Goal: Task Accomplishment & Management: Manage account settings

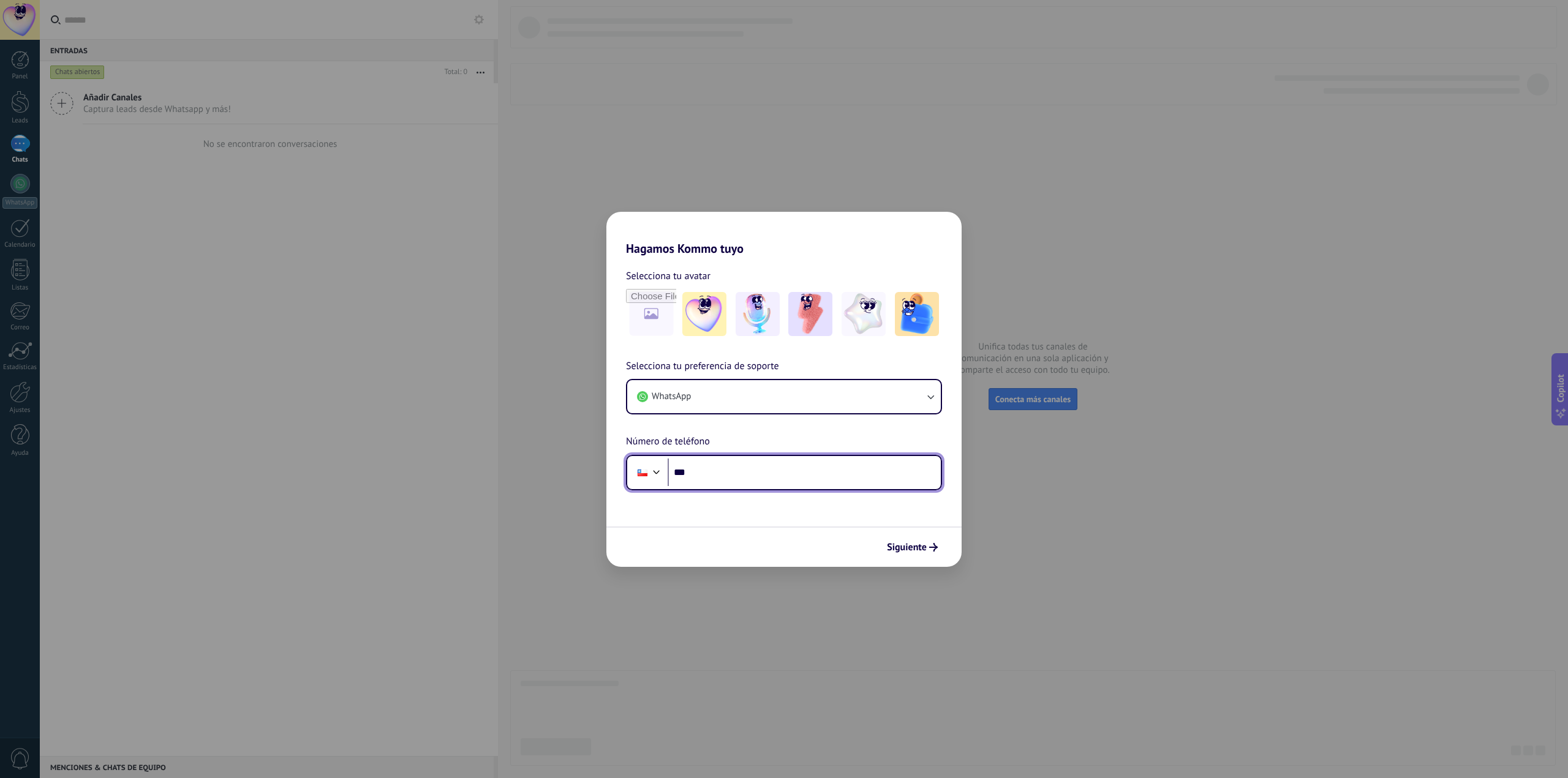
click at [777, 464] on input "***" at bounding box center [804, 472] width 273 height 28
click at [767, 418] on div "Selecciona tu preferencia de soporte WhatsApp Número de teléfono Phone ***" at bounding box center [784, 424] width 355 height 132
click at [764, 410] on button "WhatsApp" at bounding box center [784, 396] width 314 height 33
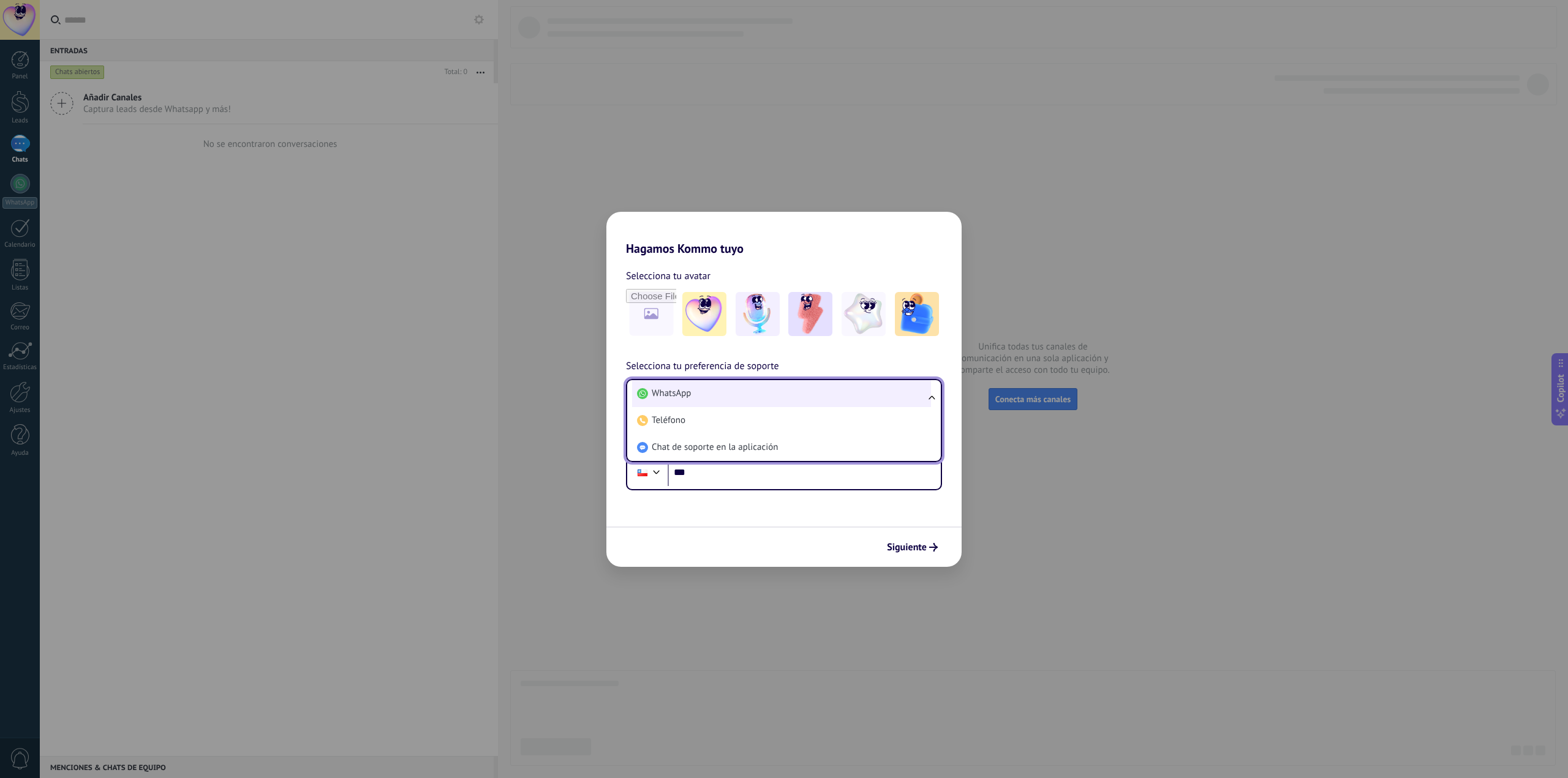
click at [763, 405] on li "WhatsApp" at bounding box center [782, 393] width 299 height 27
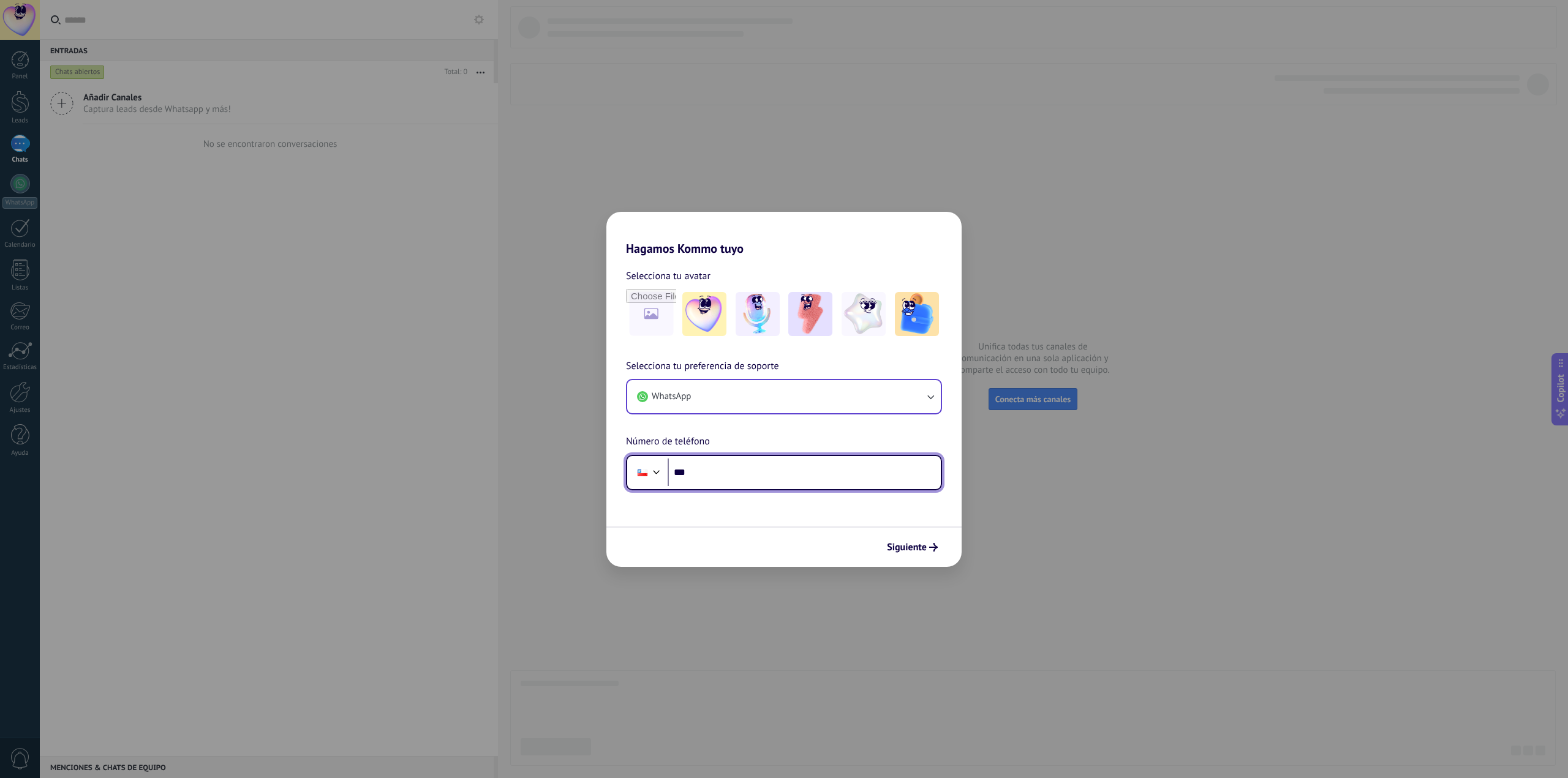
click at [764, 468] on input "***" at bounding box center [804, 472] width 273 height 28
type input "**********"
click at [927, 540] on button "Siguiente" at bounding box center [912, 547] width 62 height 21
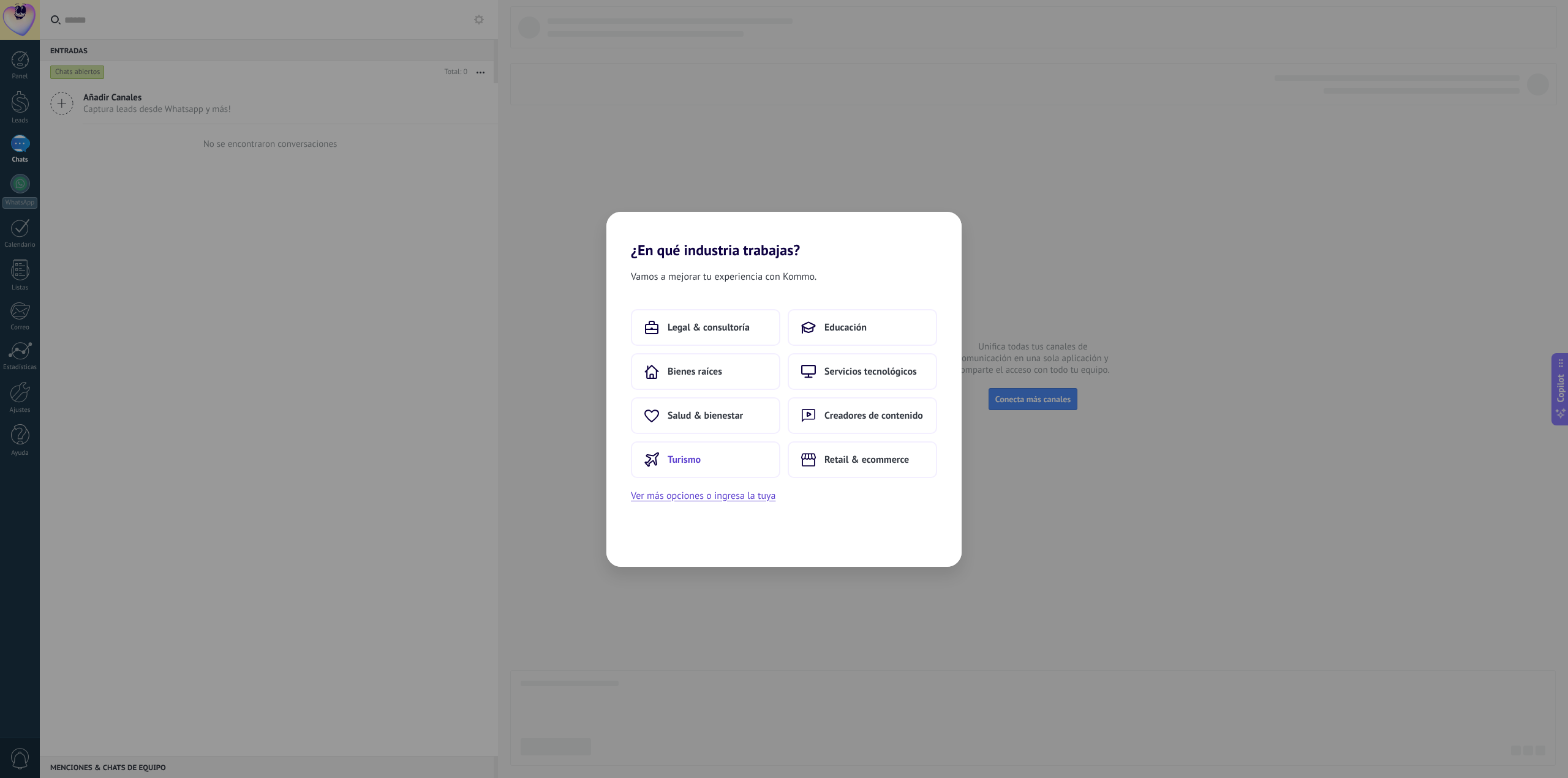
click at [743, 470] on button "Turismo" at bounding box center [706, 460] width 149 height 37
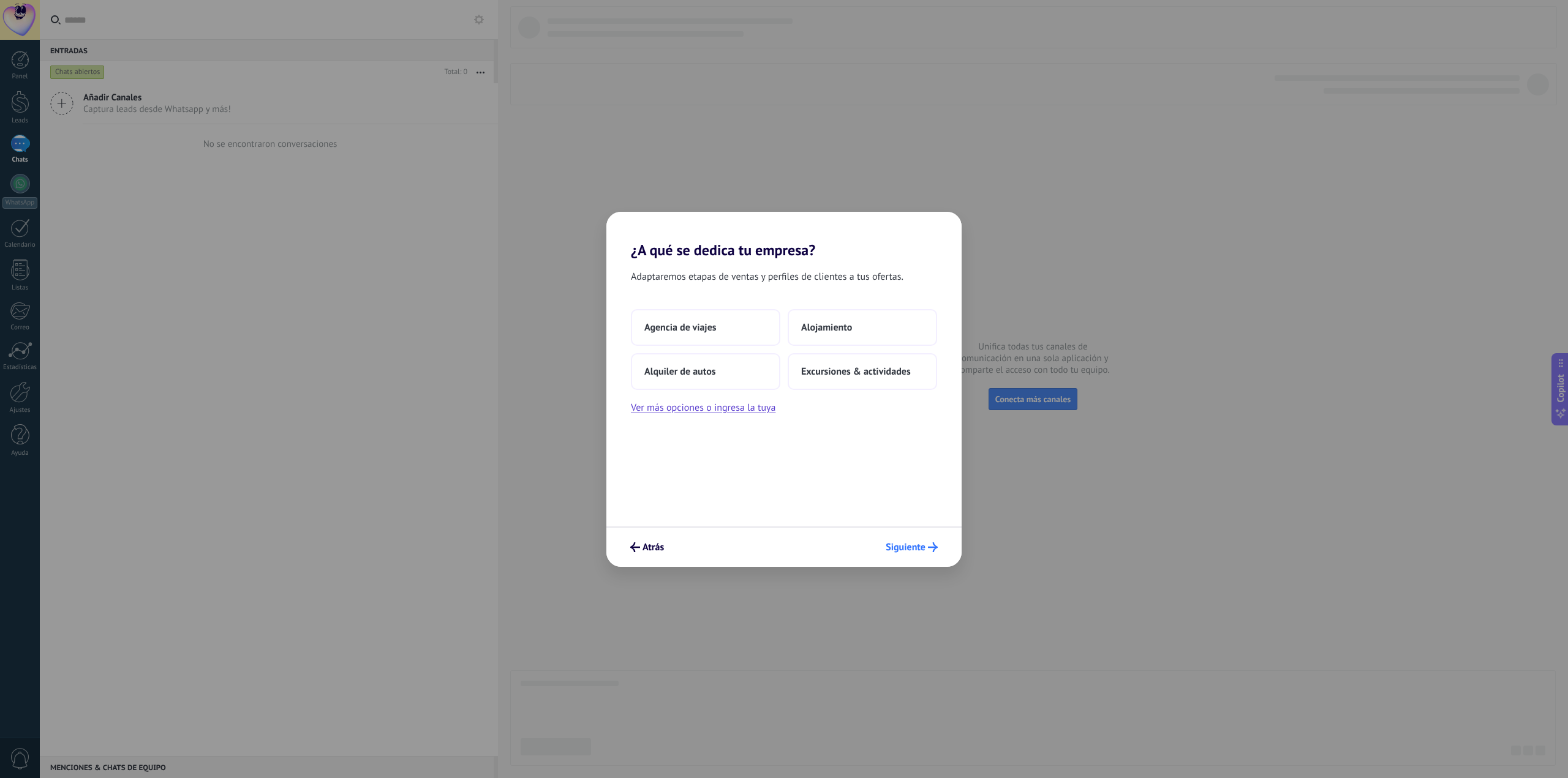
click at [903, 543] on span "Siguiente" at bounding box center [905, 547] width 40 height 8
click at [708, 381] on button "Alquiler de autos" at bounding box center [706, 371] width 149 height 37
click at [695, 331] on button "Solo yo" at bounding box center [706, 327] width 149 height 37
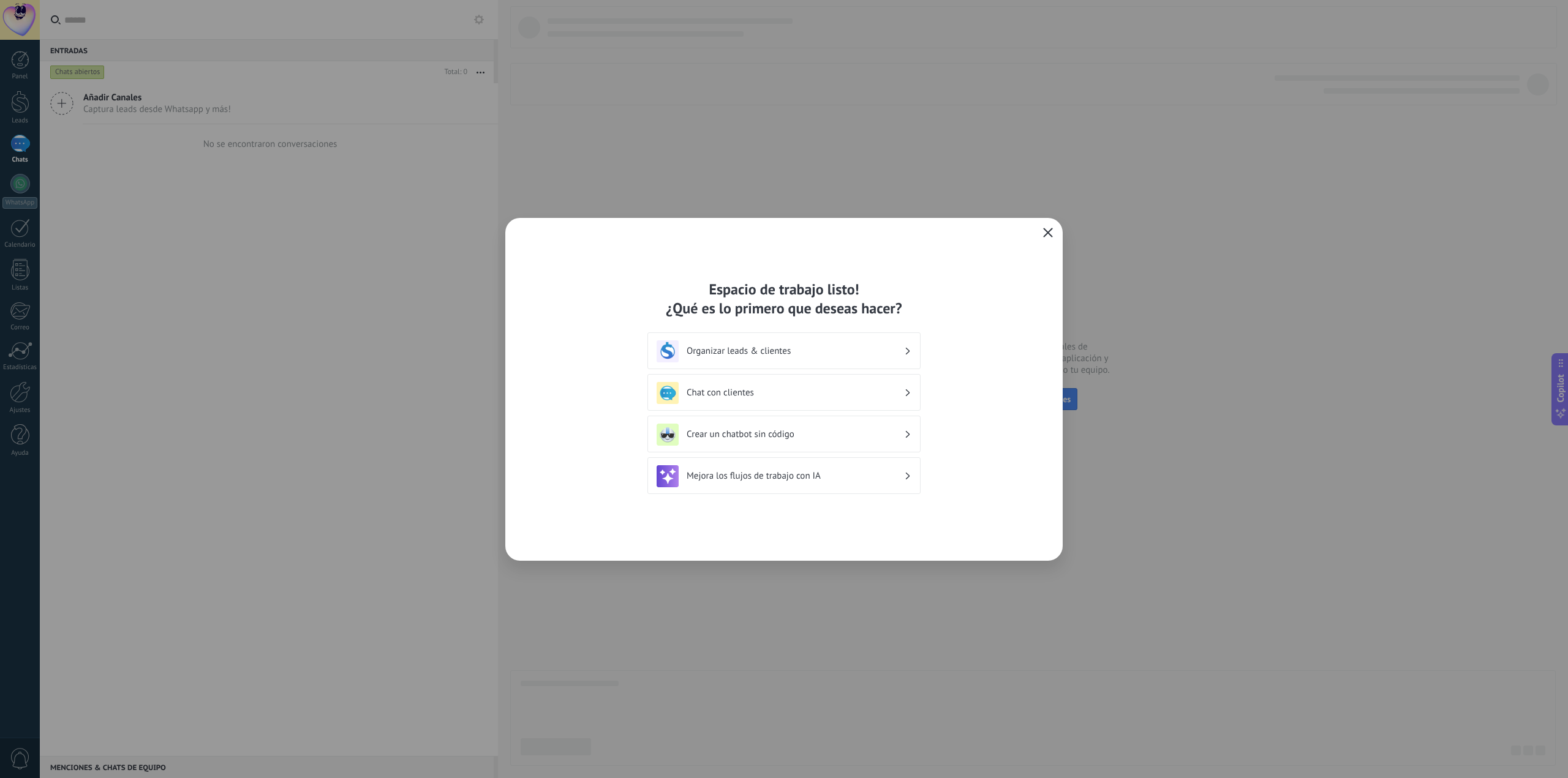
click at [1051, 228] on icon "button" at bounding box center [1048, 232] width 10 height 10
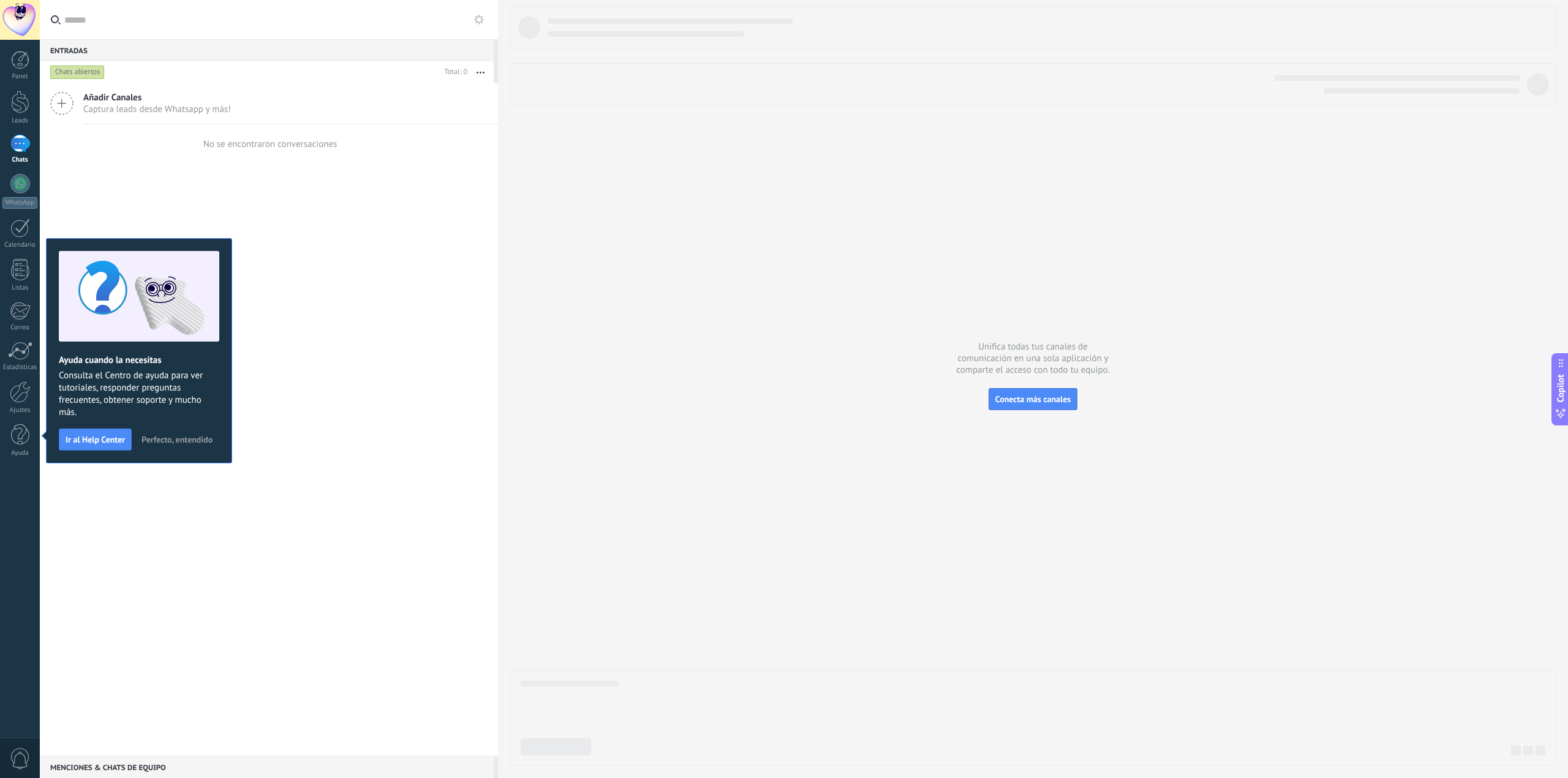
click at [99, 164] on div "Añadir Canales Captura leads desde Whatsapp y más! No se encontraron conversaci…" at bounding box center [268, 420] width 458 height 673
click at [157, 441] on span "Perfecto, entendido" at bounding box center [177, 439] width 71 height 8
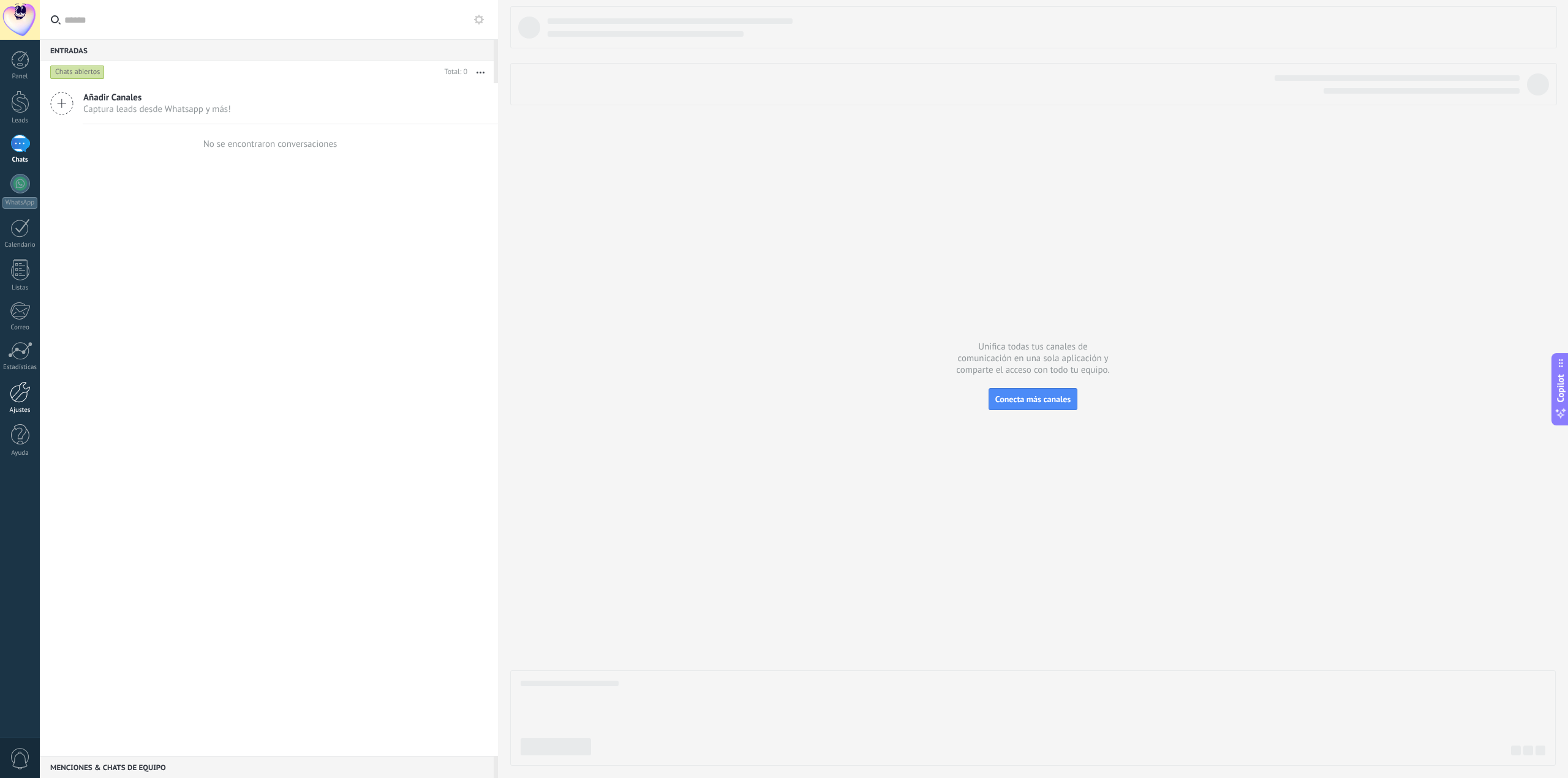
click at [27, 405] on link "Ajustes" at bounding box center [19, 397] width 40 height 33
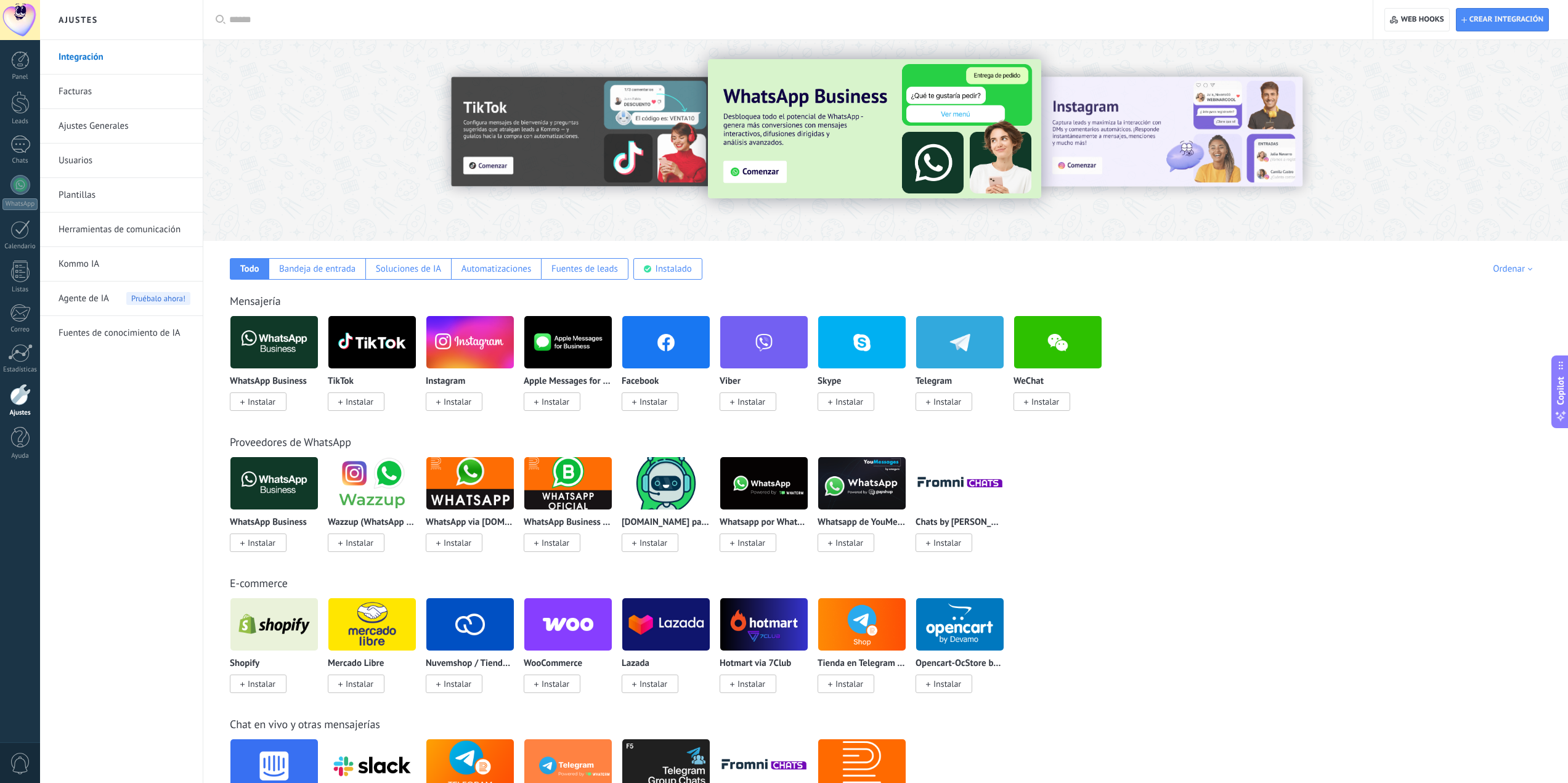
click at [448, 400] on span "Instalar" at bounding box center [458, 401] width 27 height 11
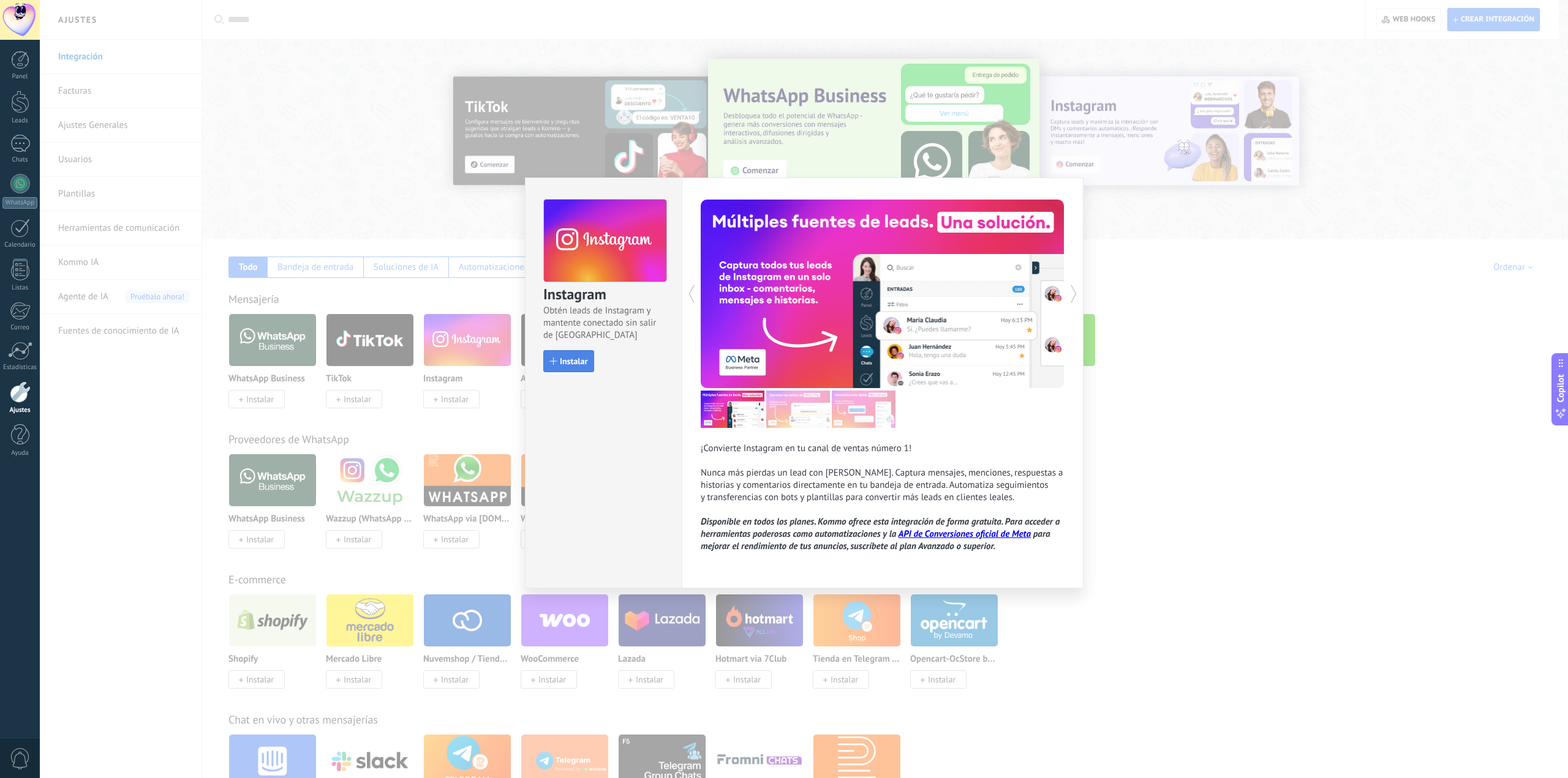
click at [552, 360] on div "button" at bounding box center [554, 361] width 7 height 7
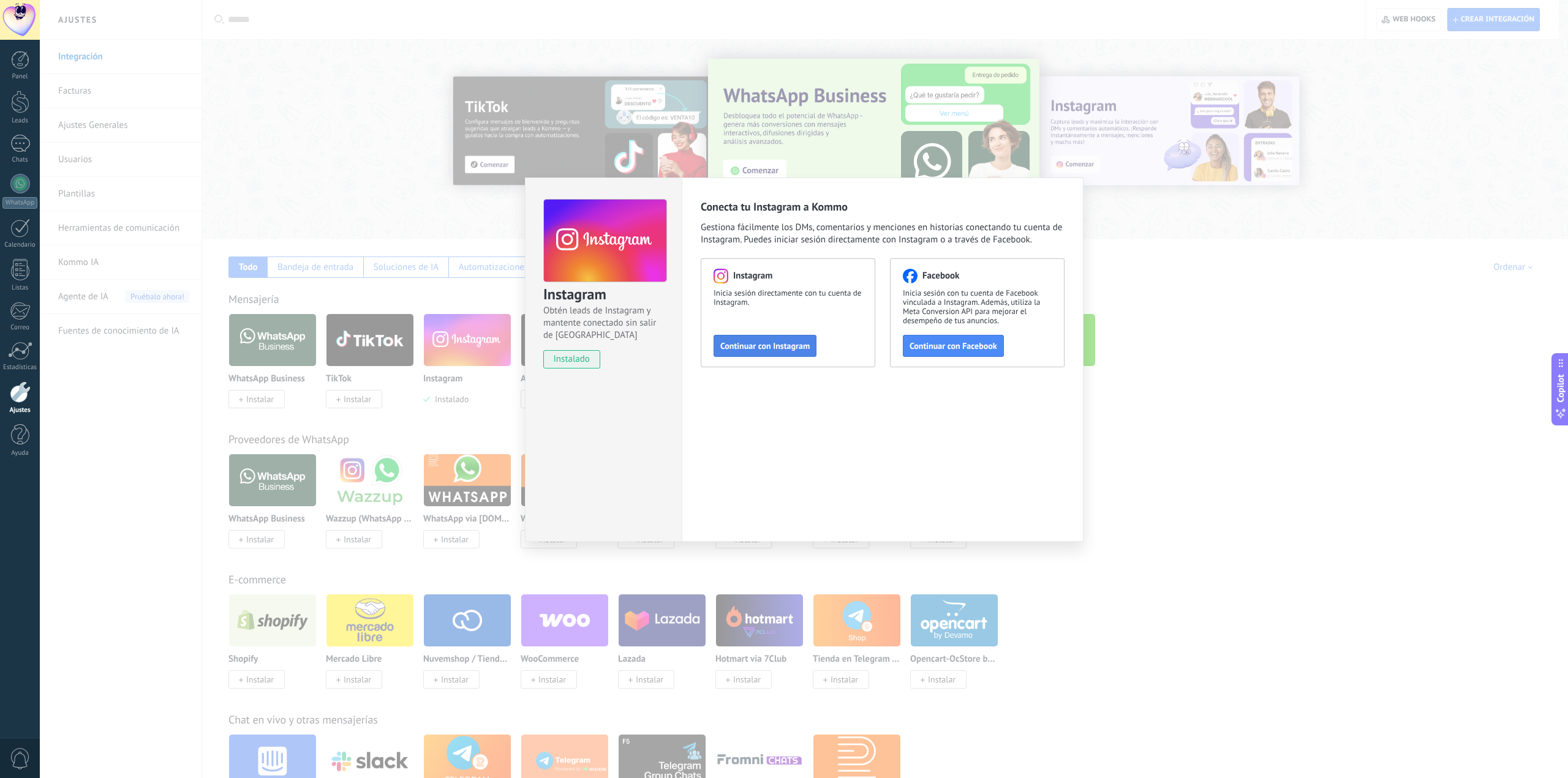
click at [767, 353] on button "Continuar con Instagram" at bounding box center [765, 346] width 103 height 22
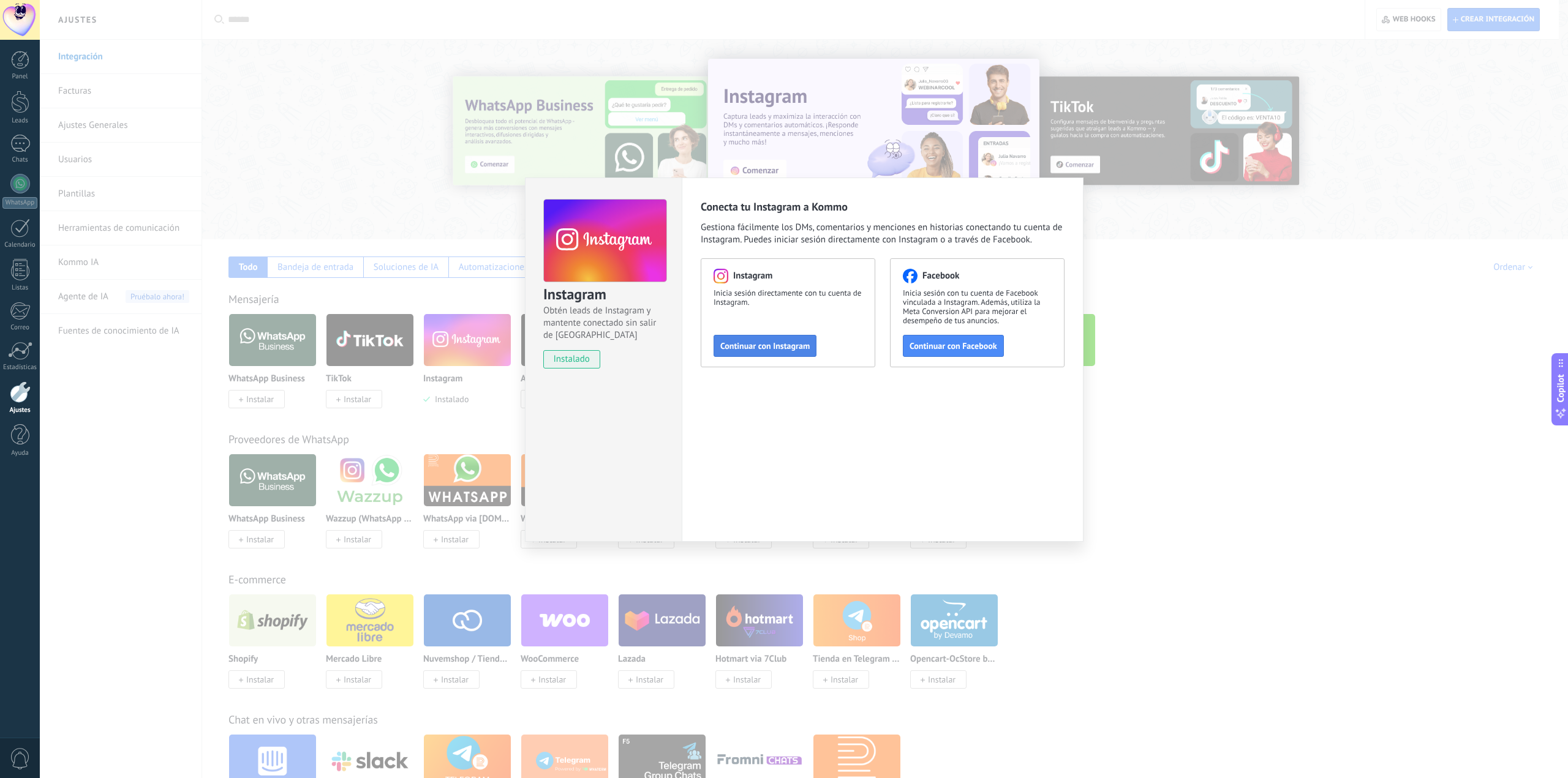
click at [747, 343] on span "Continuar con Instagram" at bounding box center [765, 345] width 90 height 8
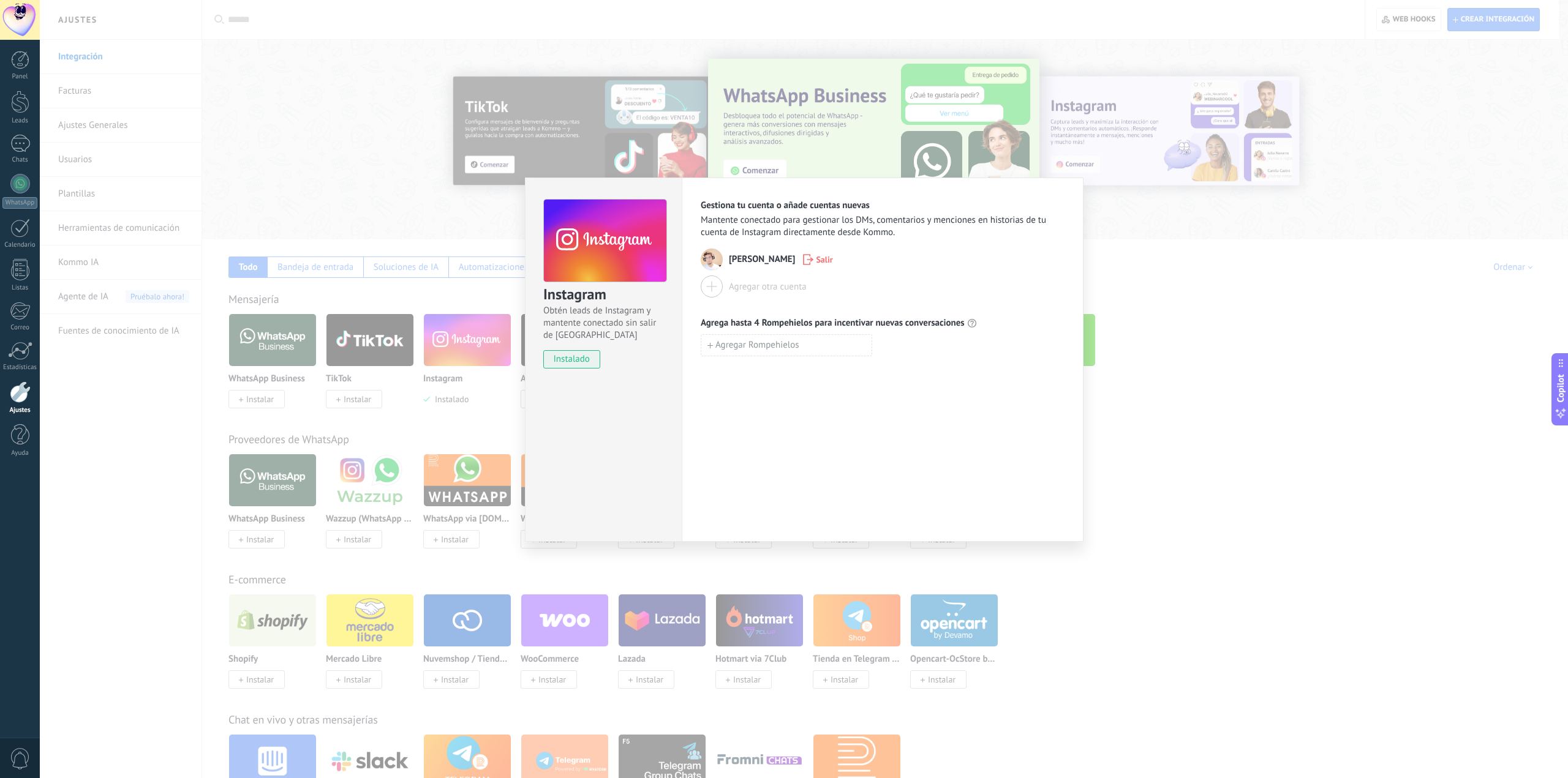
click at [483, 244] on div "Instagram Obtén leads de Instagram y mantente conectado sin salir de Kommo inst…" at bounding box center [804, 389] width 1528 height 778
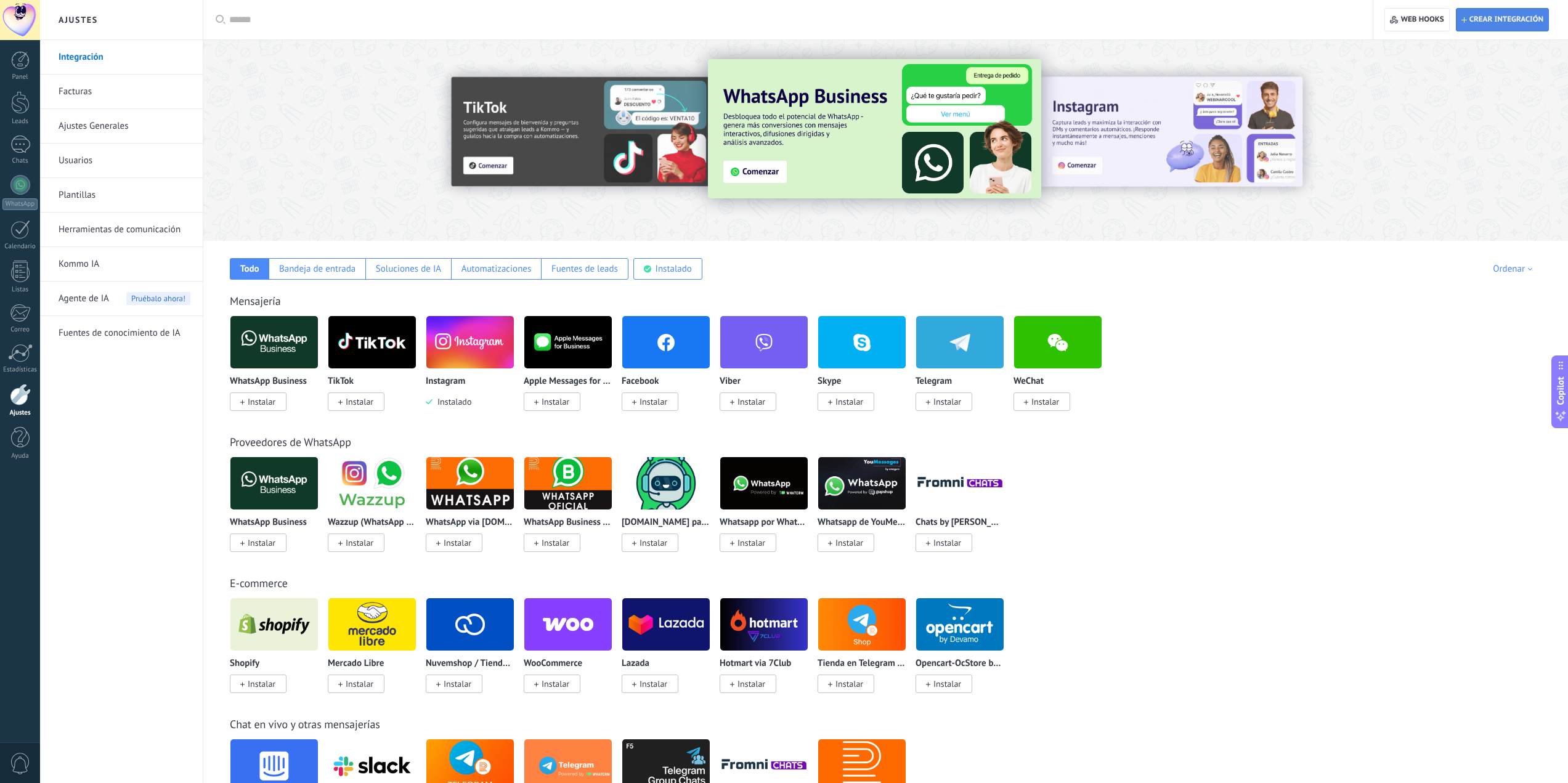
click at [1474, 24] on span "Crear integración" at bounding box center [1506, 20] width 74 height 10
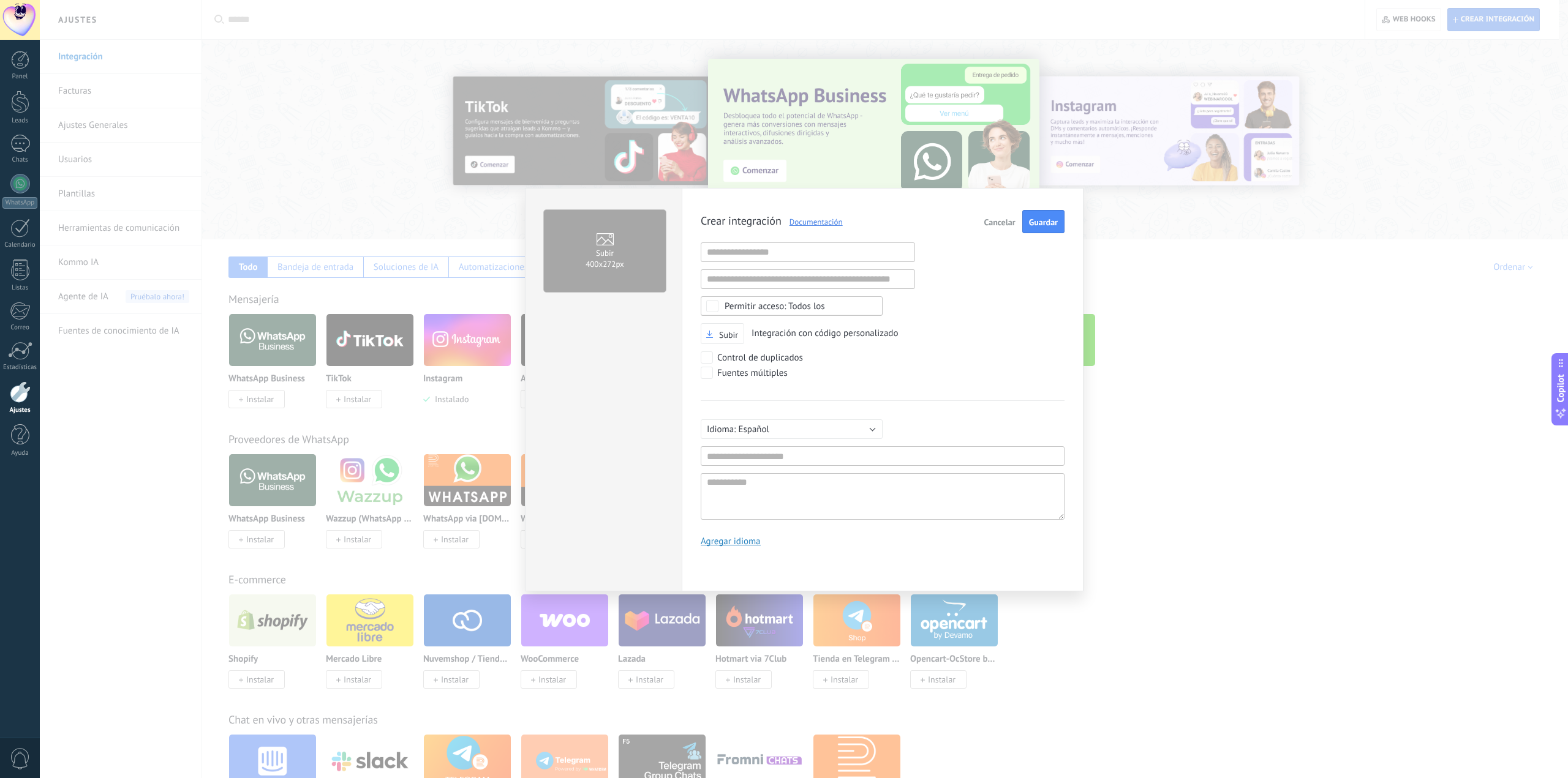
scroll to position [12, 0]
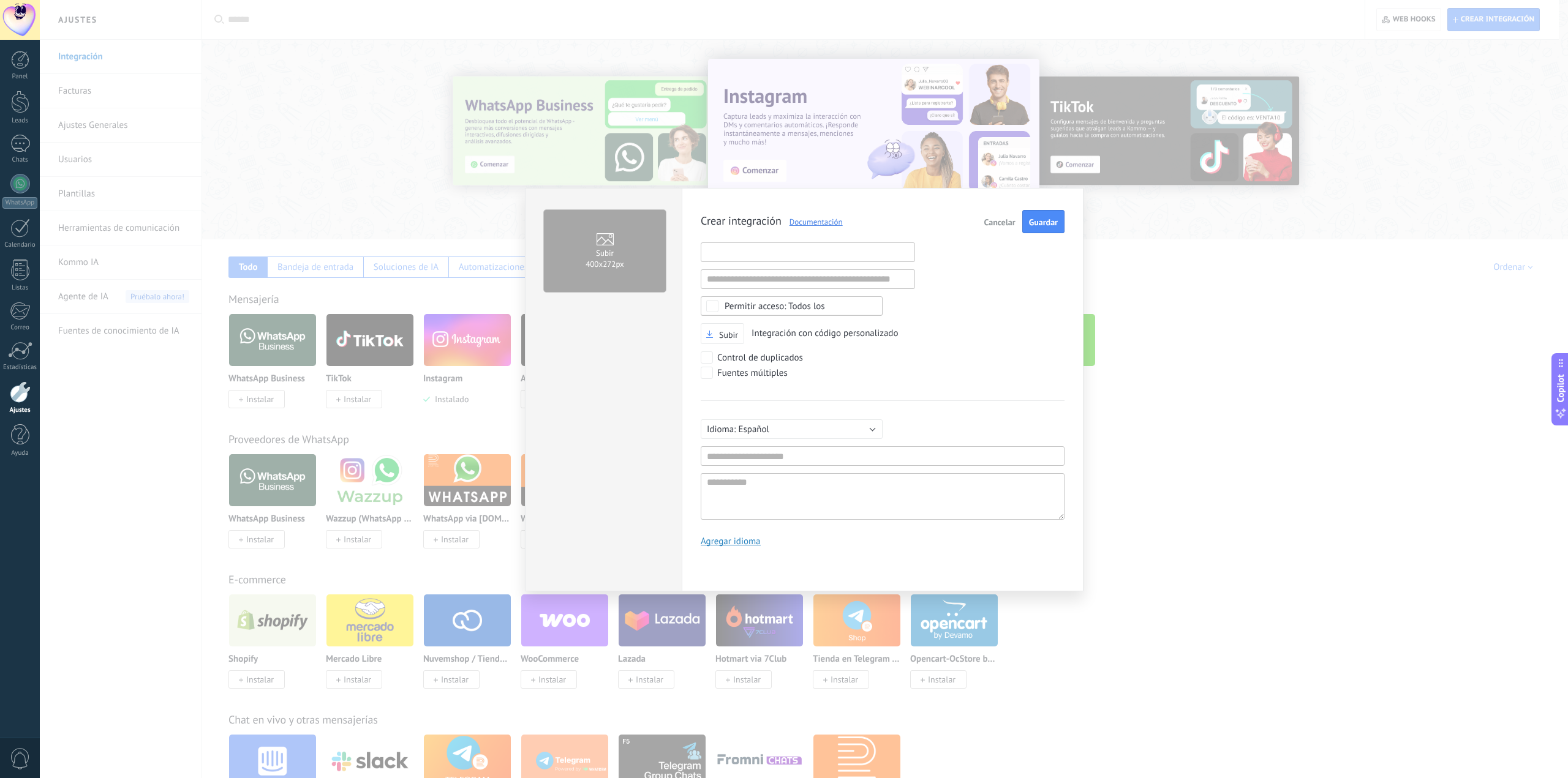
click at [845, 250] on input "text" at bounding box center [808, 252] width 214 height 19
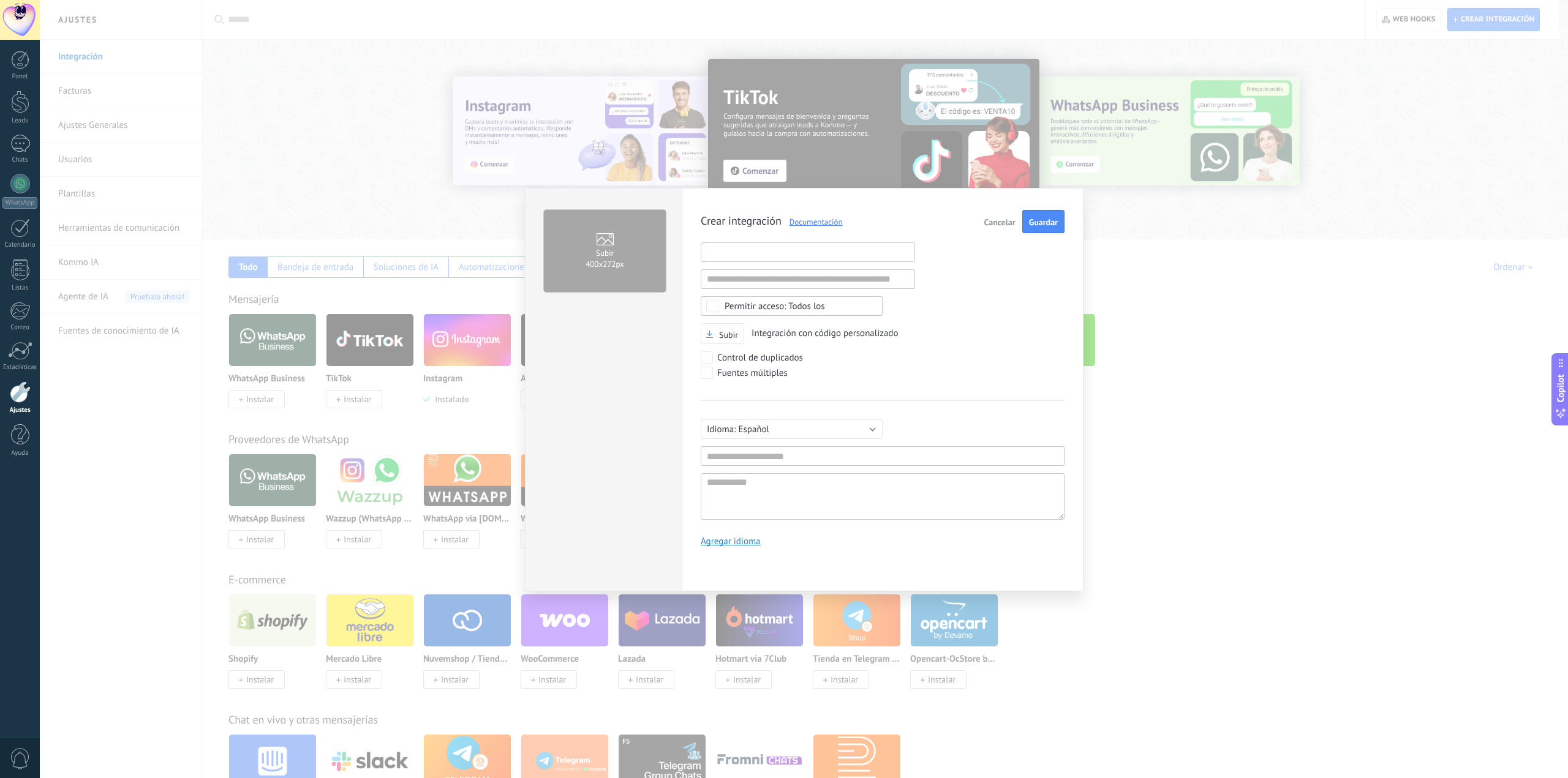
paste input "**********"
type input "**********"
click at [864, 347] on div "Crear integración Documentación Cancelar Guardar URL inválida URL inválida Ning…" at bounding box center [883, 383] width 364 height 346
click at [840, 448] on input "text" at bounding box center [883, 456] width 364 height 19
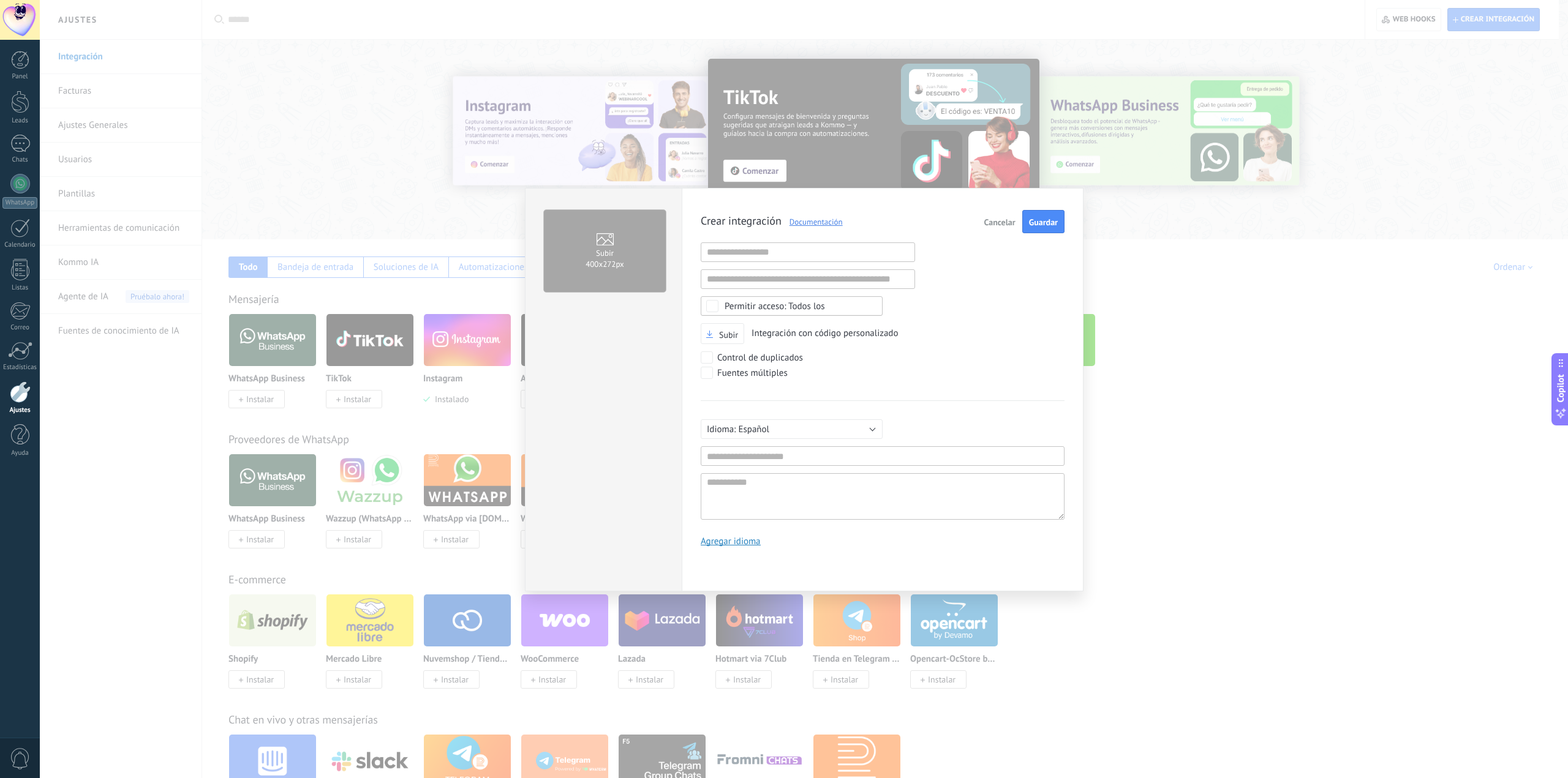
click at [840, 392] on div "Crear integración Documentación Cancelar Guardar URL inválida URL inválida Ning…" at bounding box center [883, 383] width 364 height 346
click at [785, 458] on input "text" at bounding box center [883, 456] width 364 height 19
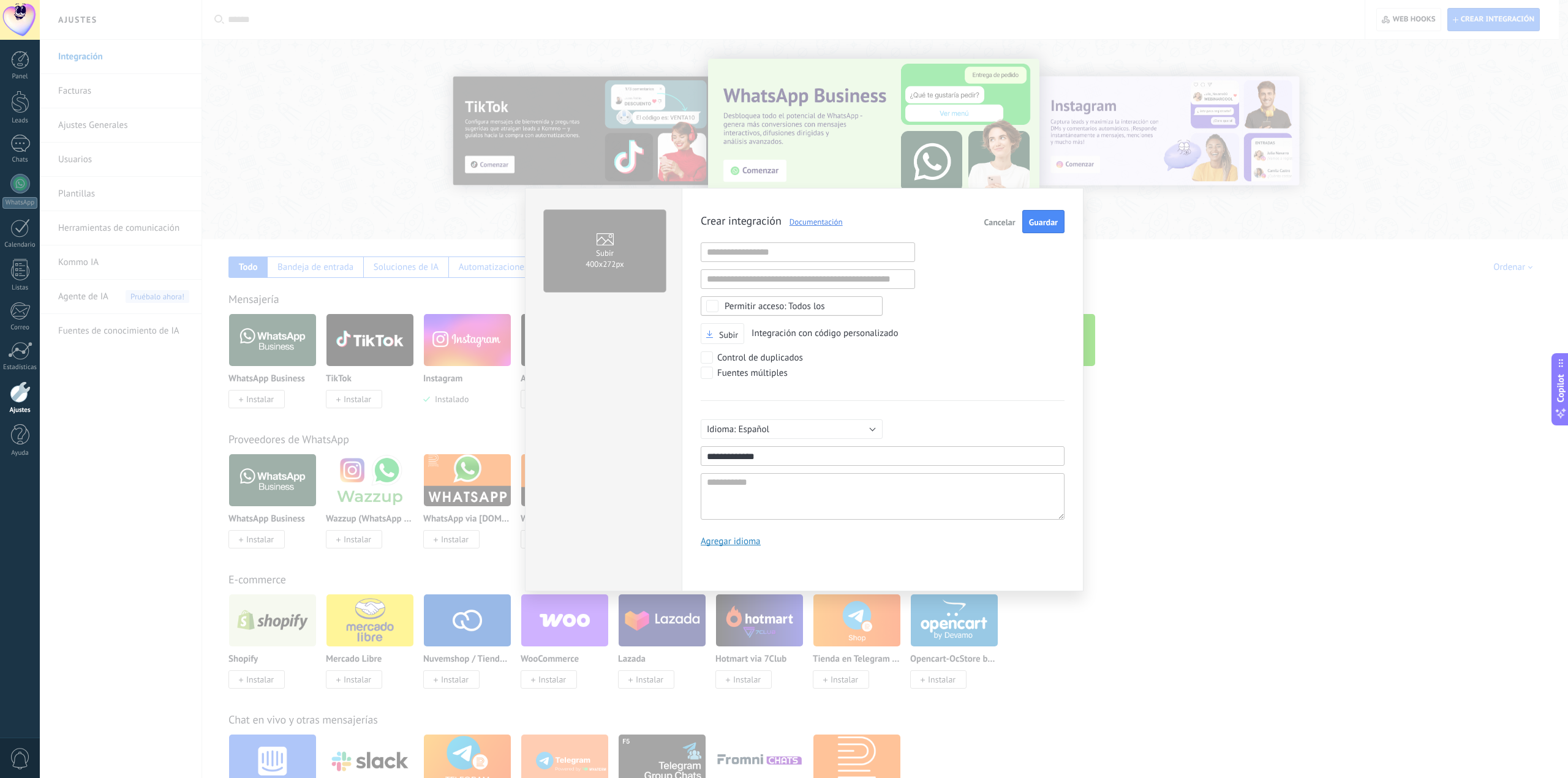
type input "**********"
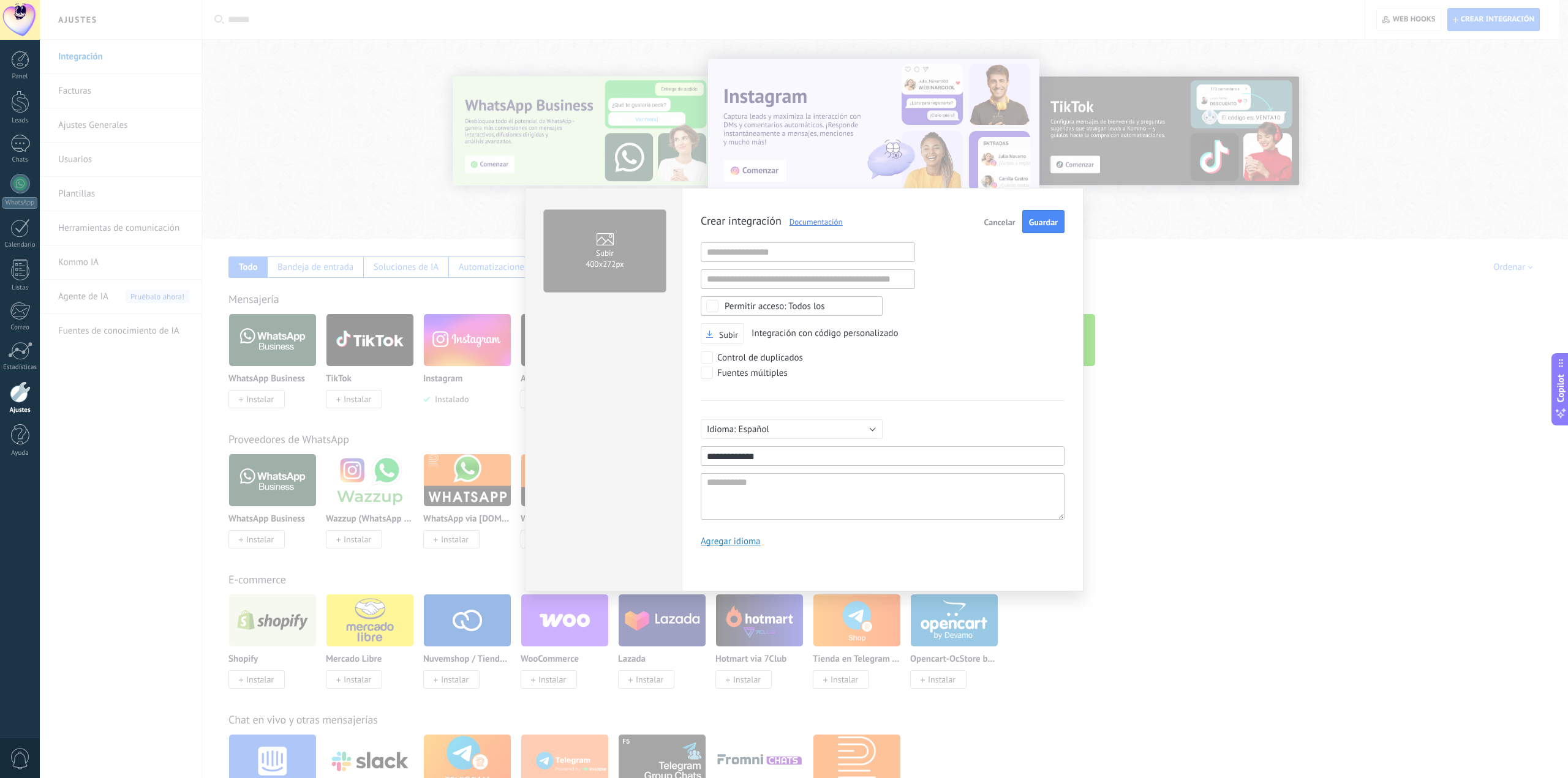
click at [761, 314] on div "Todos los" at bounding box center [792, 306] width 182 height 19
click at [762, 310] on label "Ninguno" at bounding box center [791, 306] width 181 height 18
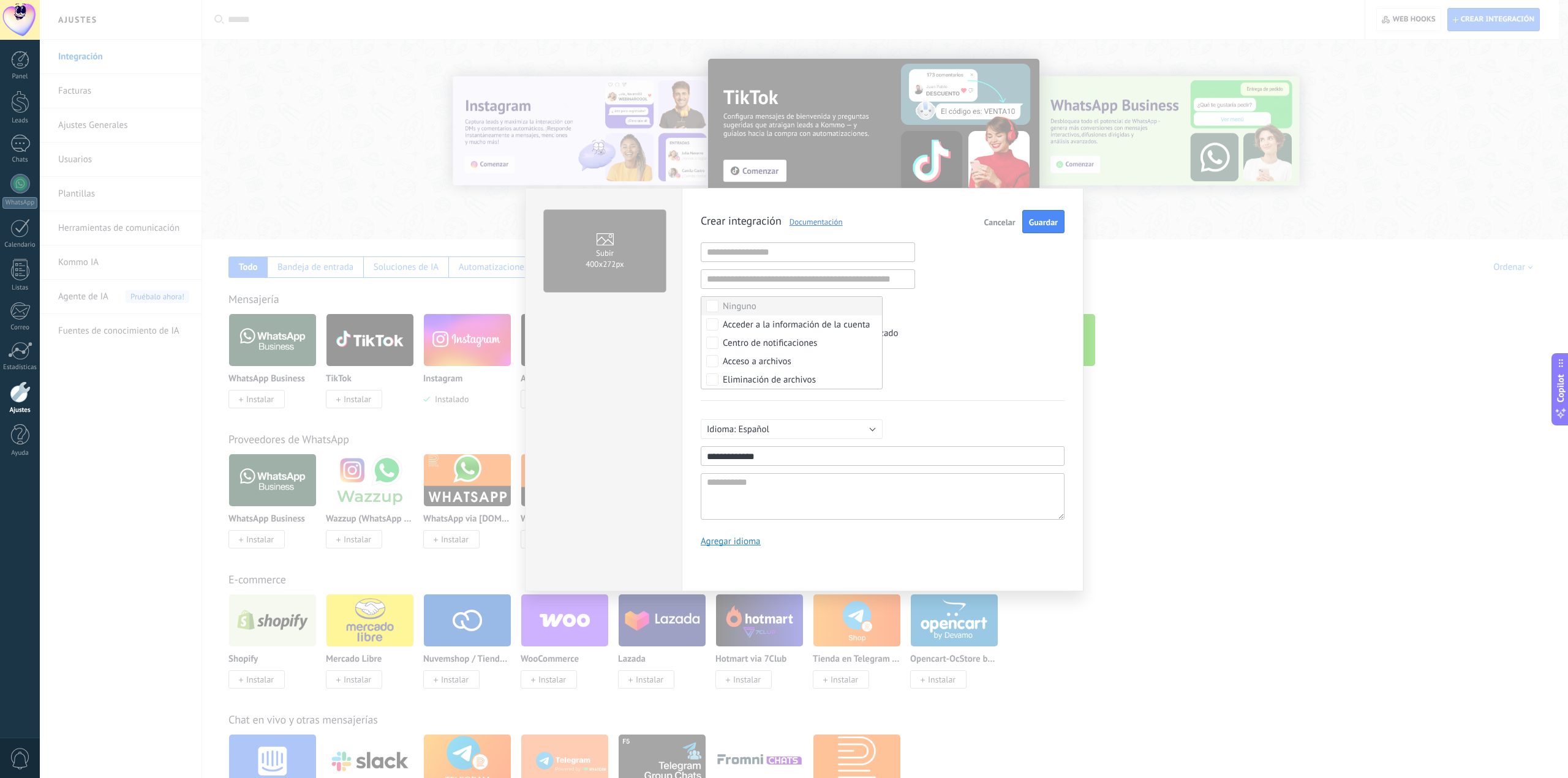
click at [665, 329] on div "Subir 400х272px" at bounding box center [603, 389] width 157 height 403
click at [1018, 229] on button "Cancelar" at bounding box center [999, 221] width 41 height 23
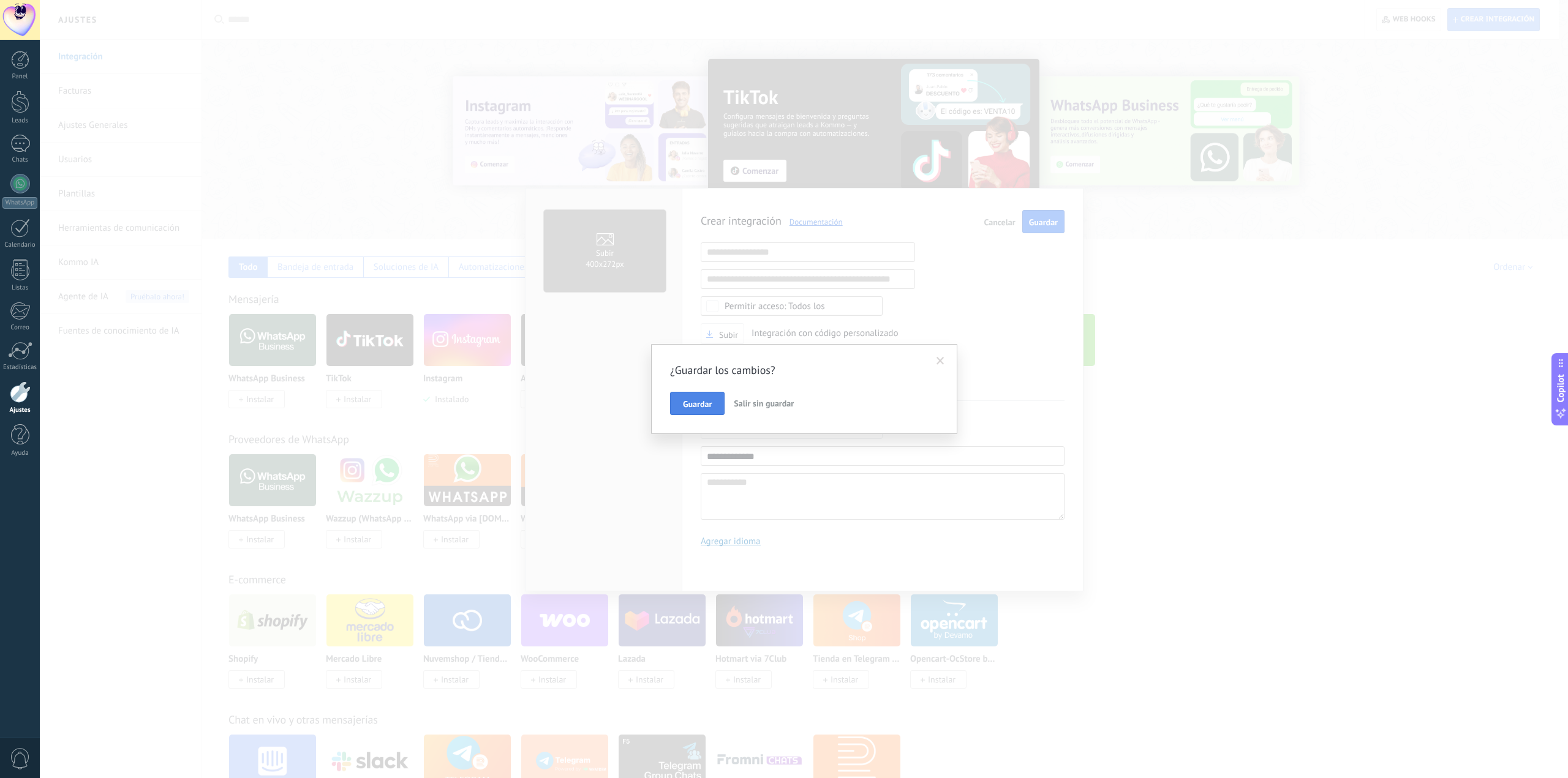
click at [709, 396] on button "Guardar" at bounding box center [697, 403] width 55 height 23
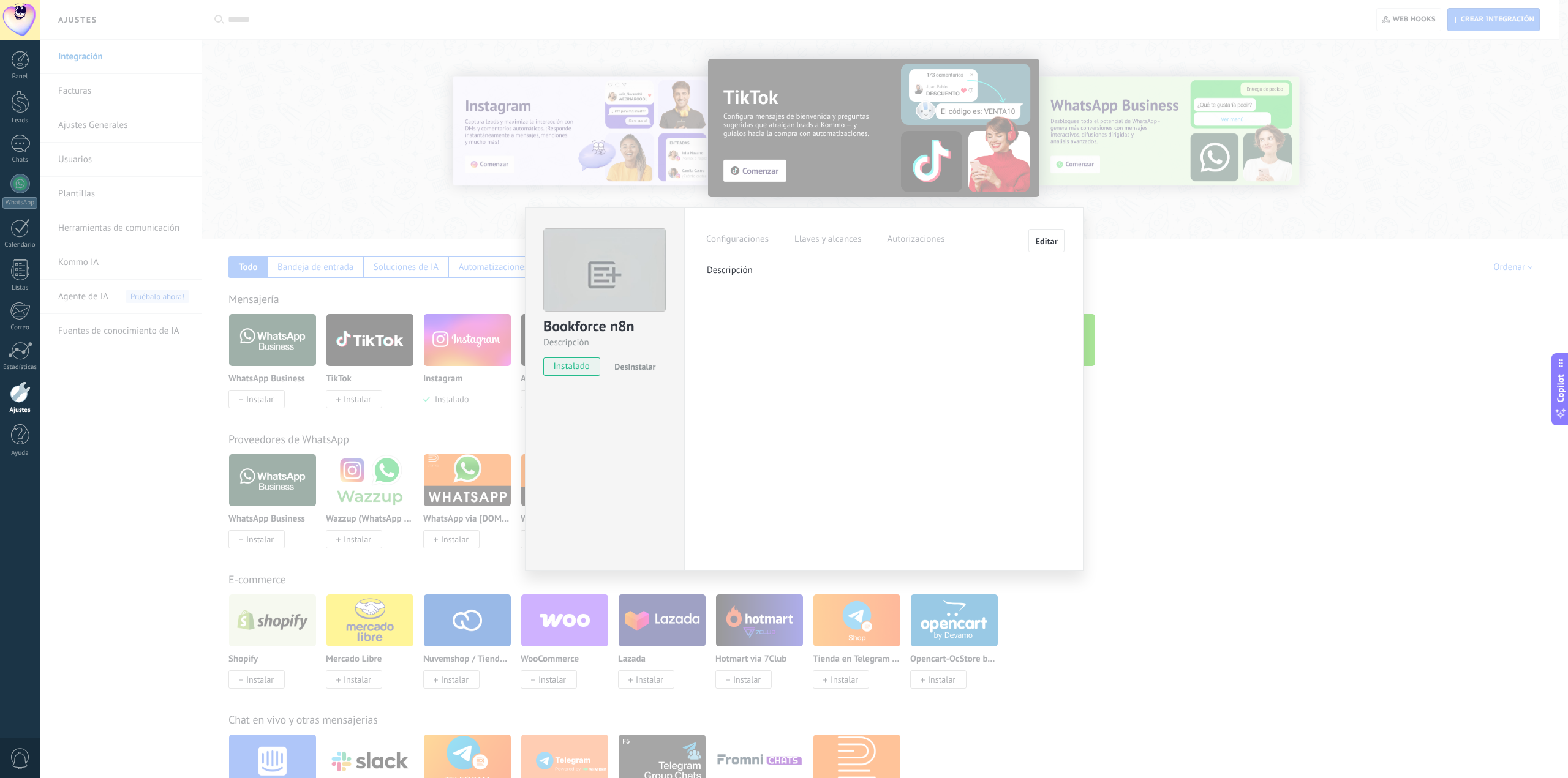
click at [817, 250] on div "Configuraciones Llaves y alcances Autorizaciones" at bounding box center [825, 240] width 245 height 21
click at [848, 243] on label "Llaves y alcances" at bounding box center [828, 240] width 73 height 18
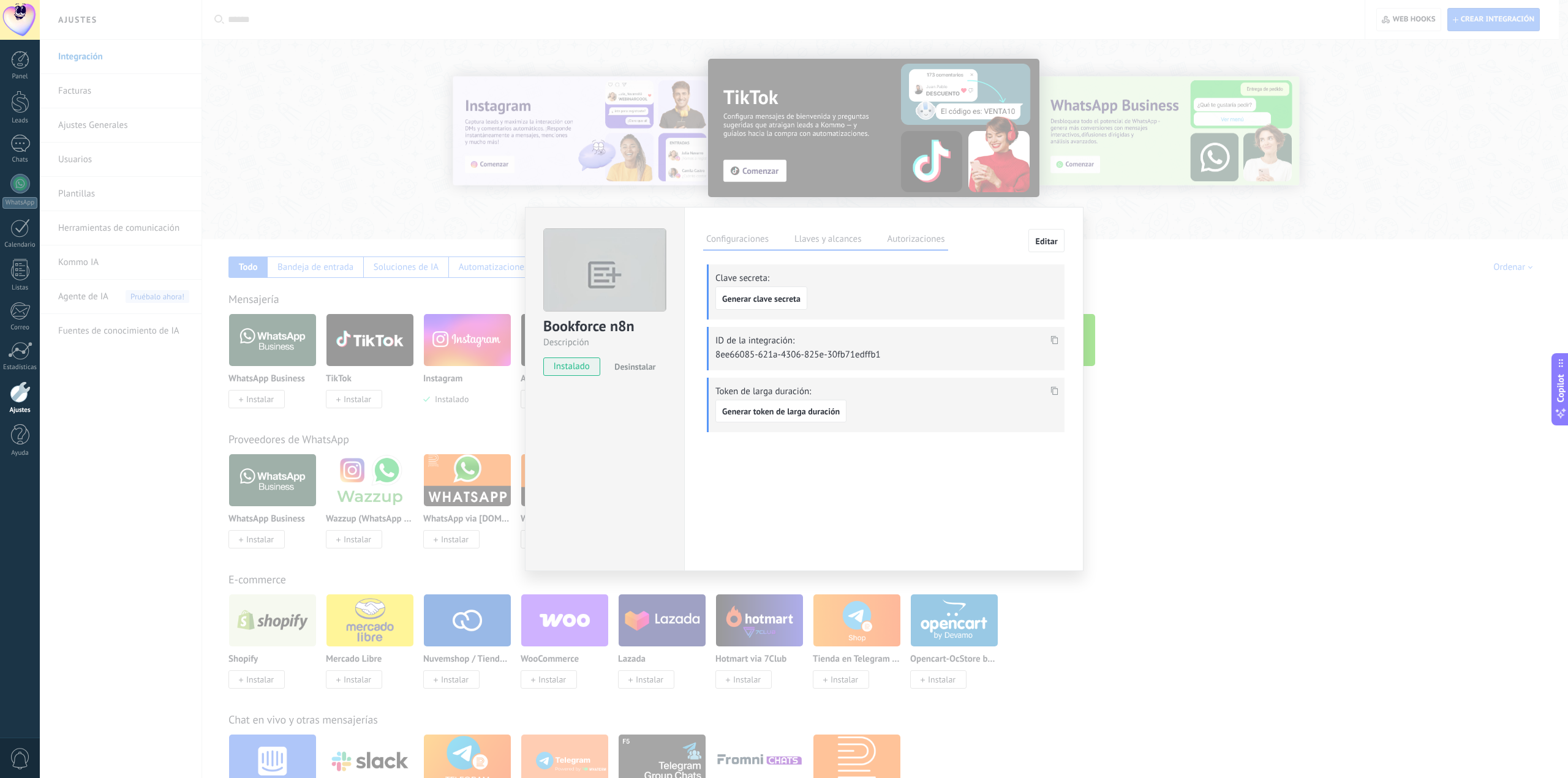
click at [886, 240] on label "Autorizaciones" at bounding box center [916, 240] width 64 height 18
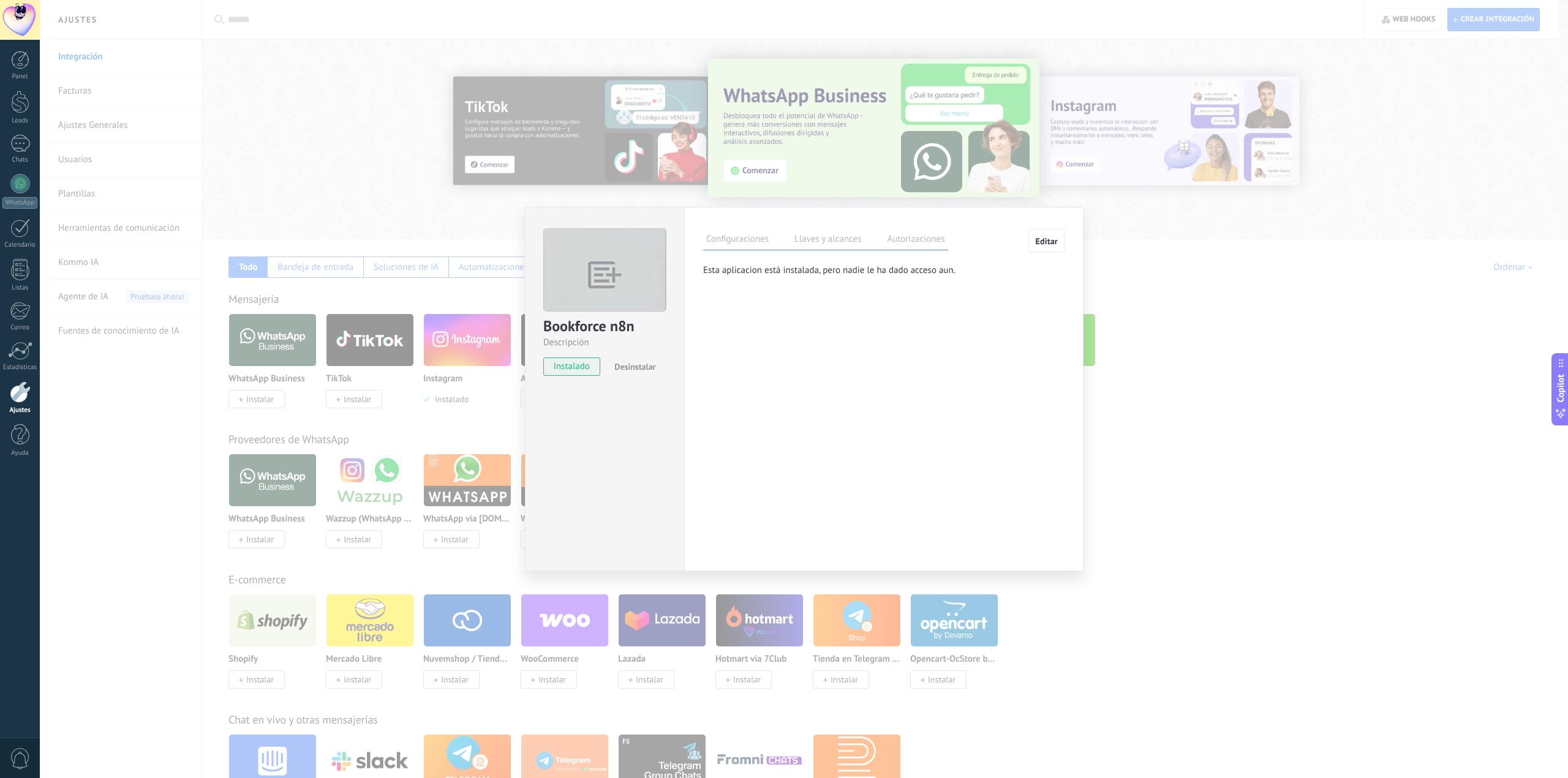
click at [756, 240] on label "Configuraciones" at bounding box center [738, 240] width 69 height 18
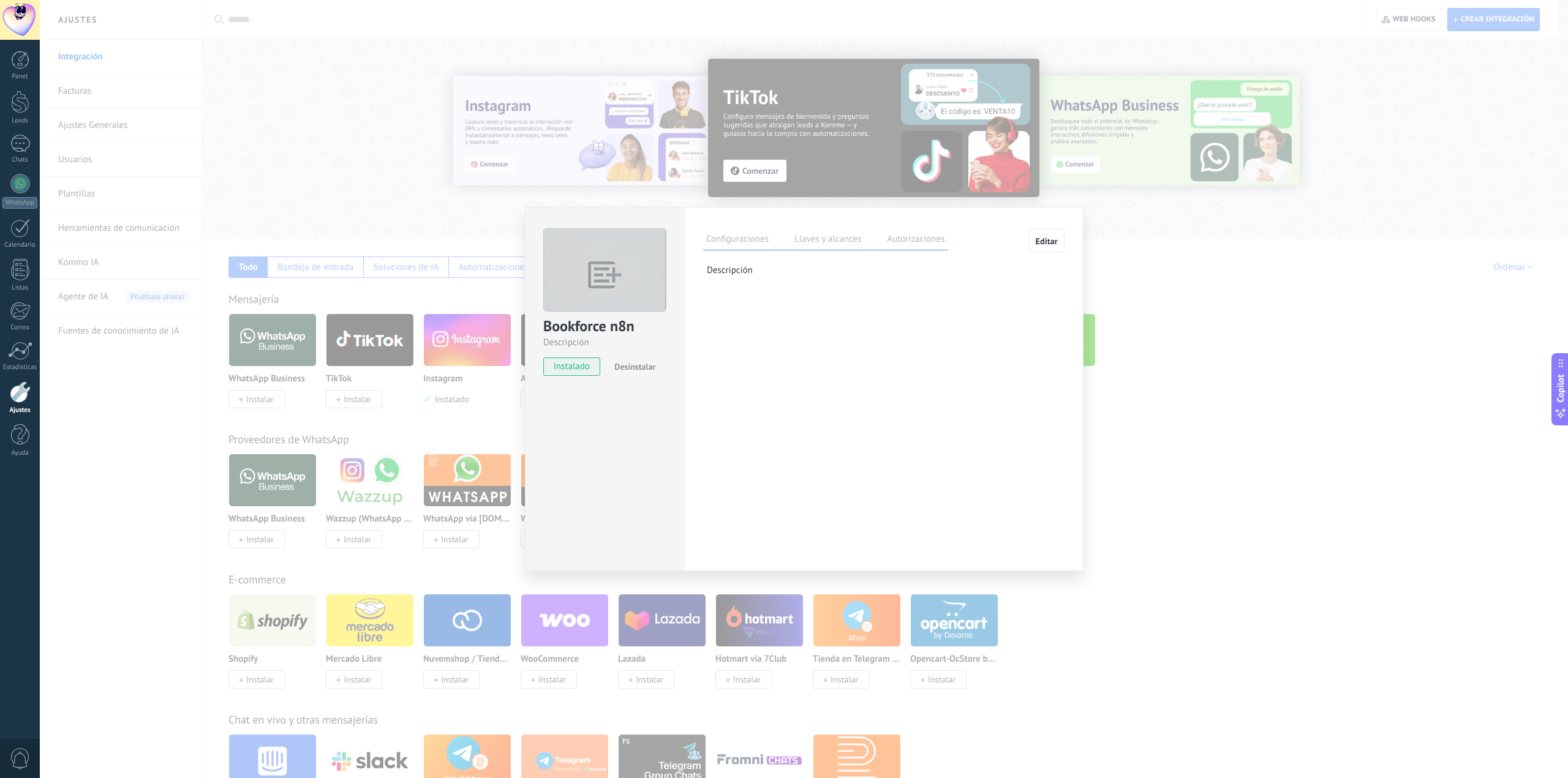
click at [837, 236] on label "Llaves y alcances" at bounding box center [828, 240] width 73 height 18
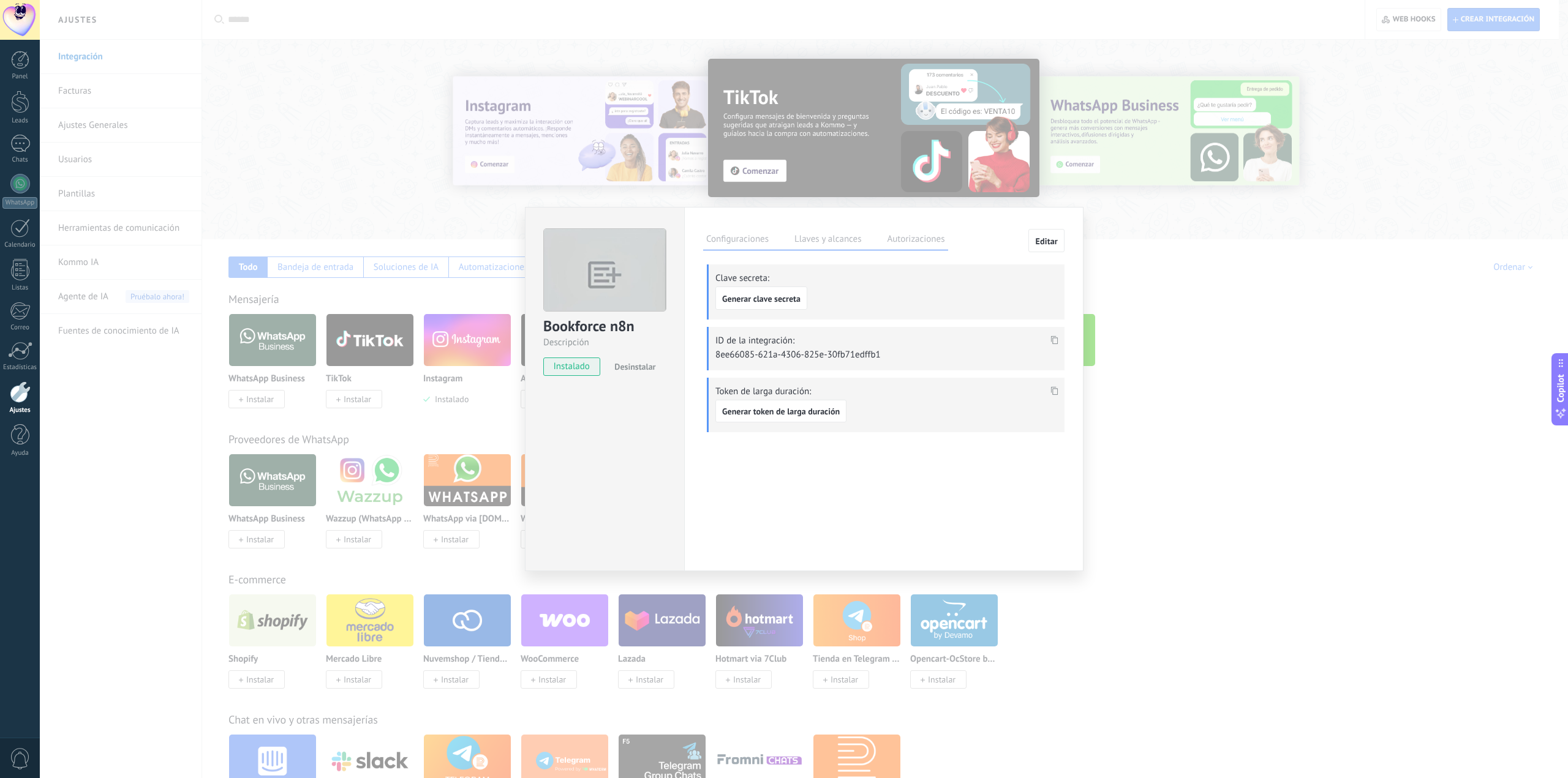
click at [897, 226] on div "Configuraciones Llaves y alcances Autorizaciones Editar Clave secreta: Generar …" at bounding box center [884, 389] width 400 height 364
click at [1038, 234] on button "Editar" at bounding box center [1047, 241] width 36 height 23
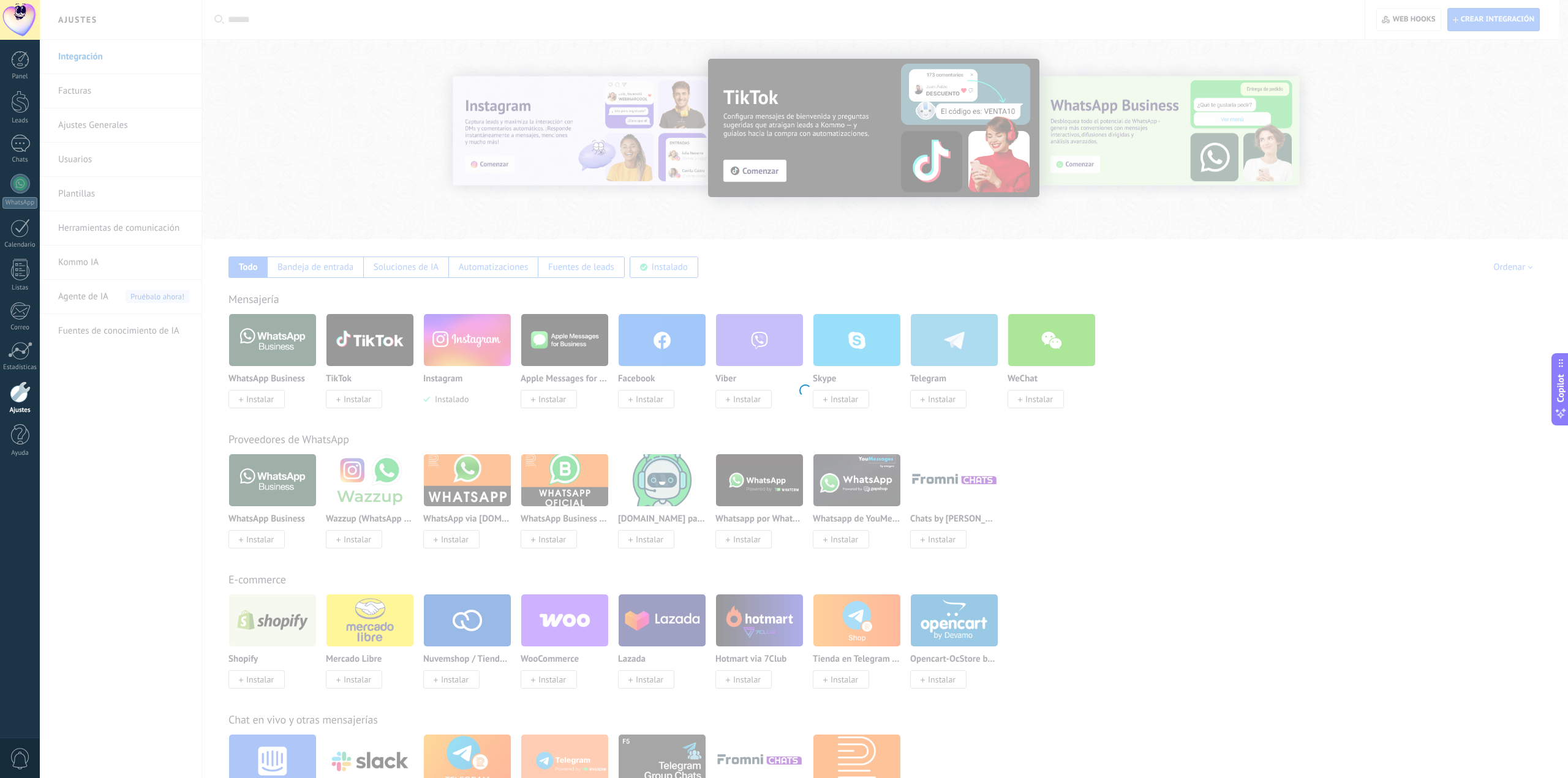
type textarea "**********"
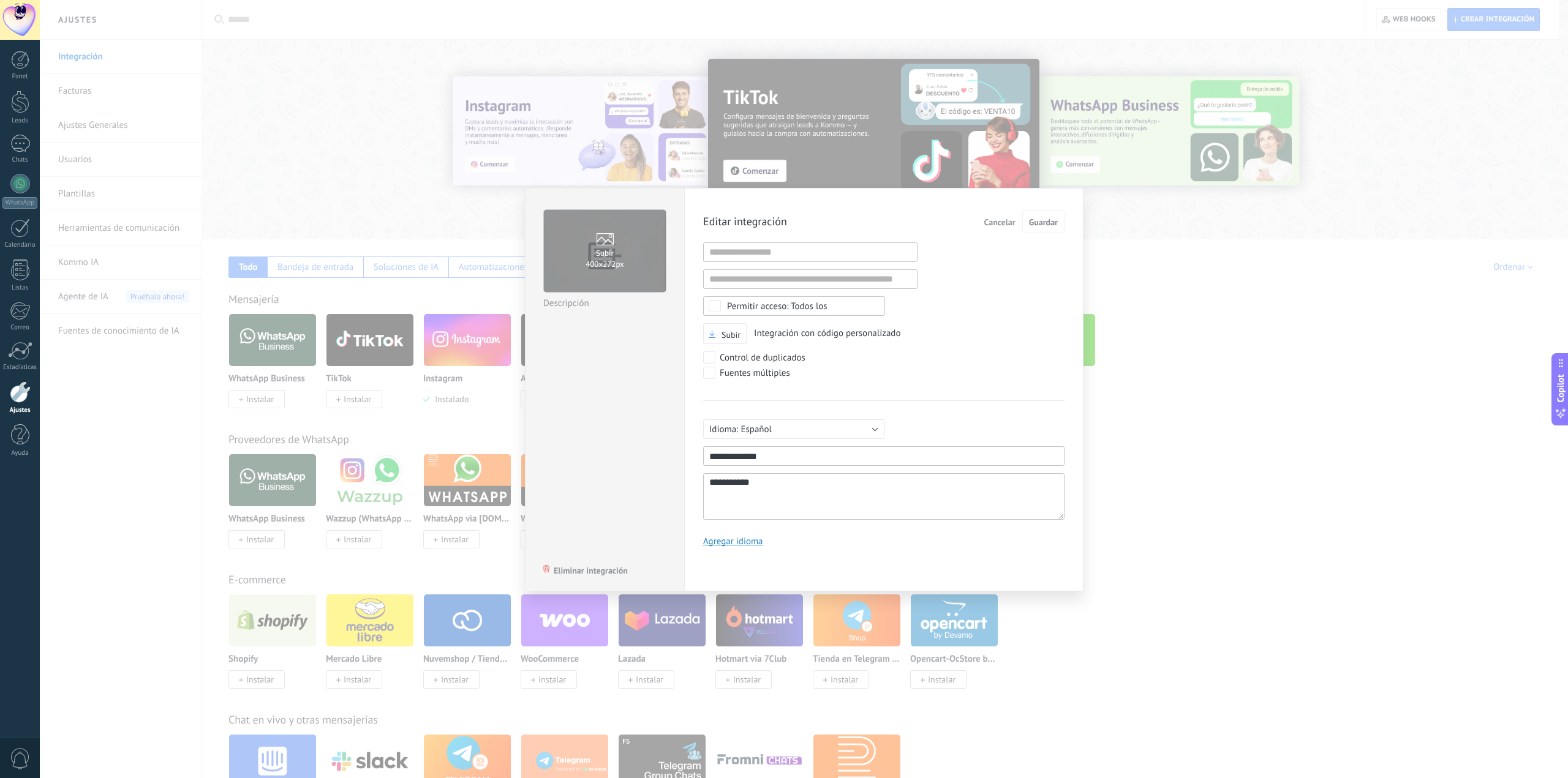
scroll to position [12, 0]
click at [847, 255] on input "1" at bounding box center [810, 252] width 214 height 19
paste input "**********"
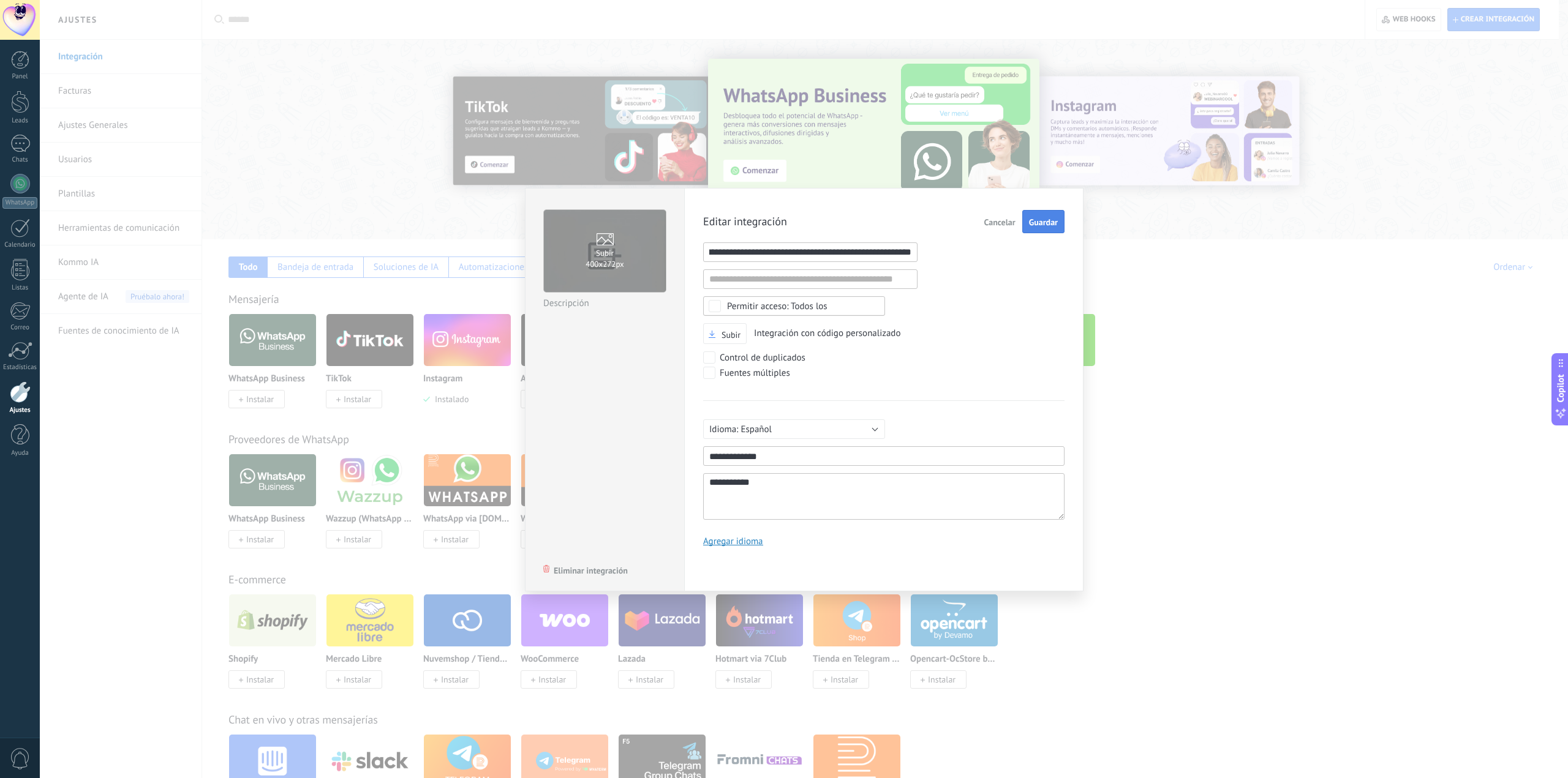
type input "**********"
click at [1036, 224] on span "Guardar" at bounding box center [1044, 222] width 29 height 8
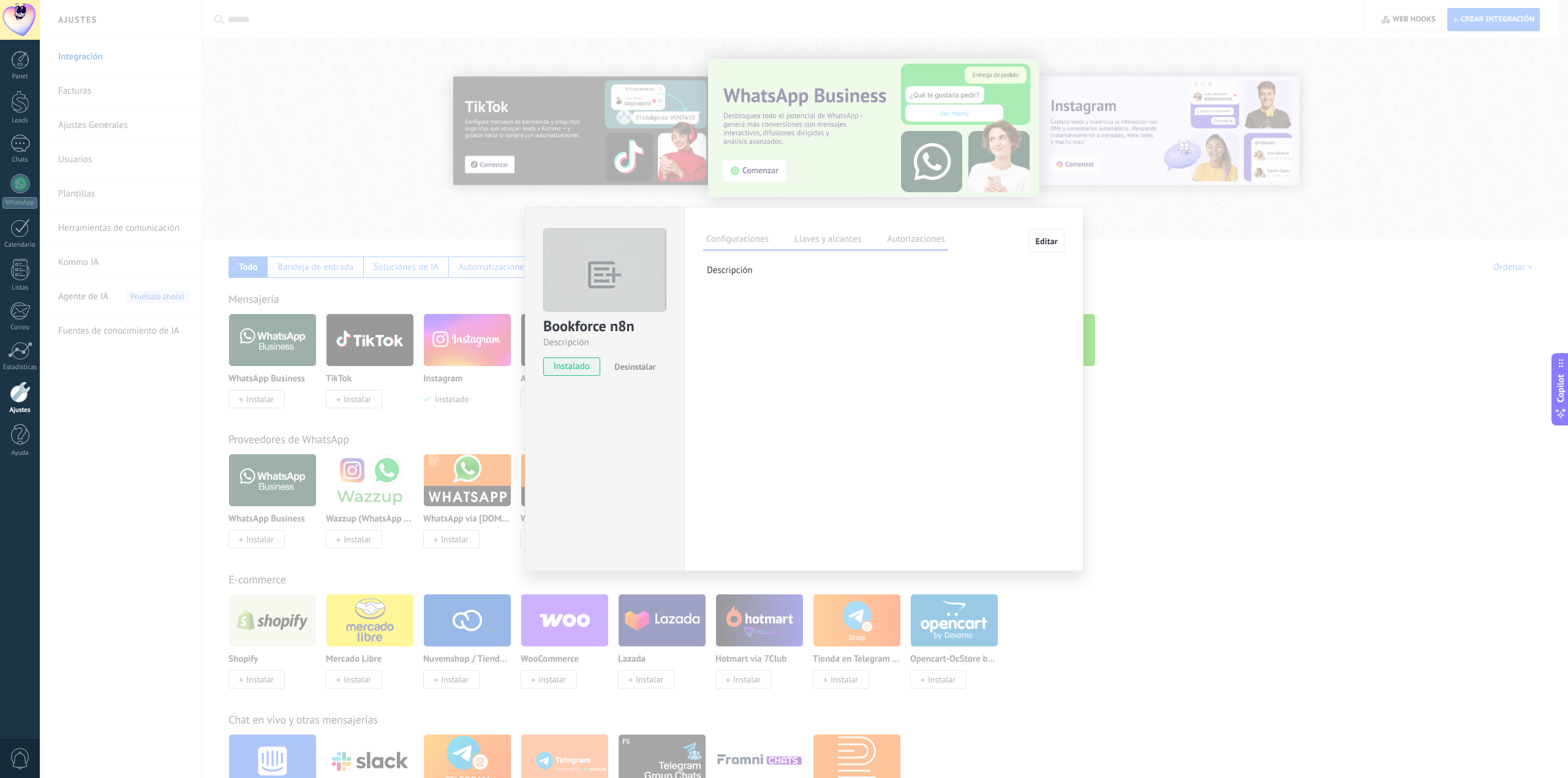
click at [918, 232] on label "Autorizaciones" at bounding box center [916, 240] width 64 height 18
click at [839, 234] on label "Llaves y alcances" at bounding box center [828, 240] width 73 height 18
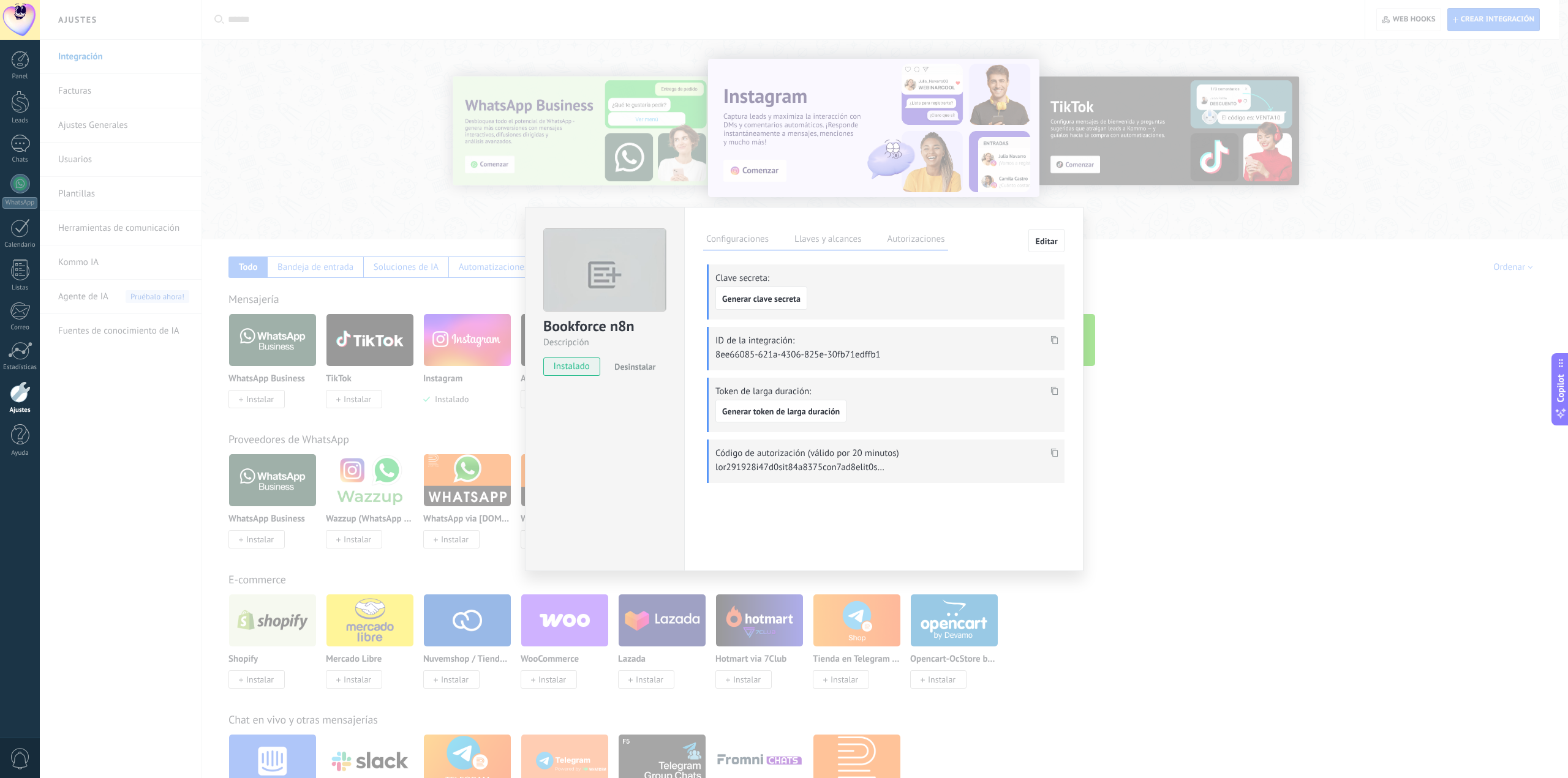
click at [1050, 337] on div at bounding box center [1055, 340] width 14 height 18
click at [1053, 340] on use at bounding box center [1055, 340] width 7 height 8
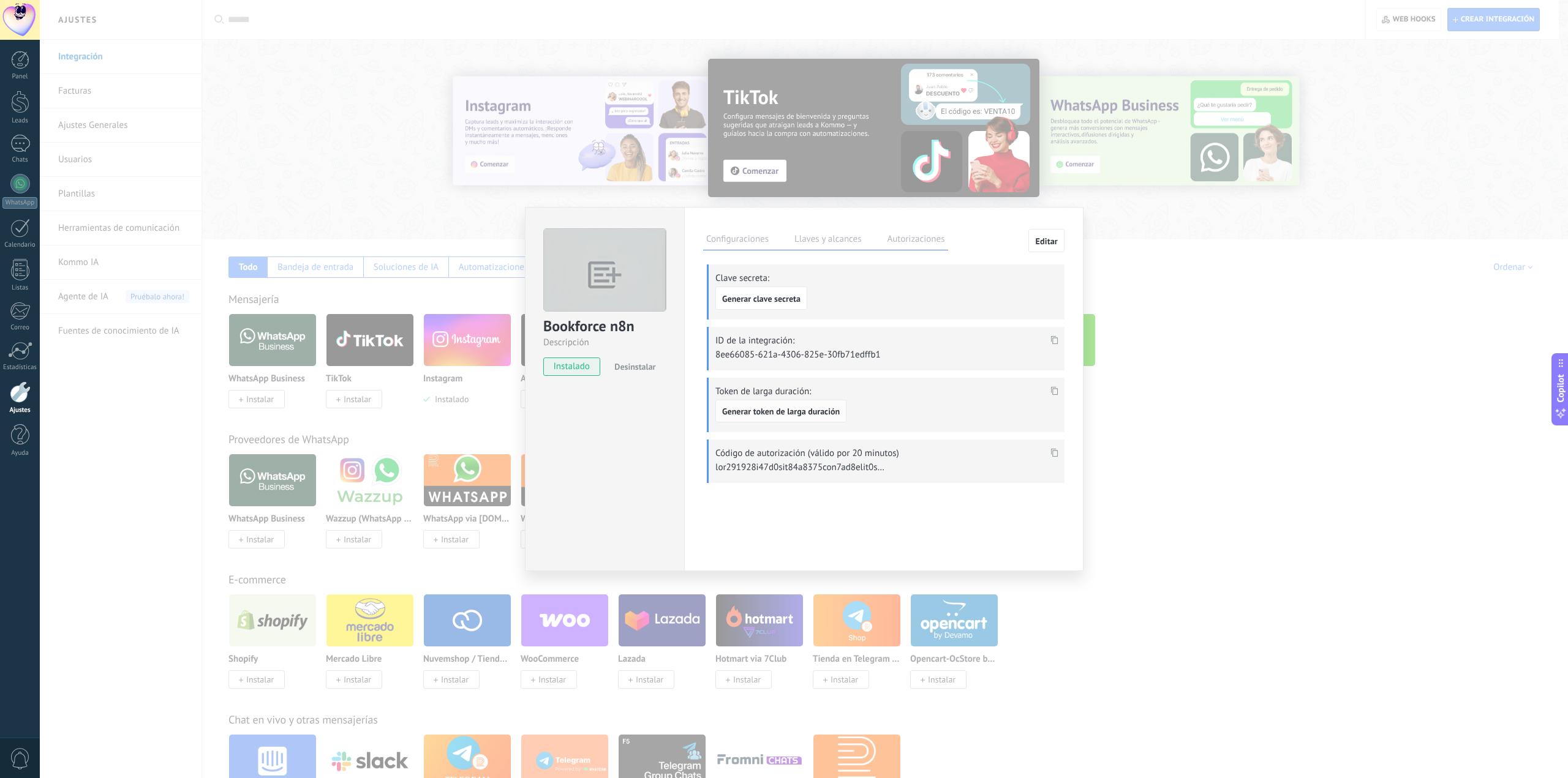
click at [808, 412] on span "Generar token de larga duración" at bounding box center [781, 411] width 118 height 8
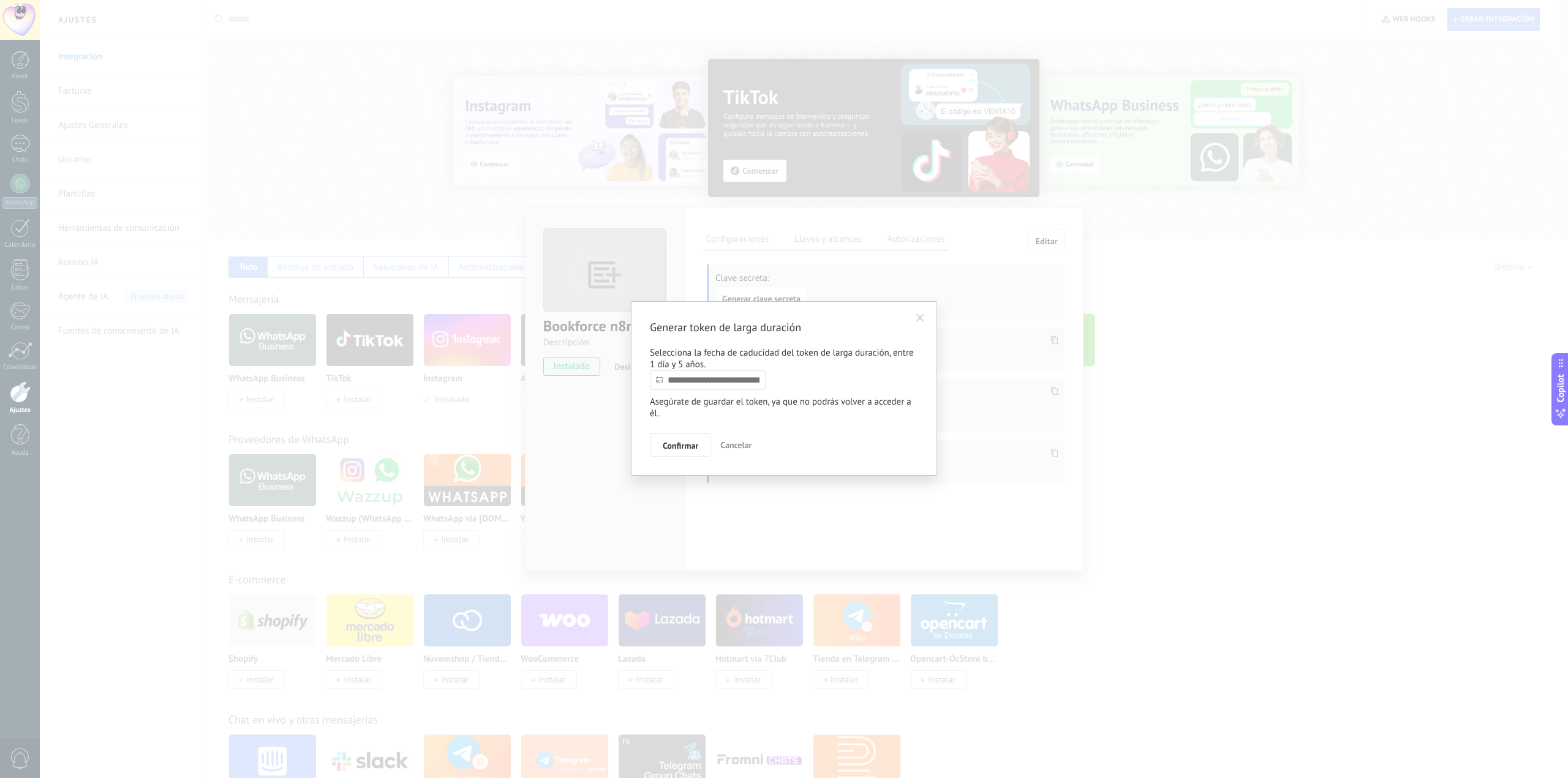
click at [919, 318] on span at bounding box center [920, 318] width 8 height 8
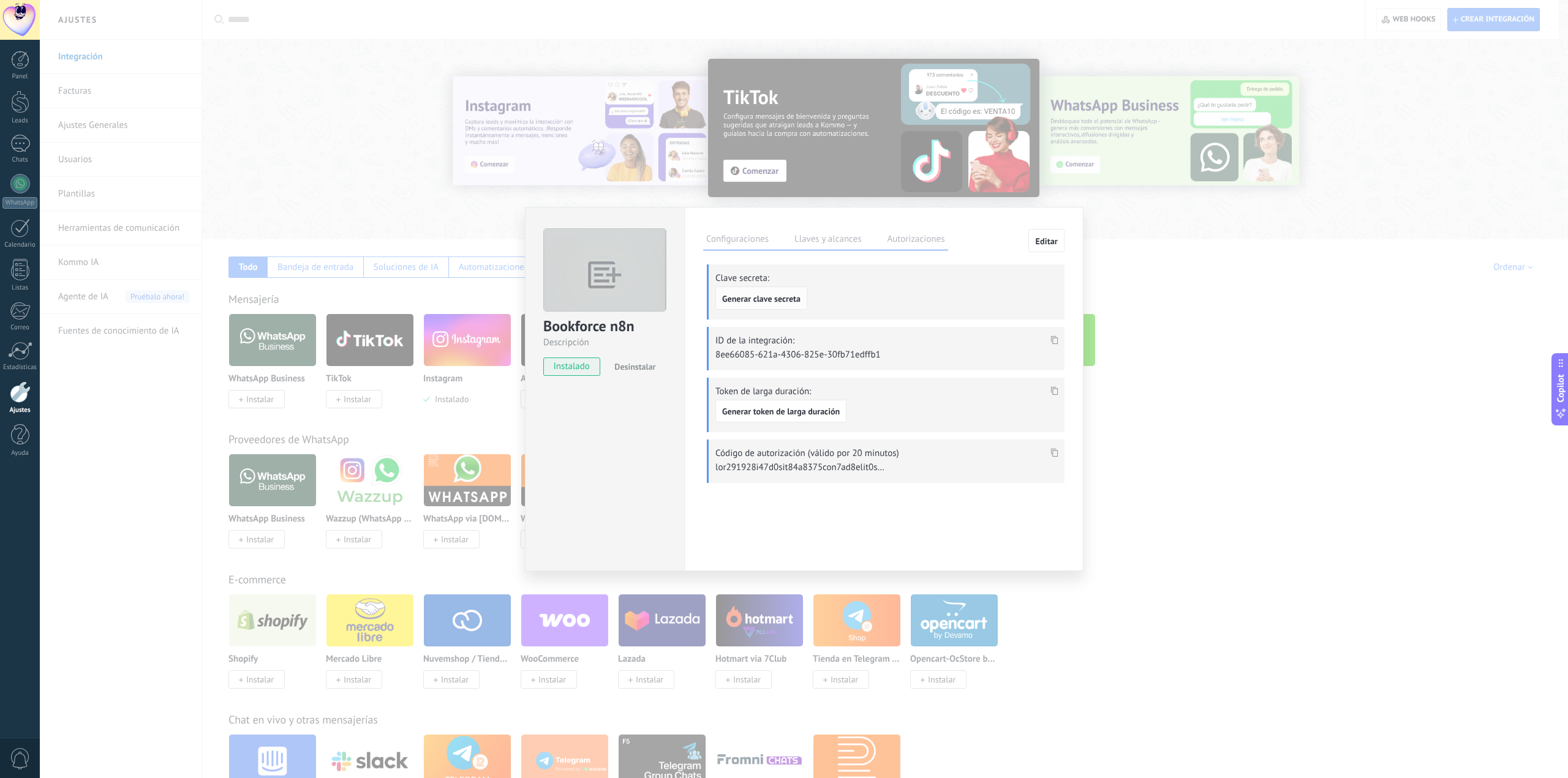
click at [788, 301] on span "Generar clave secreta" at bounding box center [762, 298] width 79 height 8
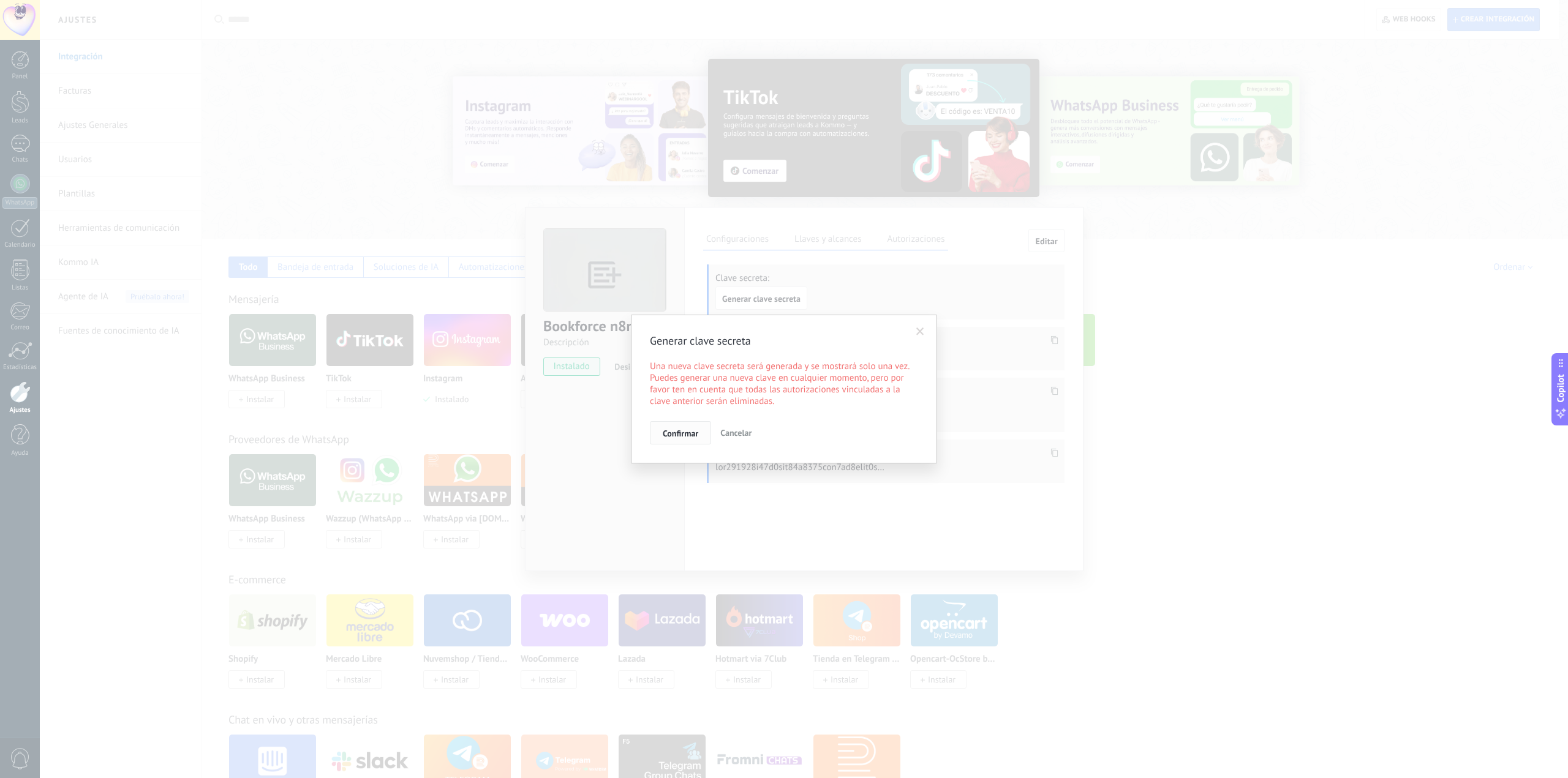
click at [686, 437] on span "Confirmar" at bounding box center [680, 433] width 36 height 8
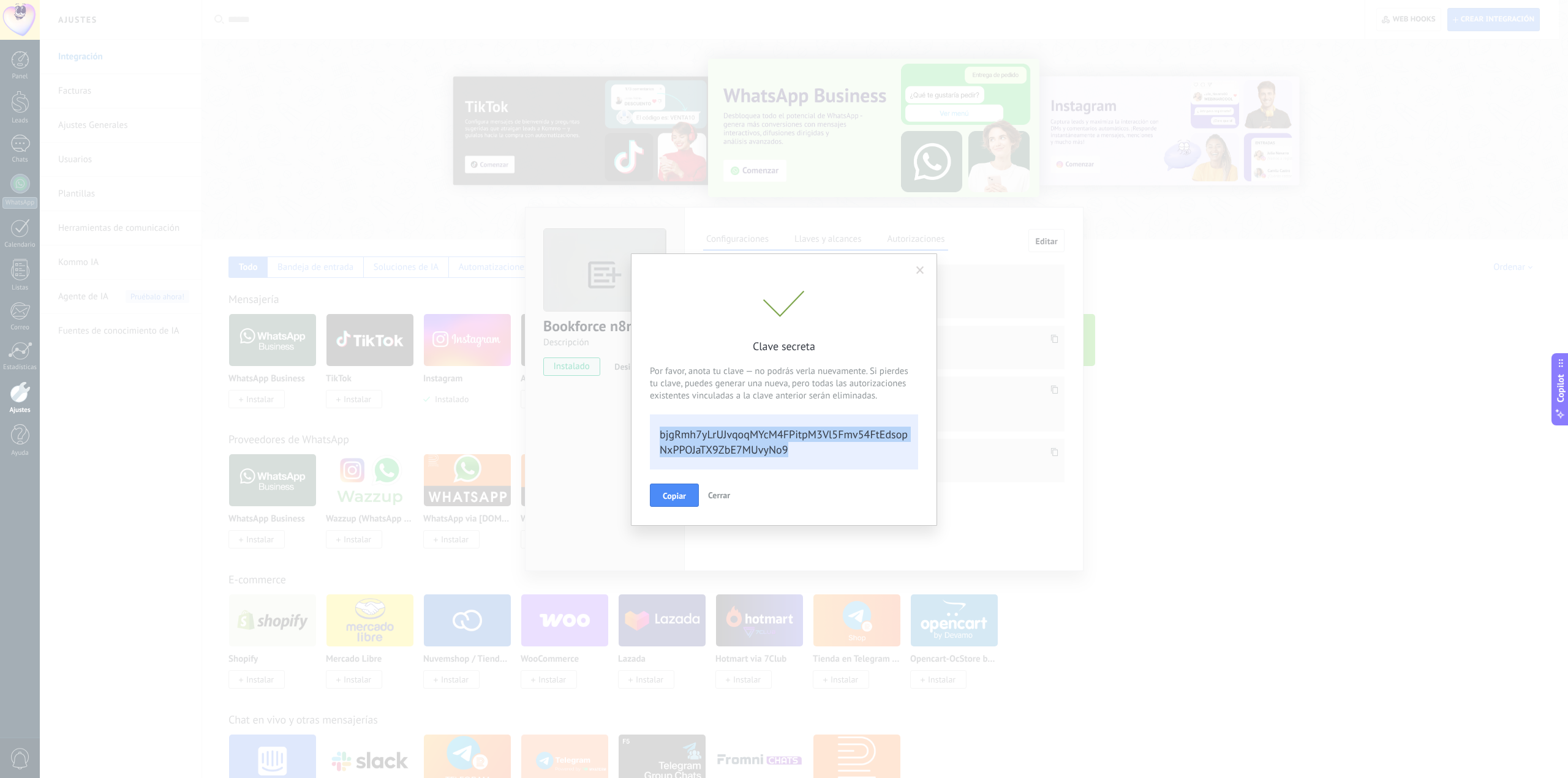
drag, startPoint x: 817, startPoint y: 445, endPoint x: 637, endPoint y: 428, distance: 180.8
click at [637, 428] on div "Clave secreta Por favor, anota tu clave — no podrás verla nuevamente. Si pierde…" at bounding box center [784, 390] width 306 height 273
copy div "bjgRmh7yLrUJvqoqMYcM4FPitpM3Vl5Fmv54FtEdsopNxPPOJaTX9ZbE7MUvyNo9"
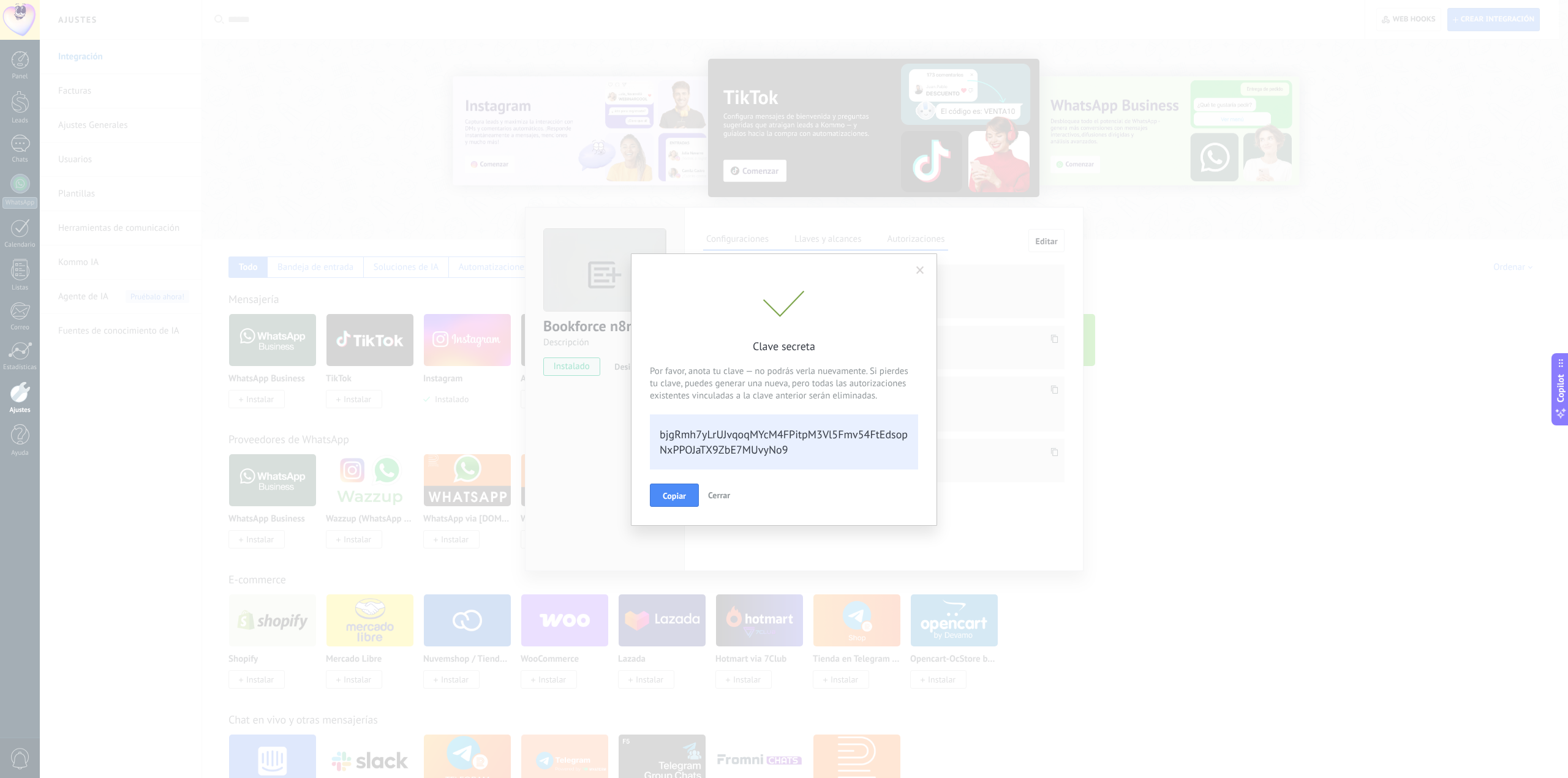
click at [922, 268] on span at bounding box center [920, 270] width 8 height 8
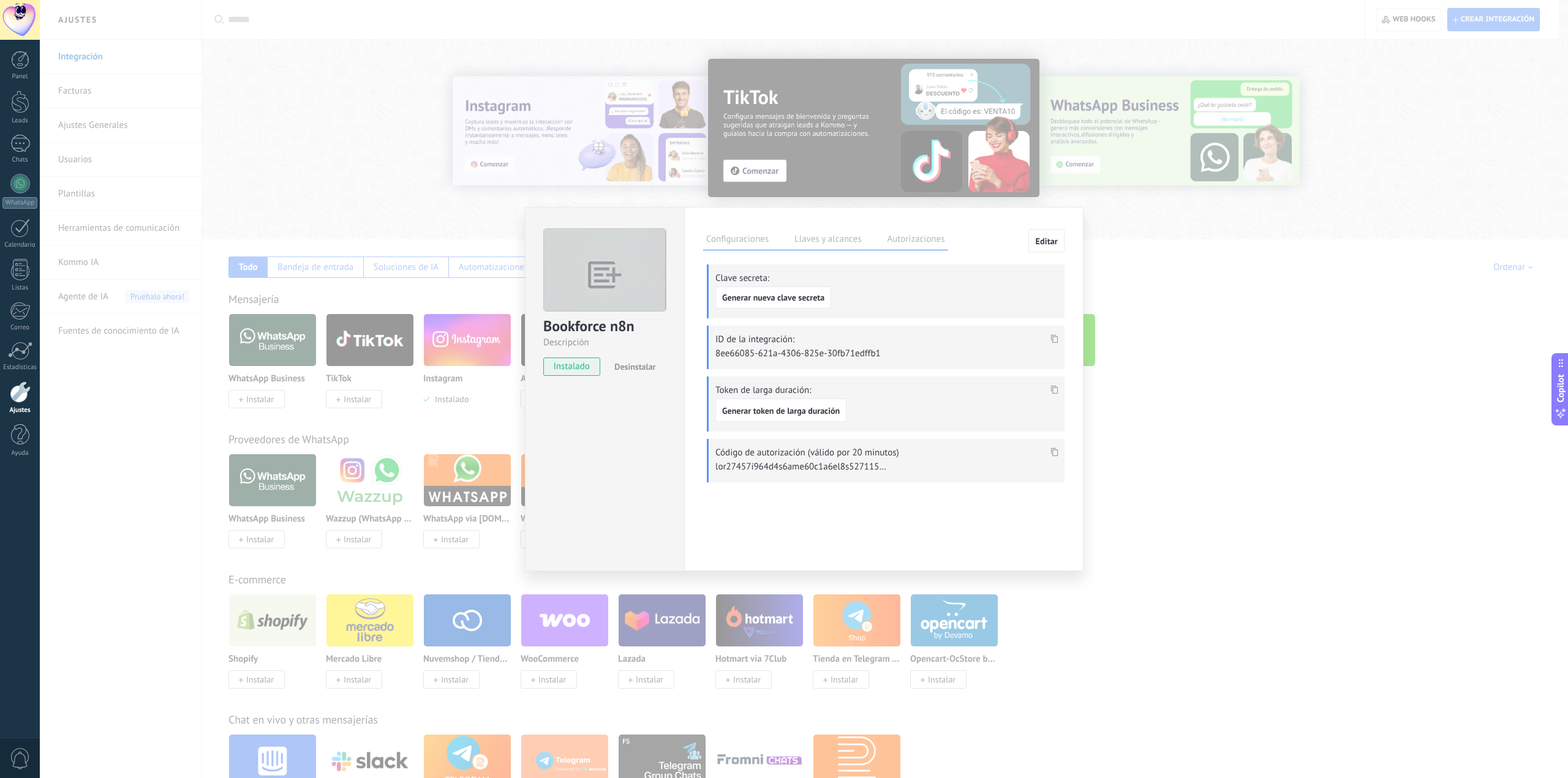
click at [1080, 269] on div "Configuraciones Llaves y alcances Autorizaciones Editar Clave secreta: Generar …" at bounding box center [884, 389] width 400 height 364
click at [1098, 263] on div "Bookforce n8n Descripción instalado Desinstalar Configuraciones Llaves y alcanc…" at bounding box center [804, 389] width 1528 height 778
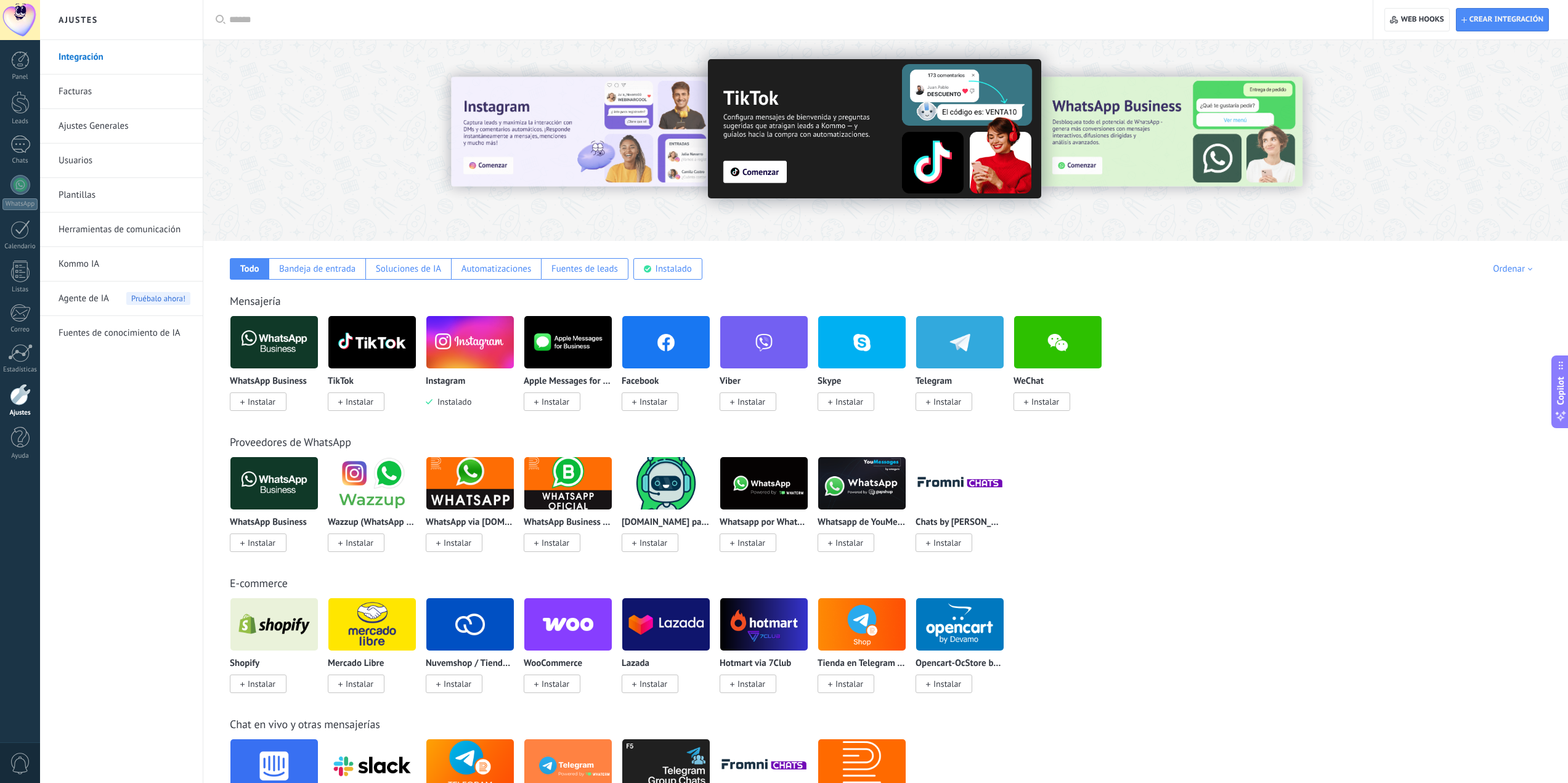
click at [95, 199] on link "Plantillas" at bounding box center [125, 195] width 132 height 35
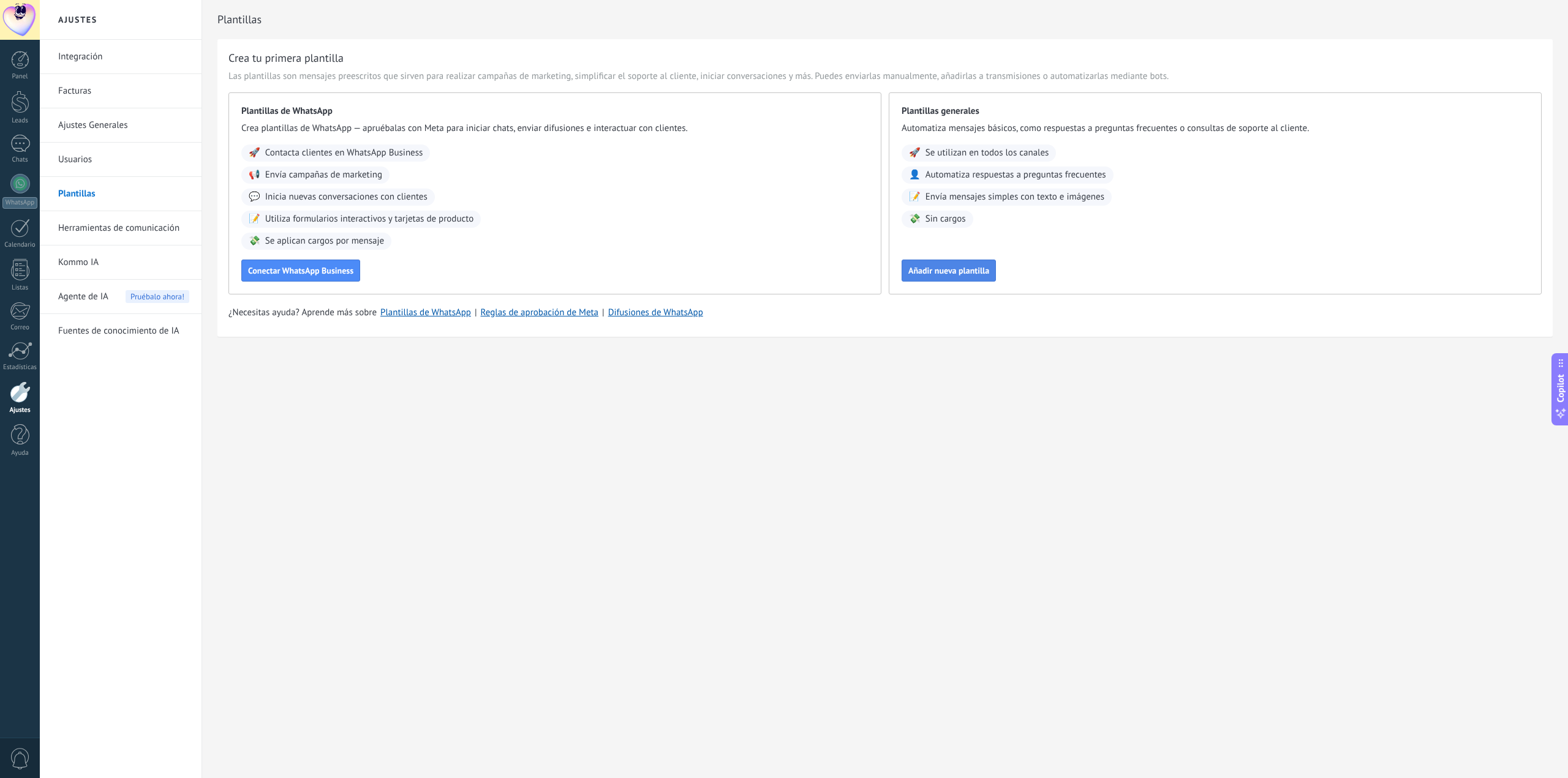
click at [941, 260] on div "Añadir nueva plantilla" at bounding box center [1215, 271] width 627 height 22
click at [941, 274] on span "Añadir nueva plantilla" at bounding box center [949, 270] width 81 height 8
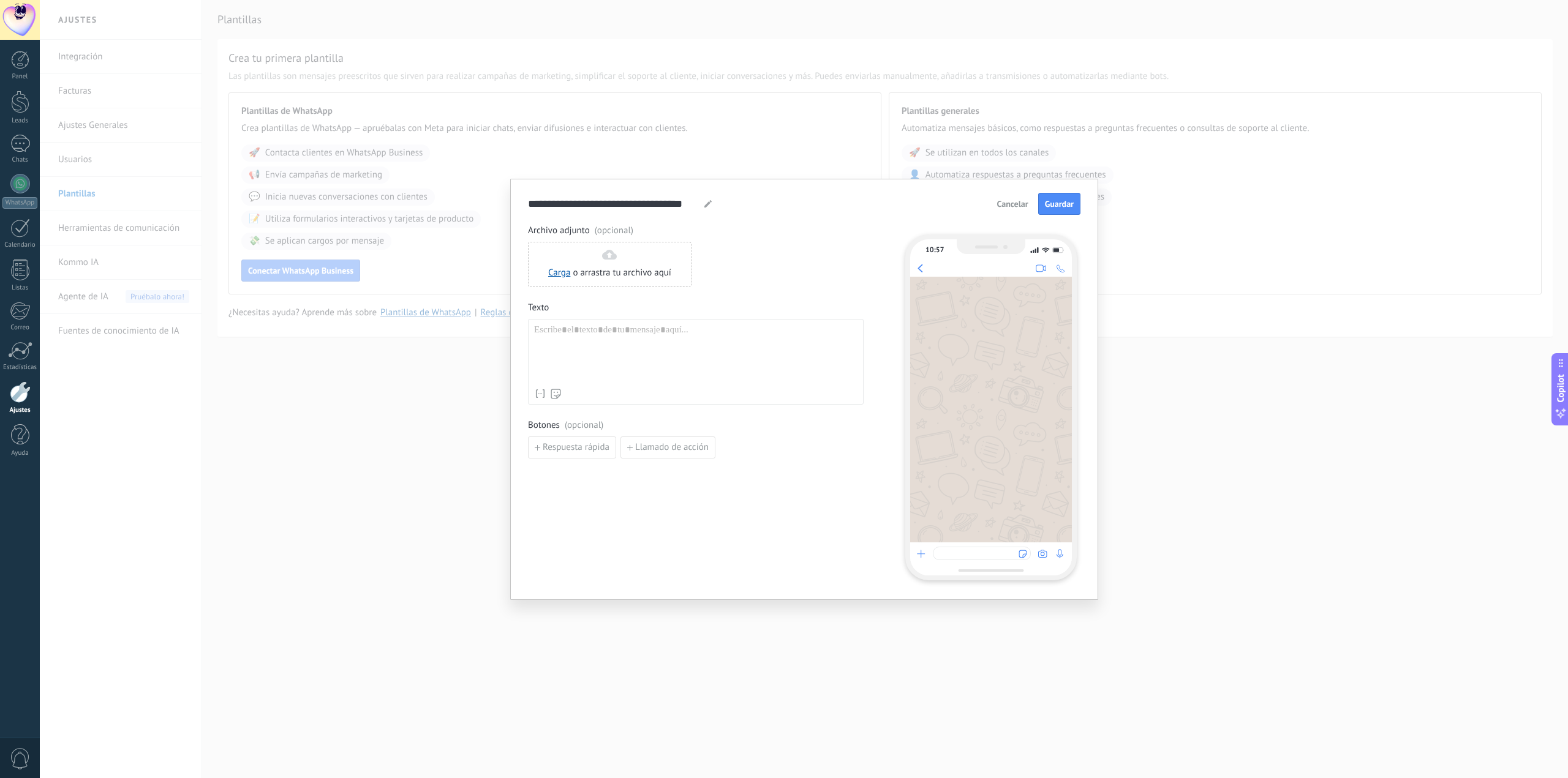
click at [639, 341] on div at bounding box center [696, 354] width 324 height 58
click at [1189, 271] on div "**********" at bounding box center [804, 389] width 1528 height 778
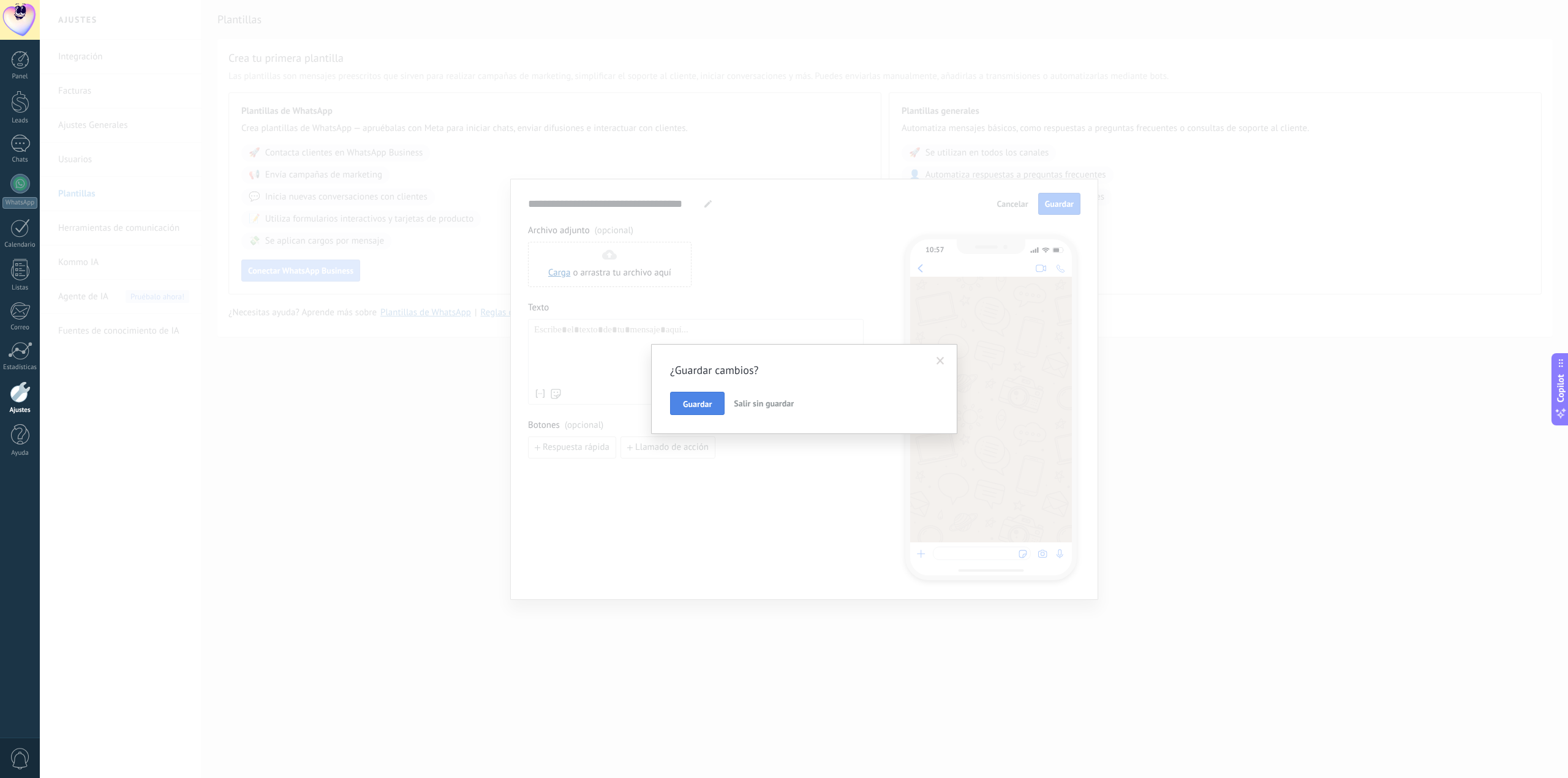
click at [699, 412] on button "Guardar" at bounding box center [697, 403] width 55 height 23
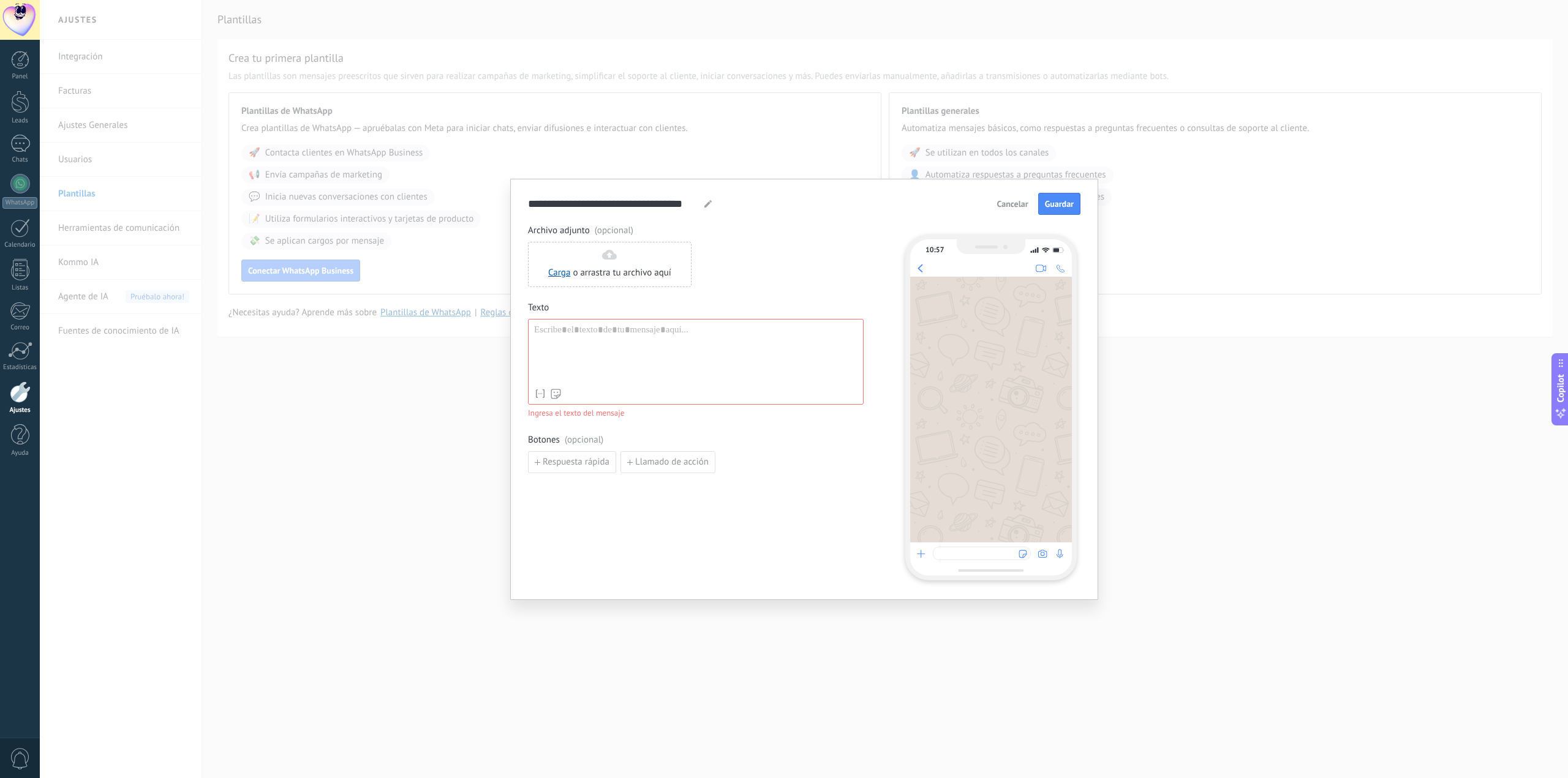
click at [1018, 201] on span "Cancelar" at bounding box center [1013, 203] width 31 height 8
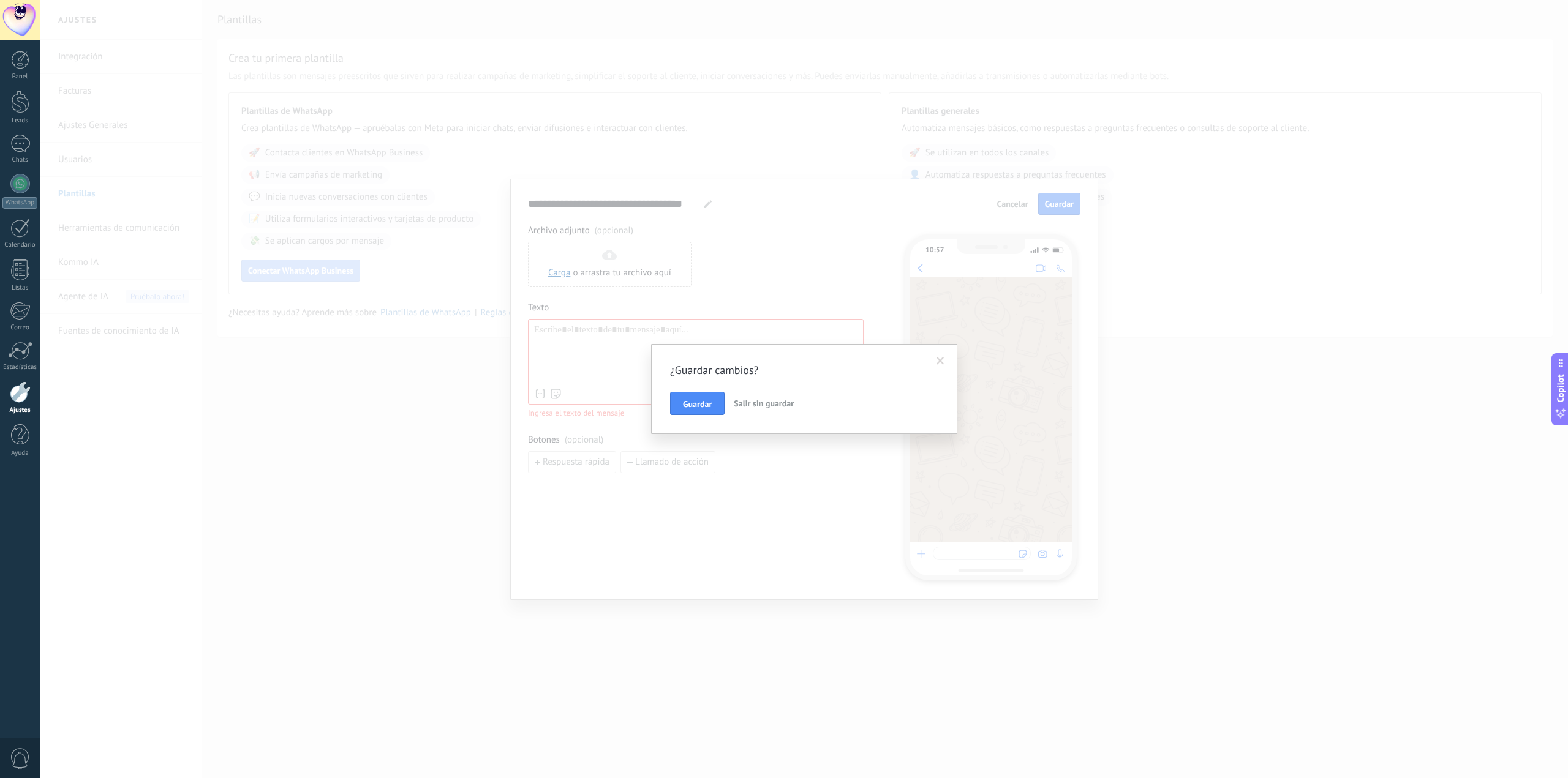
click at [744, 410] on button "Salir sin guardar" at bounding box center [764, 403] width 70 height 23
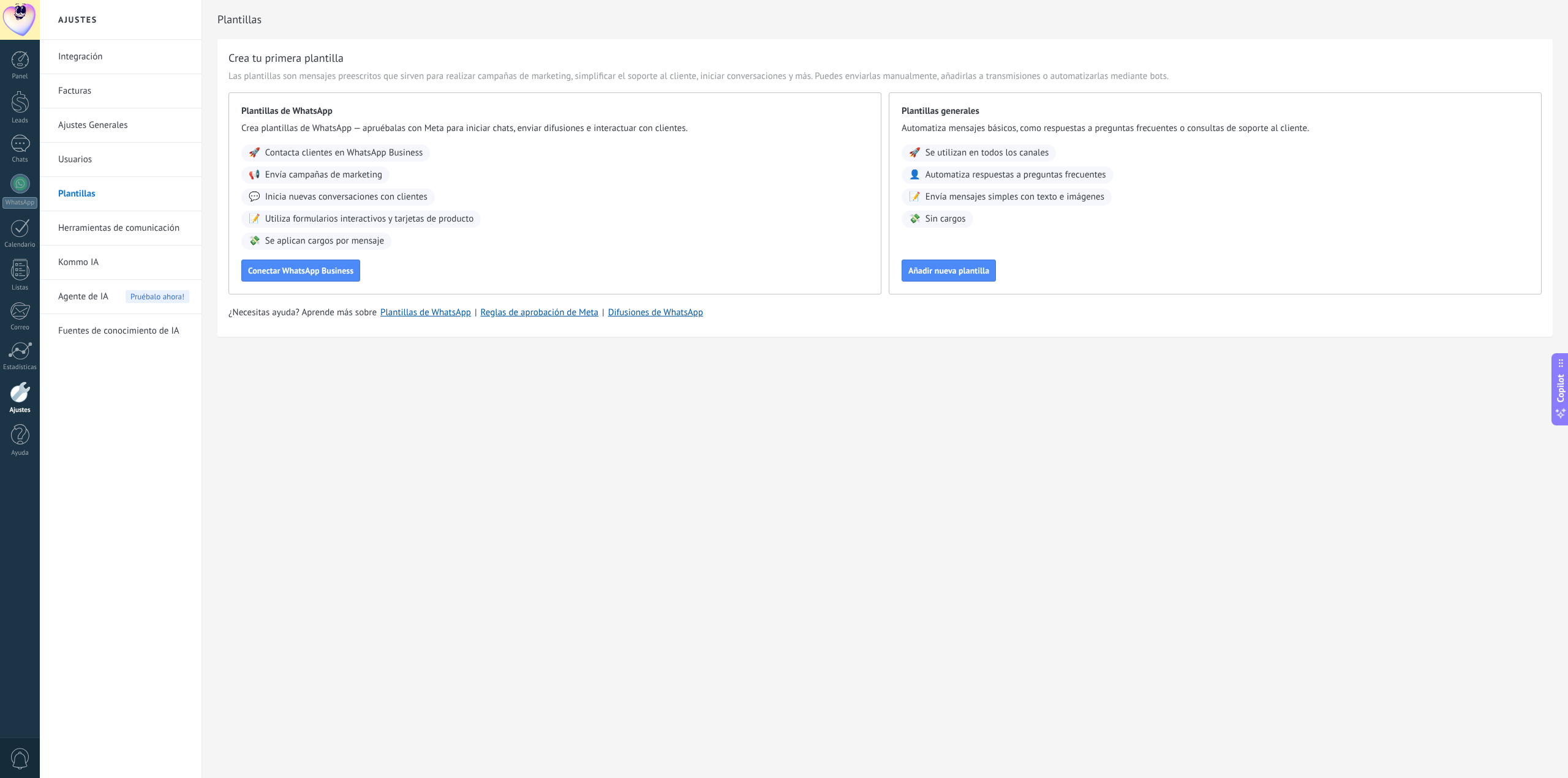
click at [155, 235] on link "Herramientas de comunicación" at bounding box center [124, 228] width 131 height 34
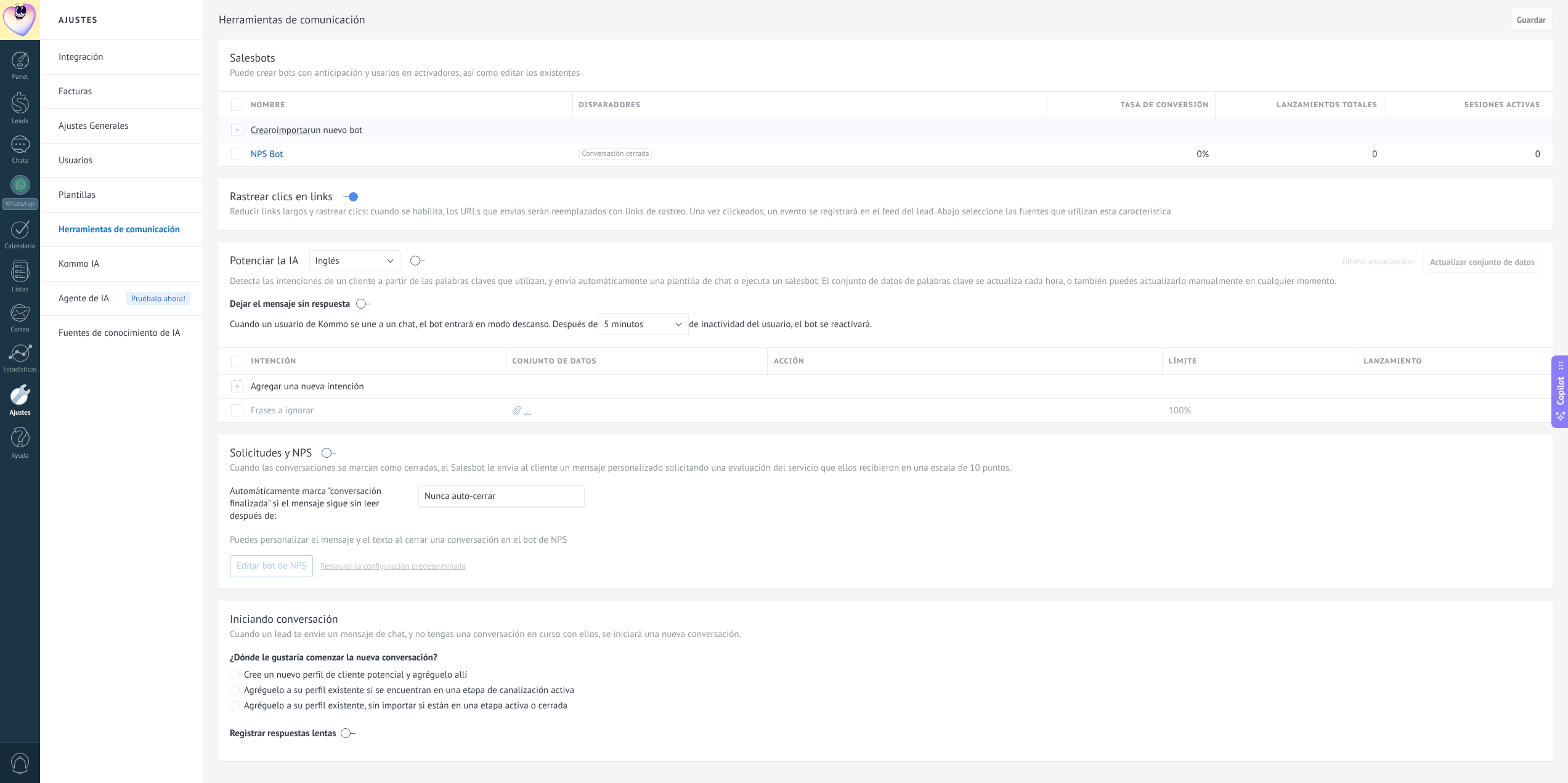
click at [266, 129] on span "Crear" at bounding box center [261, 130] width 21 height 12
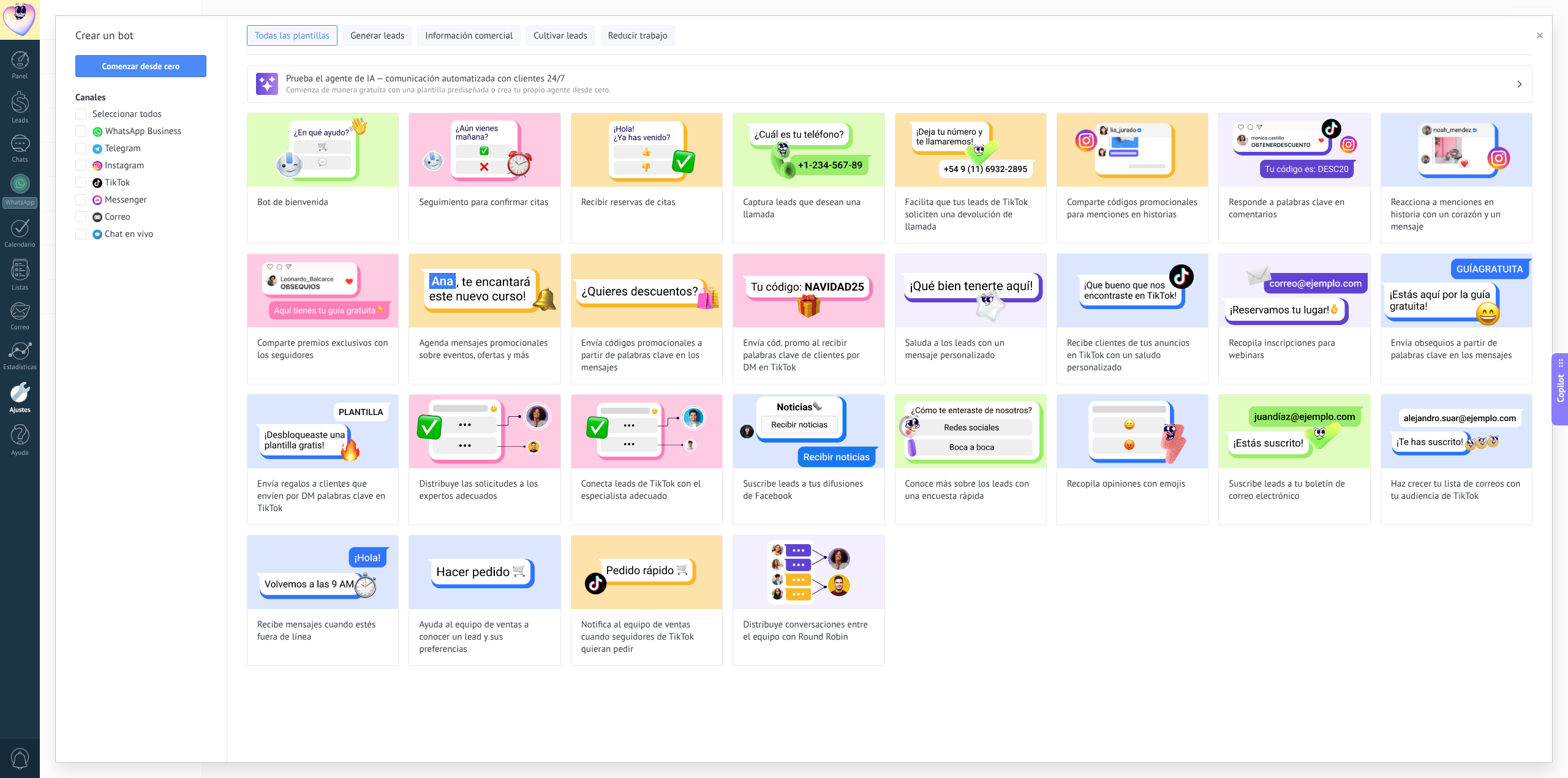
click at [112, 168] on span "Instagram" at bounding box center [124, 166] width 39 height 12
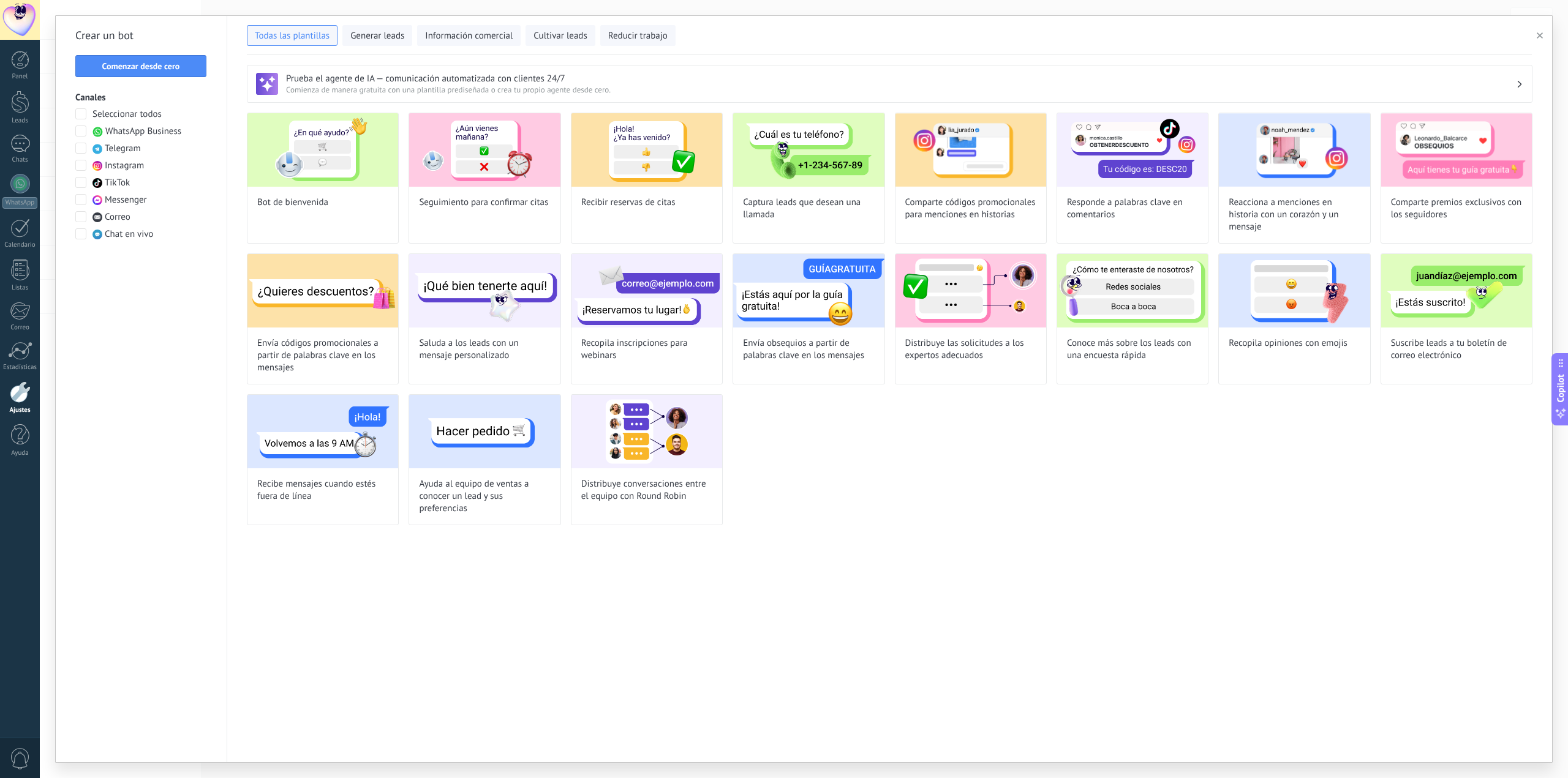
click at [112, 168] on span "Instagram" at bounding box center [124, 166] width 39 height 12
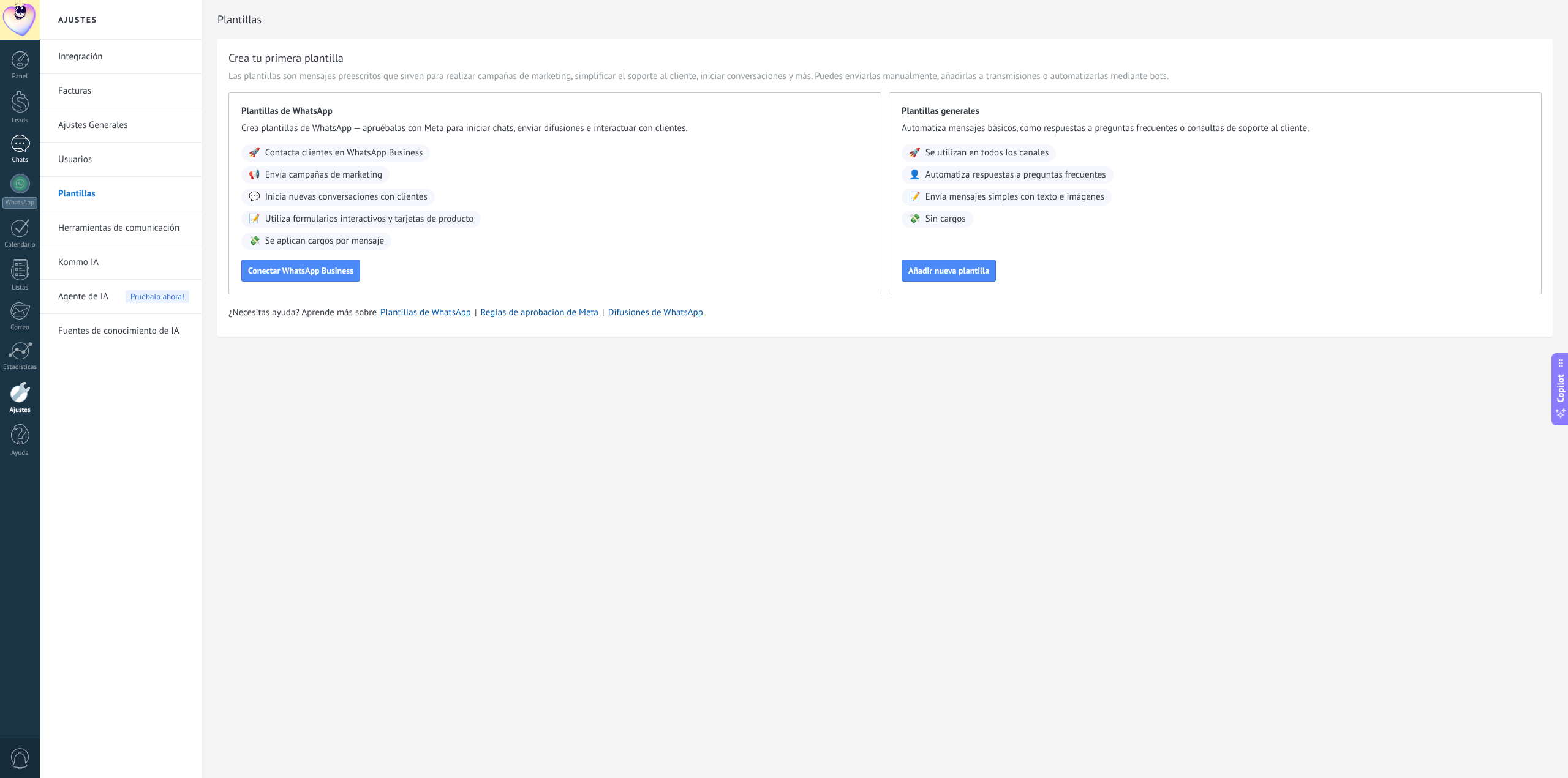
click at [29, 145] on div at bounding box center [20, 143] width 19 height 18
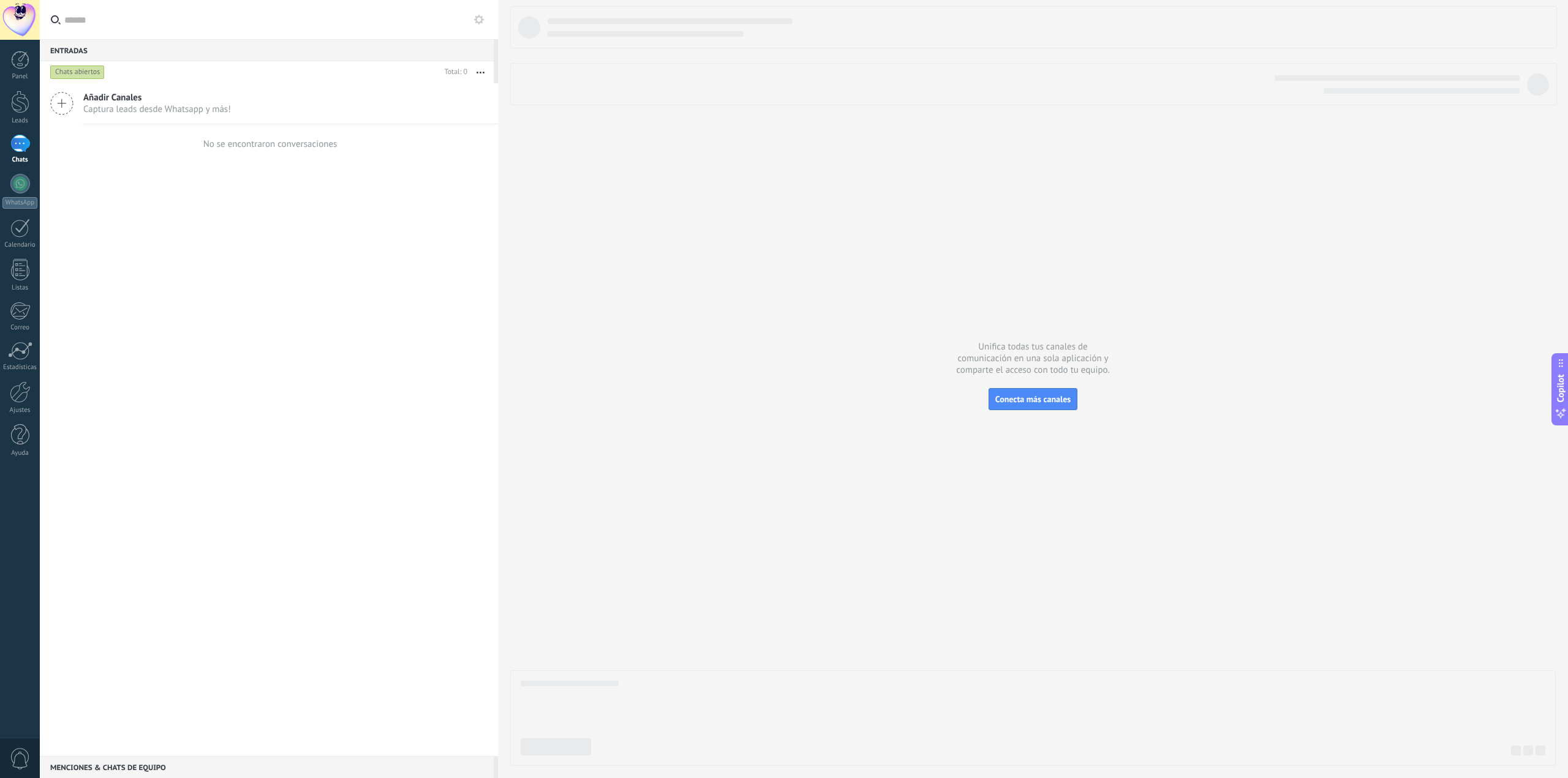
click at [93, 105] on span "Captura leads desde Whatsapp y más!" at bounding box center [157, 109] width 148 height 12
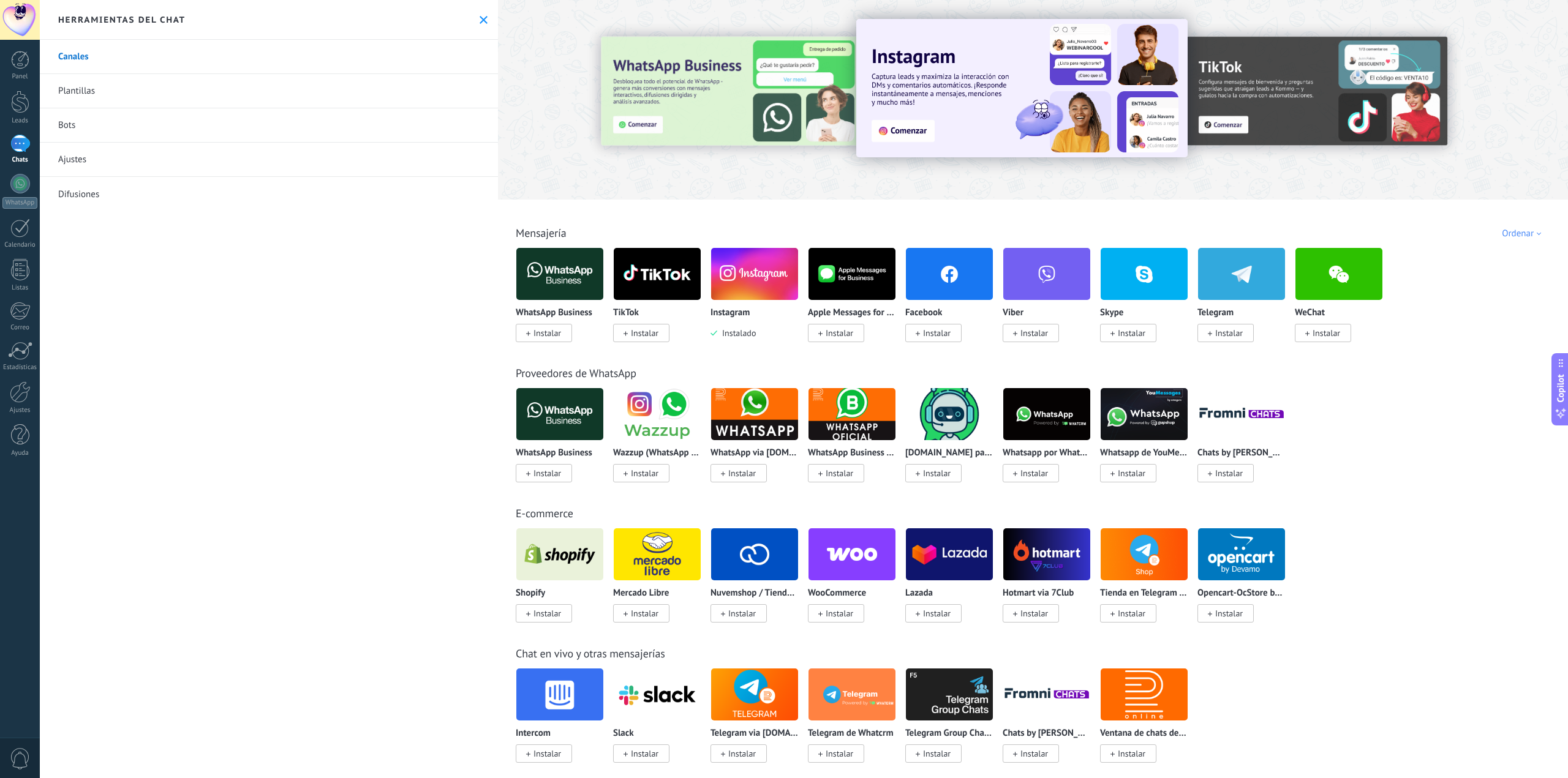
click at [76, 101] on link "Plantillas" at bounding box center [268, 91] width 458 height 34
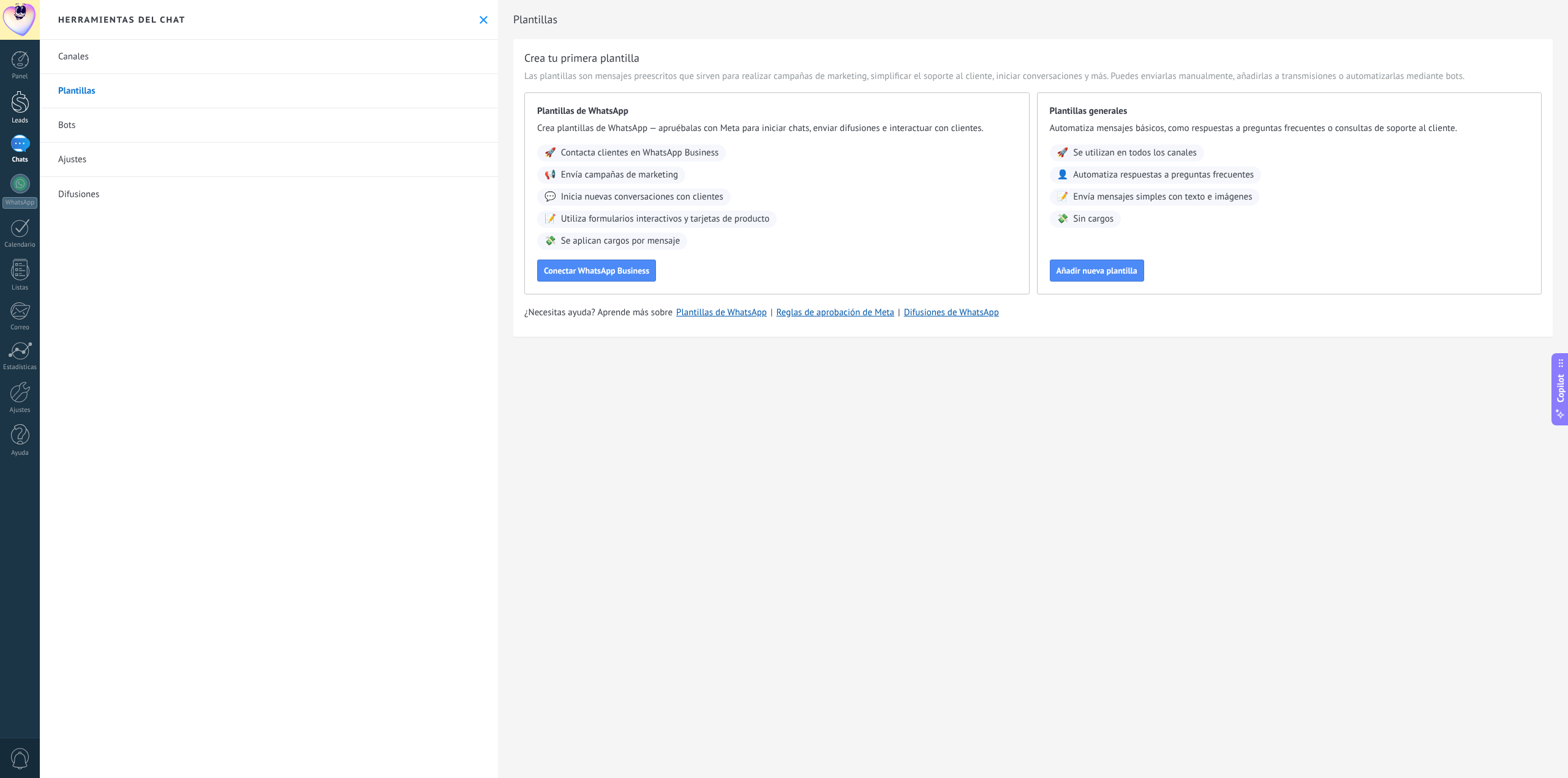
click at [28, 101] on div at bounding box center [20, 102] width 18 height 23
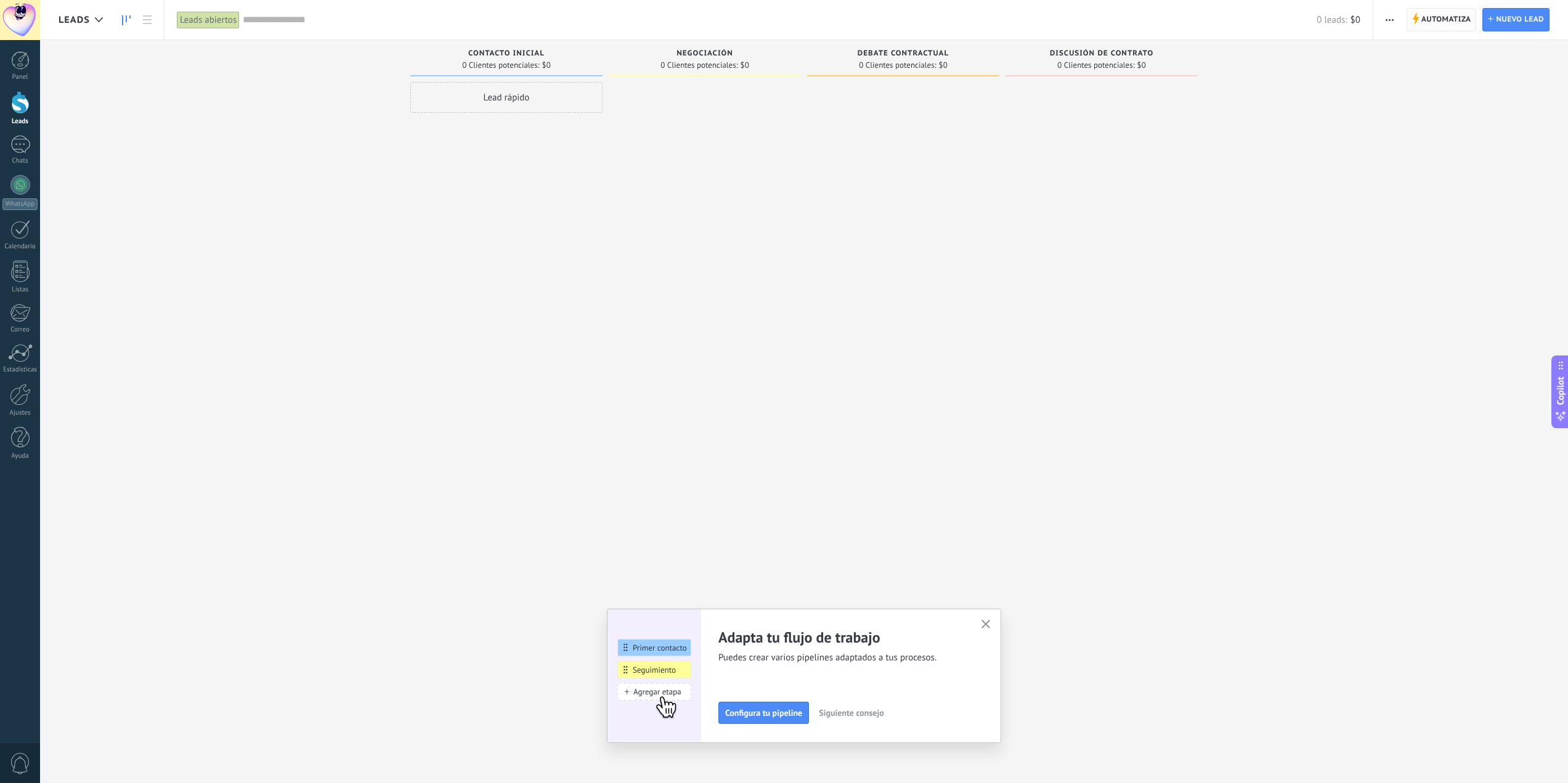
click at [1446, 22] on span "Automatiza" at bounding box center [1446, 20] width 50 height 22
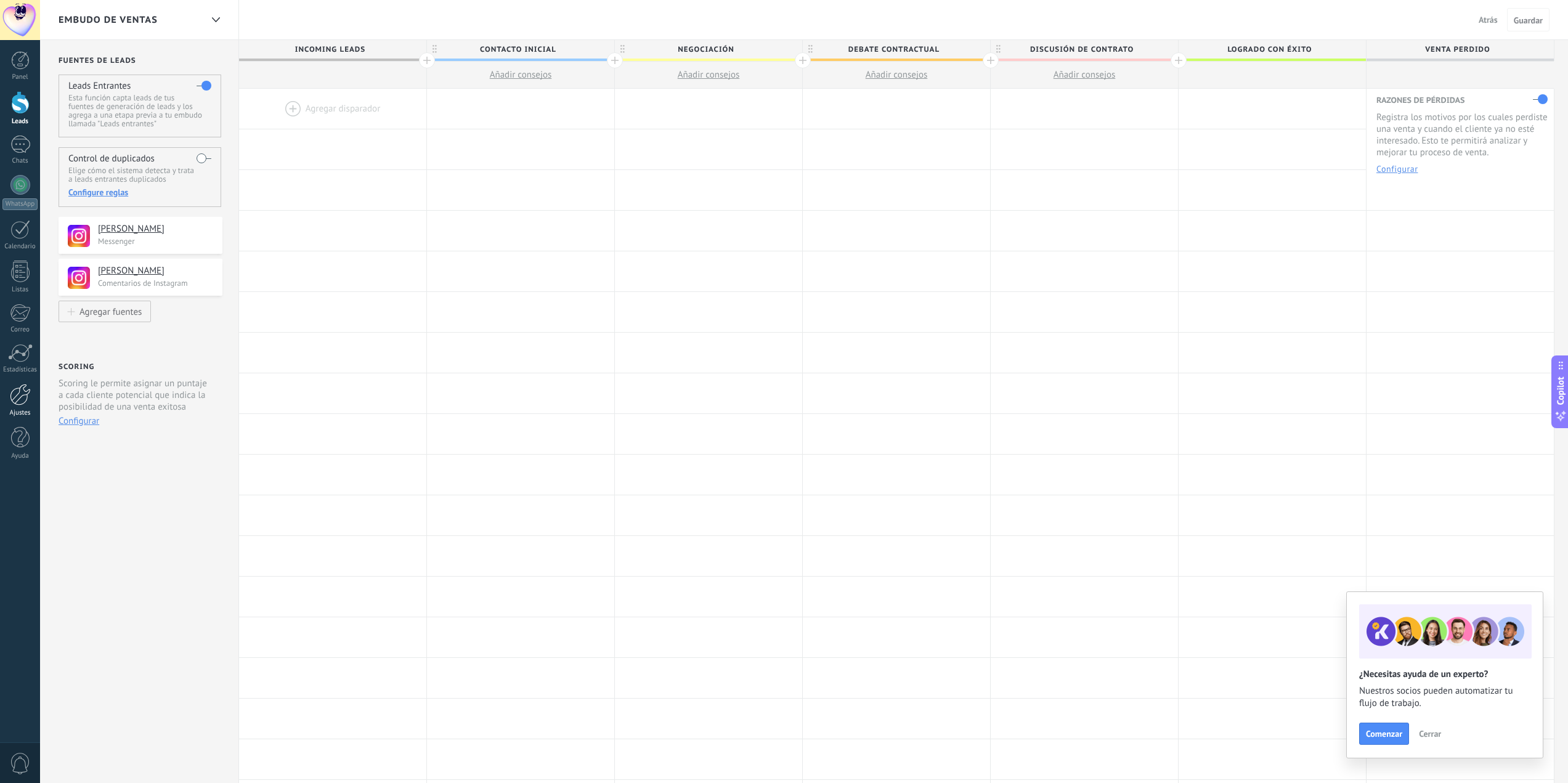
click at [22, 385] on div at bounding box center [20, 394] width 21 height 22
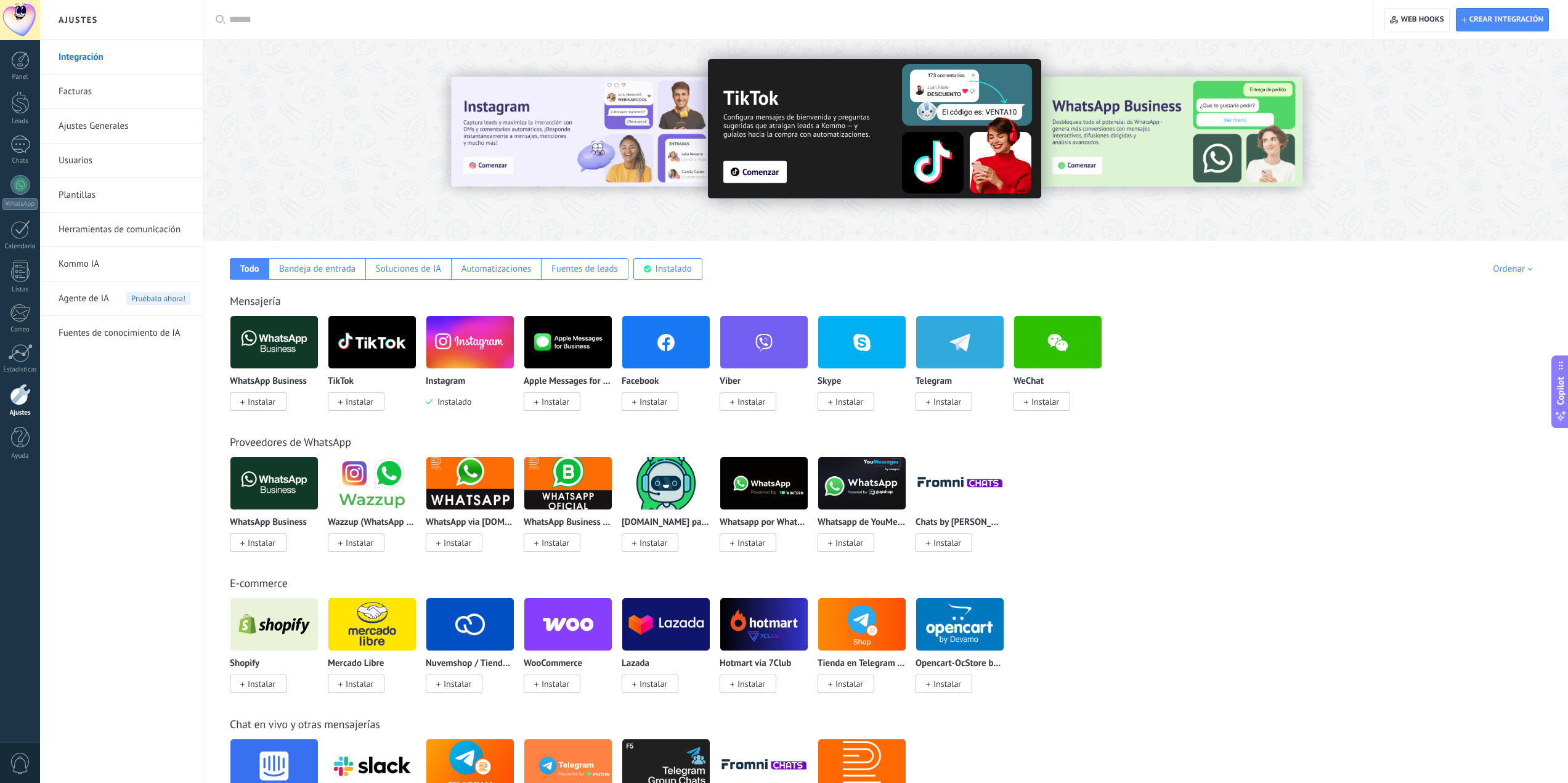
click at [124, 271] on link "Kommo IA" at bounding box center [125, 264] width 132 height 35
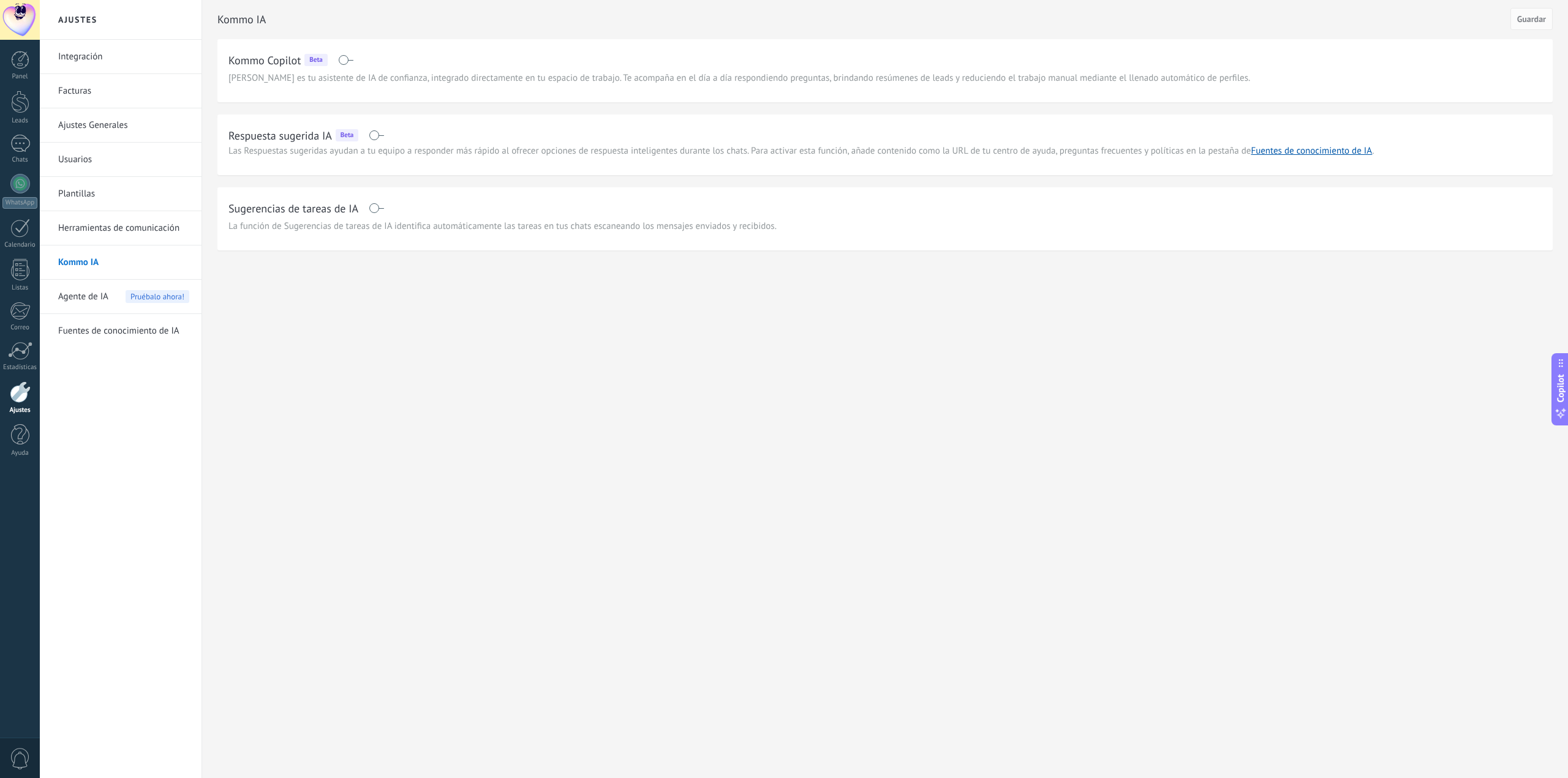
click at [99, 232] on link "Herramientas de comunicación" at bounding box center [124, 228] width 131 height 34
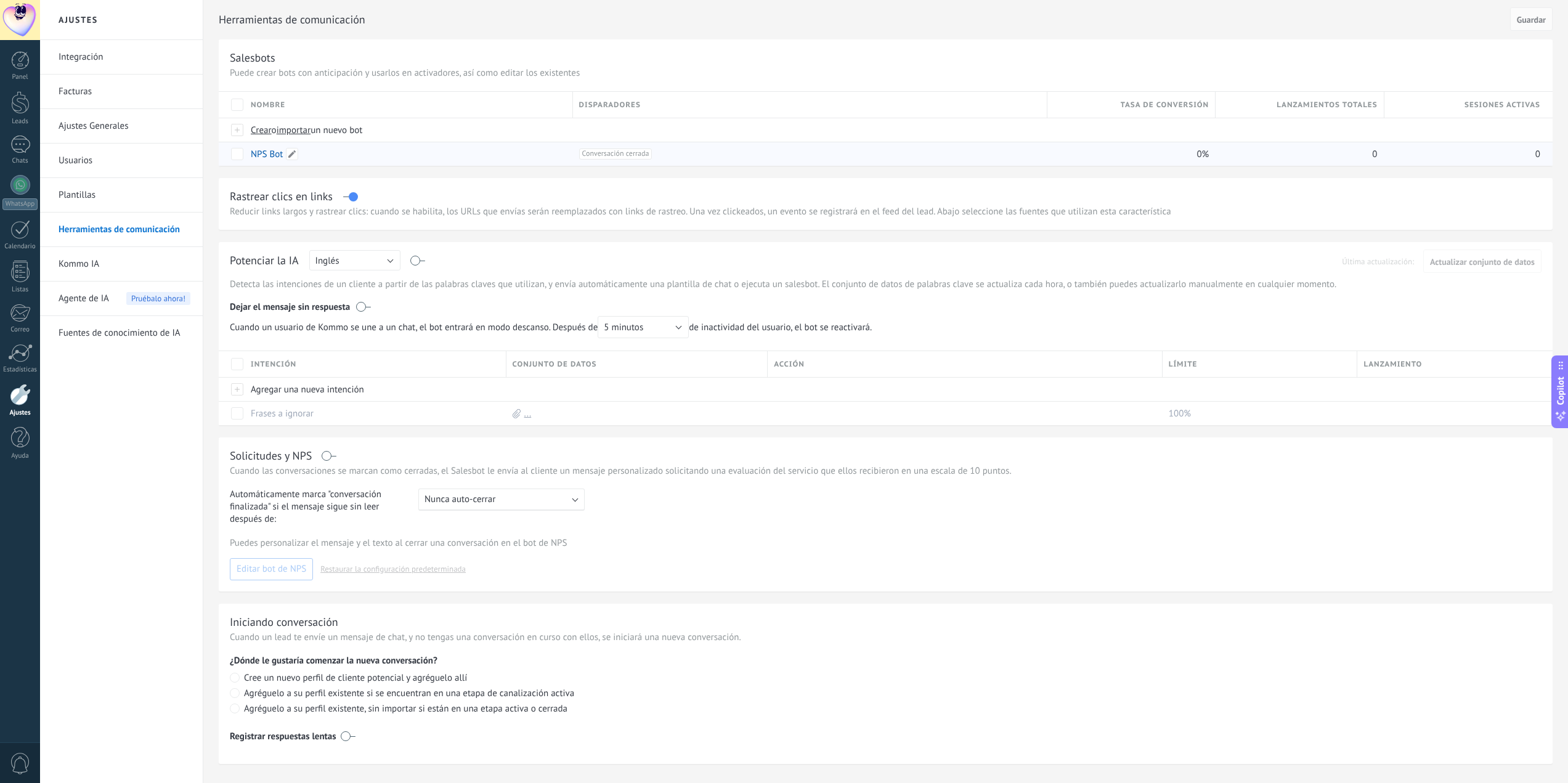
click at [260, 157] on link "NPS Bot" at bounding box center [267, 154] width 32 height 12
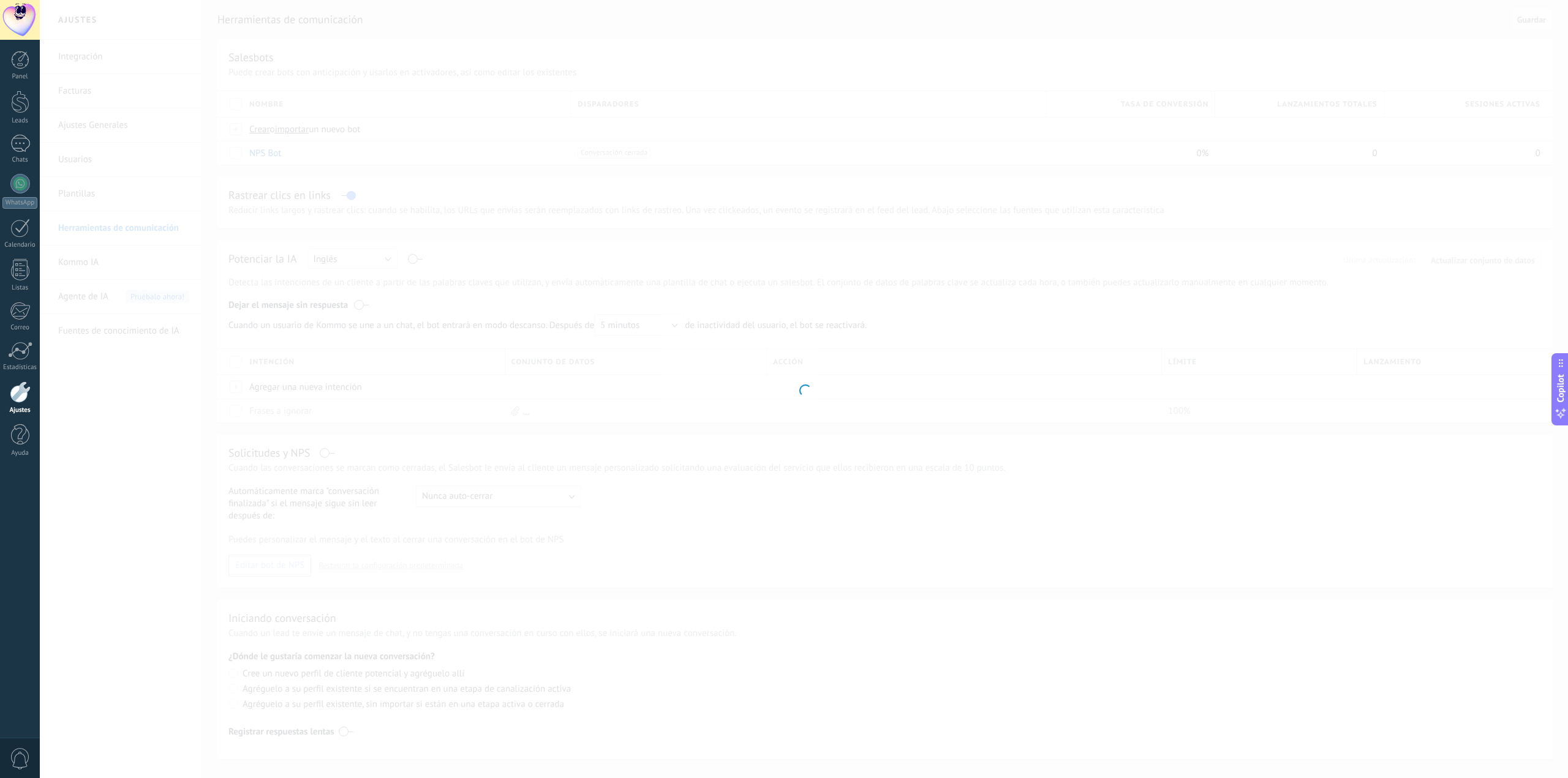
type input "*******"
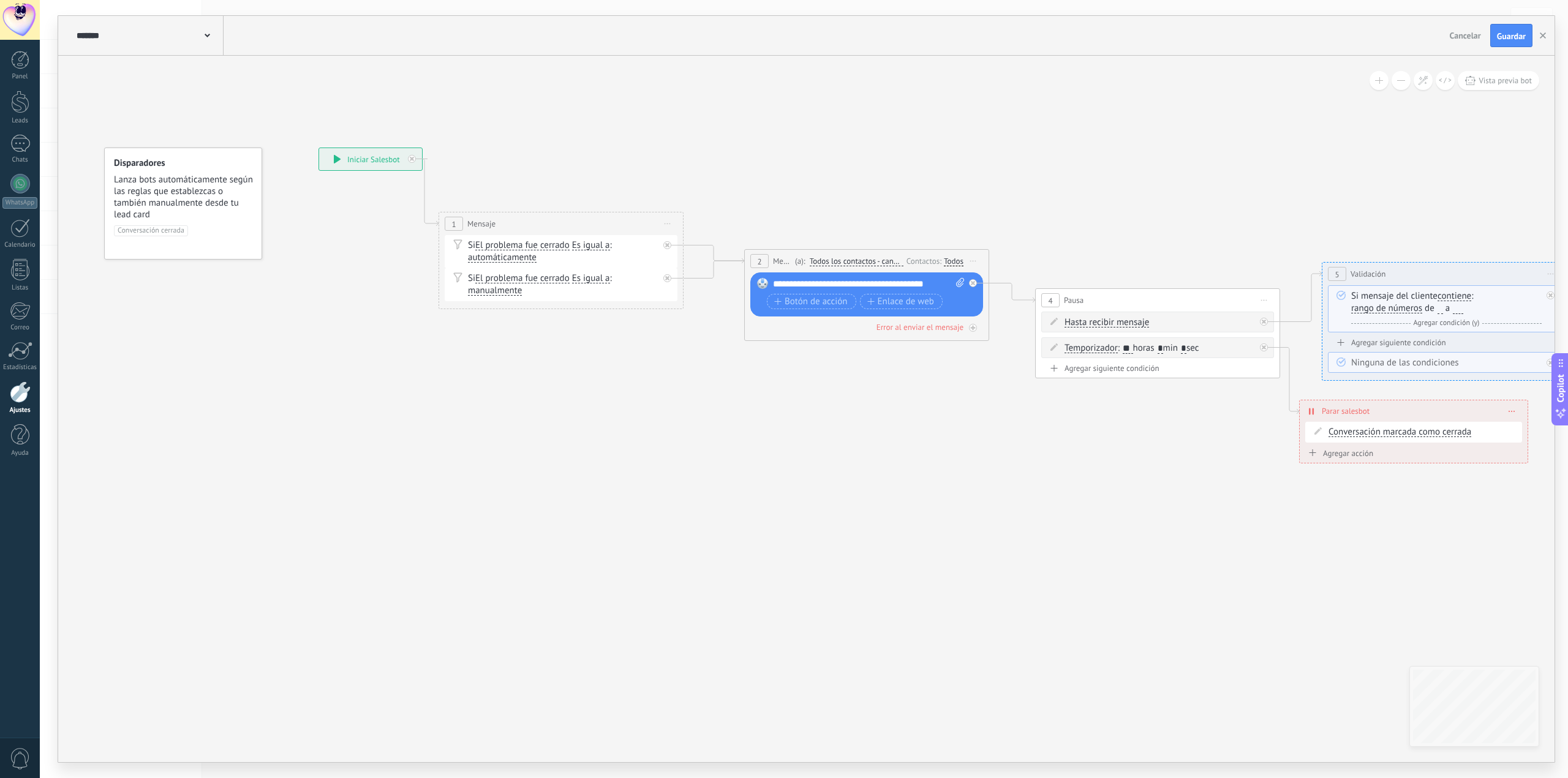
click at [11, 381] on div "Panel Leads Chats WhatsApp Clientes" at bounding box center [19, 260] width 40 height 419
click at [10, 391] on div at bounding box center [20, 392] width 21 height 21
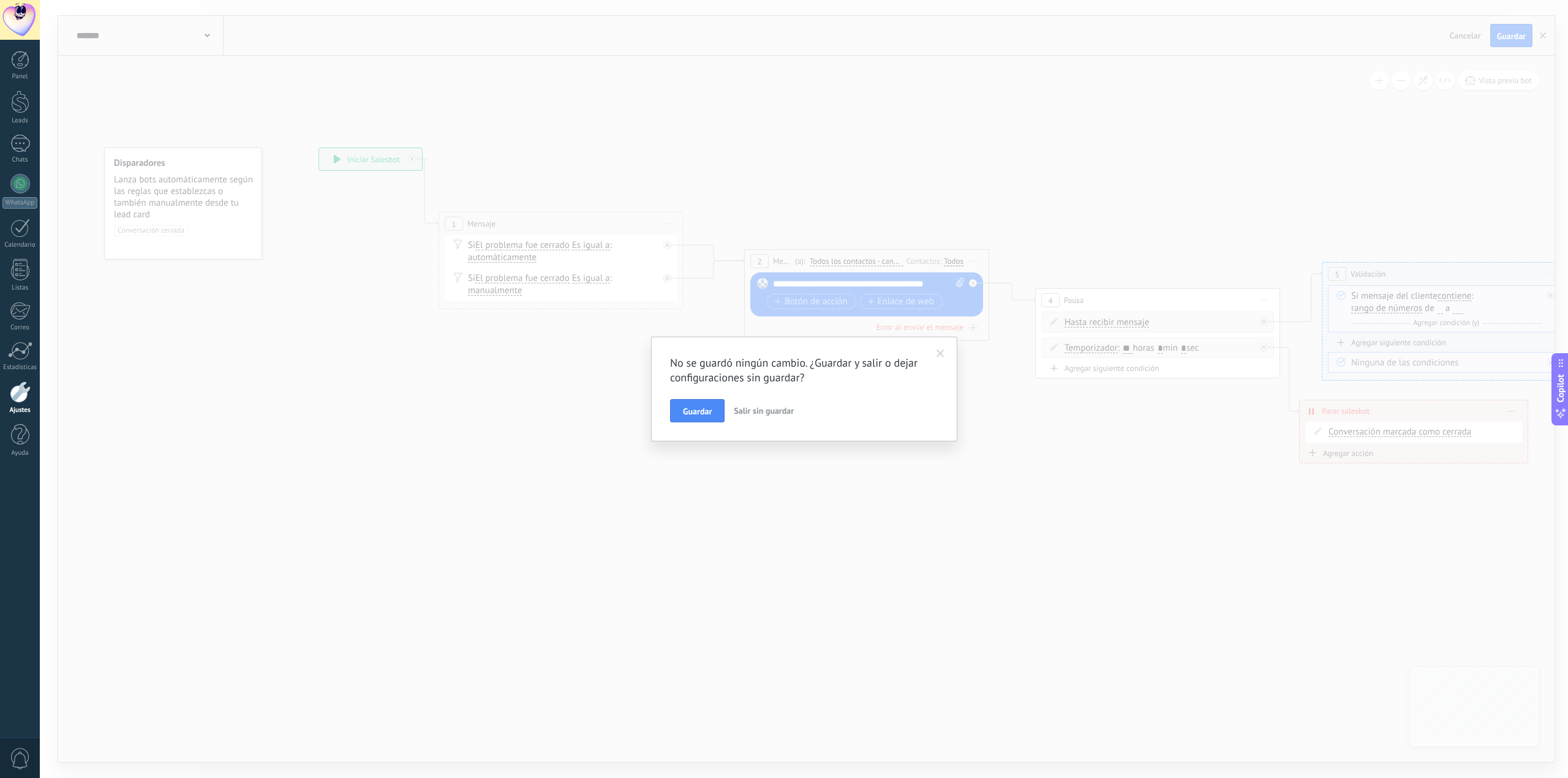
click at [760, 416] on span "Salir sin guardar" at bounding box center [764, 410] width 60 height 11
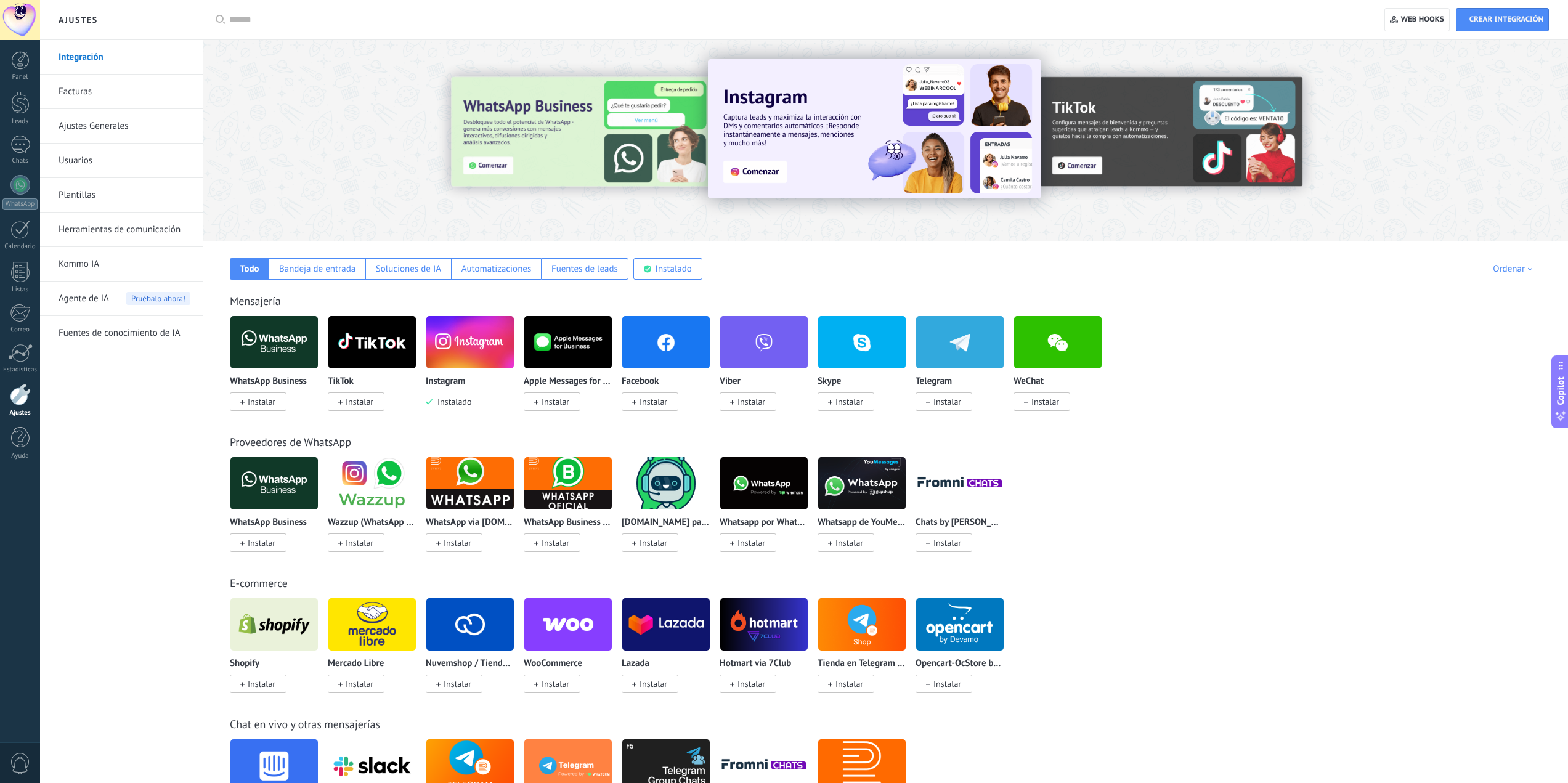
click at [1379, 14] on div "Crear integración Web hooks 0" at bounding box center [1471, 20] width 195 height 39
click at [1386, 17] on button "Web hooks 0" at bounding box center [1416, 20] width 65 height 24
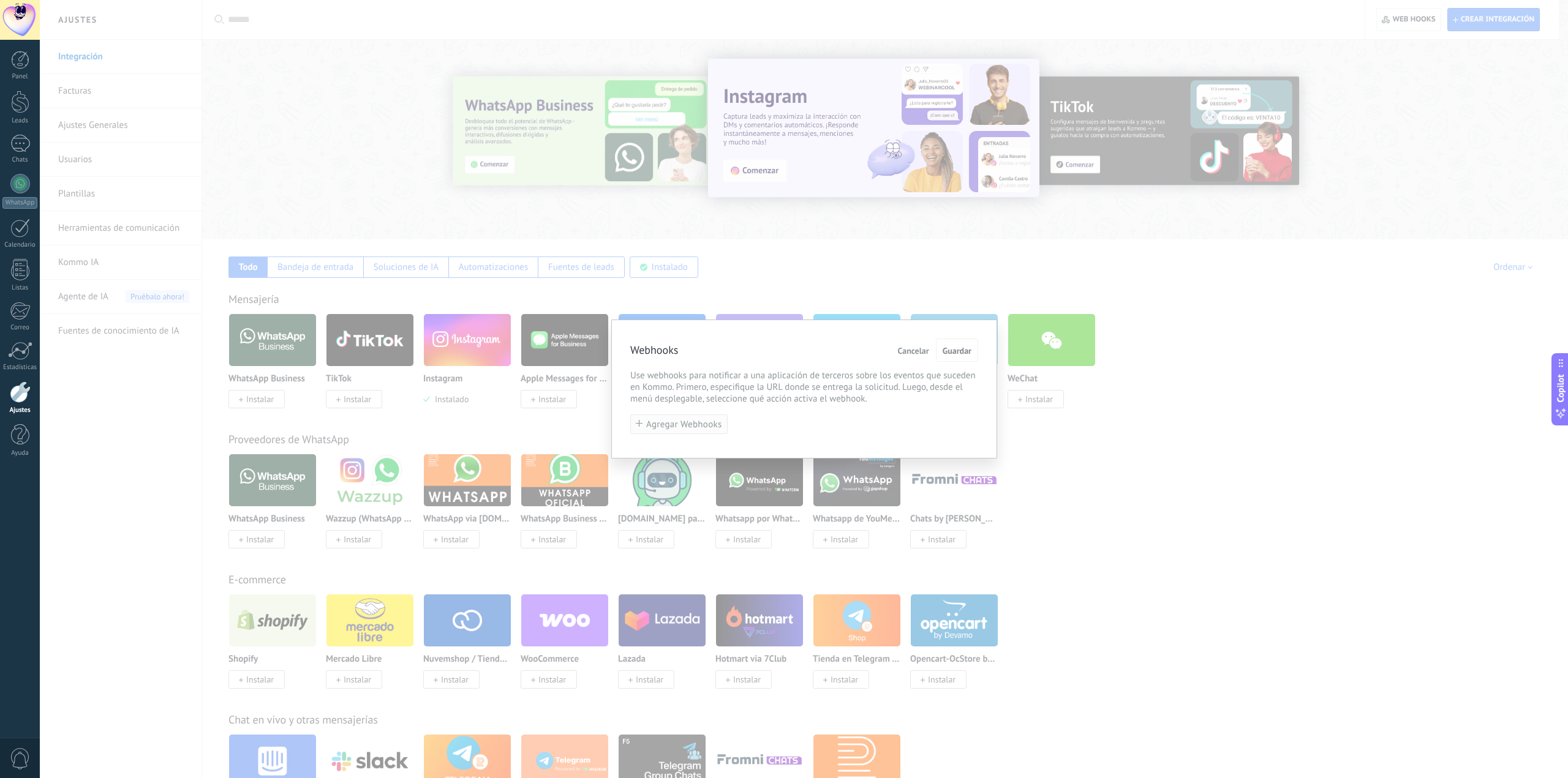
click at [669, 423] on span "Agregar Webhooks" at bounding box center [684, 425] width 76 height 9
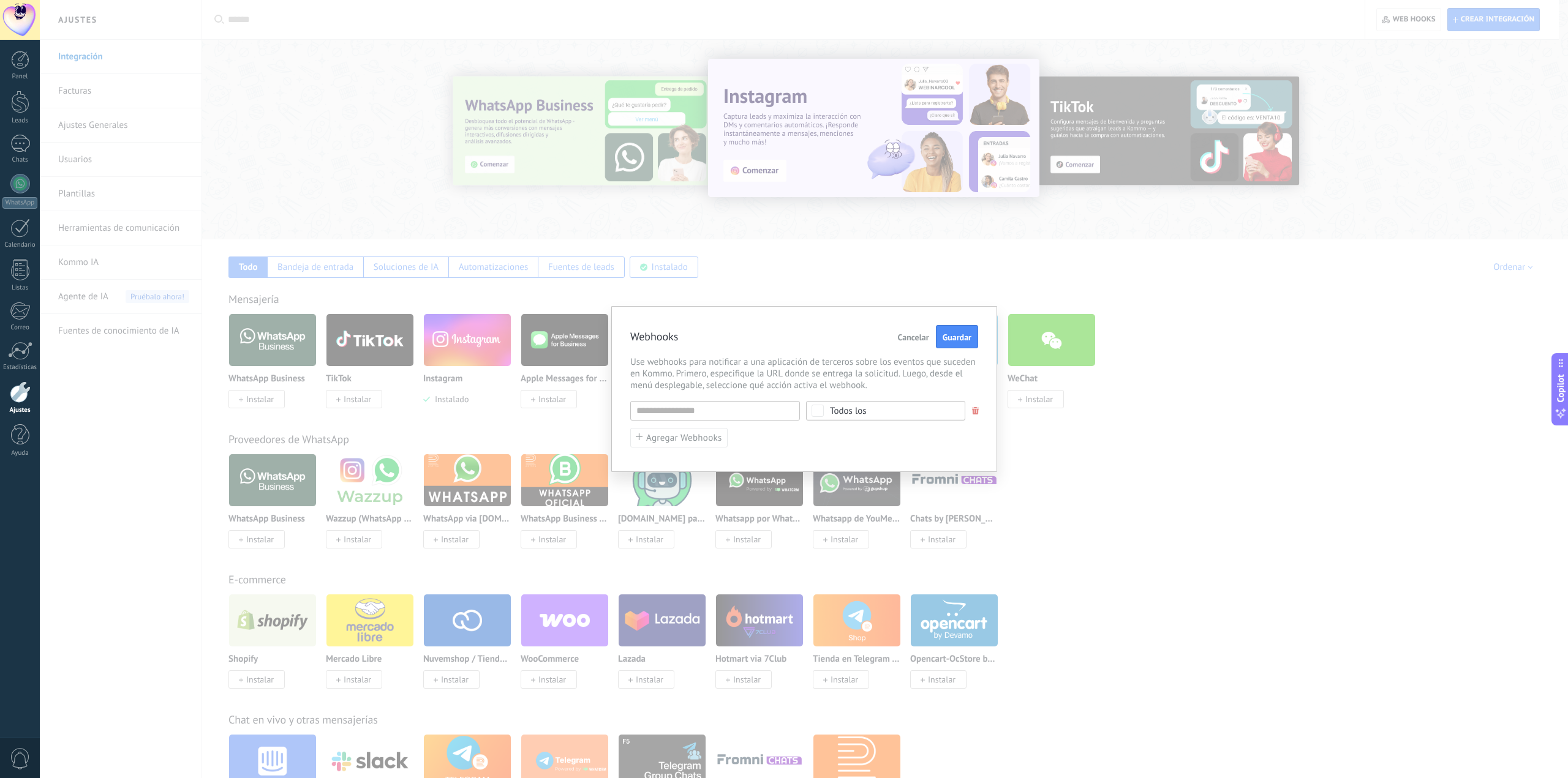
click at [834, 412] on div "Todos los" at bounding box center [848, 411] width 37 height 9
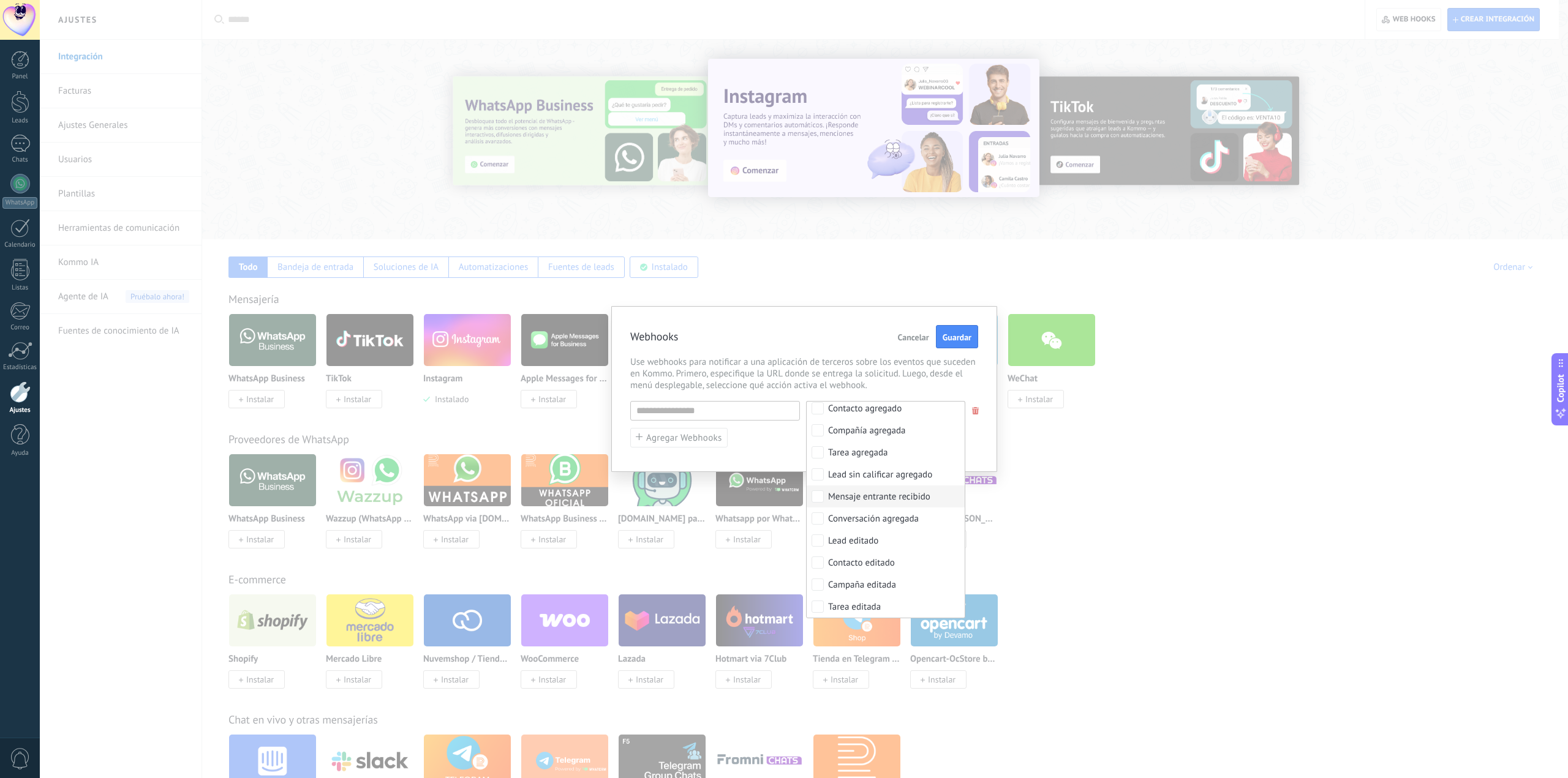
scroll to position [61, 0]
click at [751, 370] on span "Use webhooks para notificar a una aplicación de terceros sobre los eventos que …" at bounding box center [804, 374] width 348 height 35
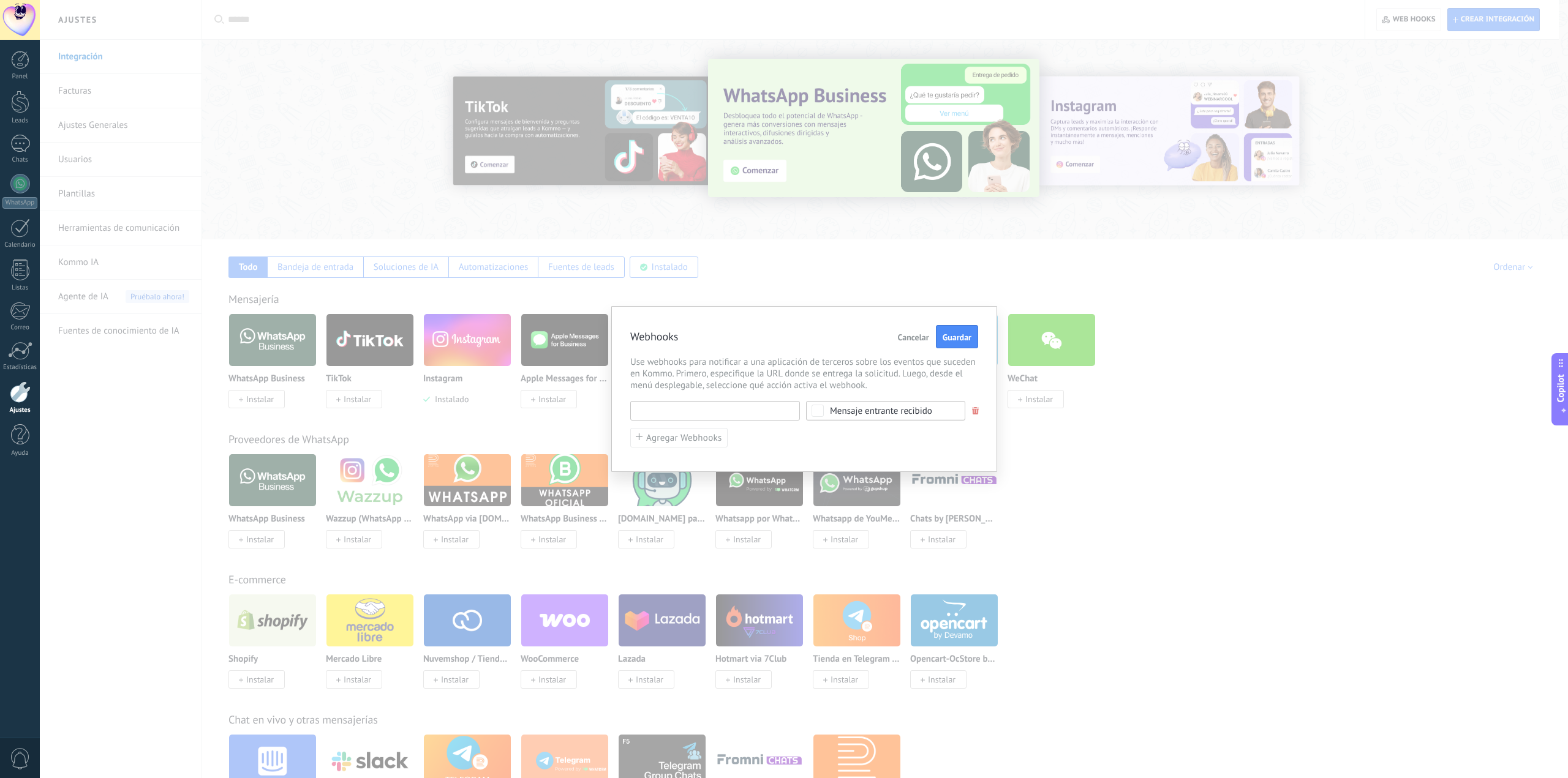
click at [721, 415] on input "text" at bounding box center [715, 411] width 170 height 19
paste input "**********"
type input "**********"
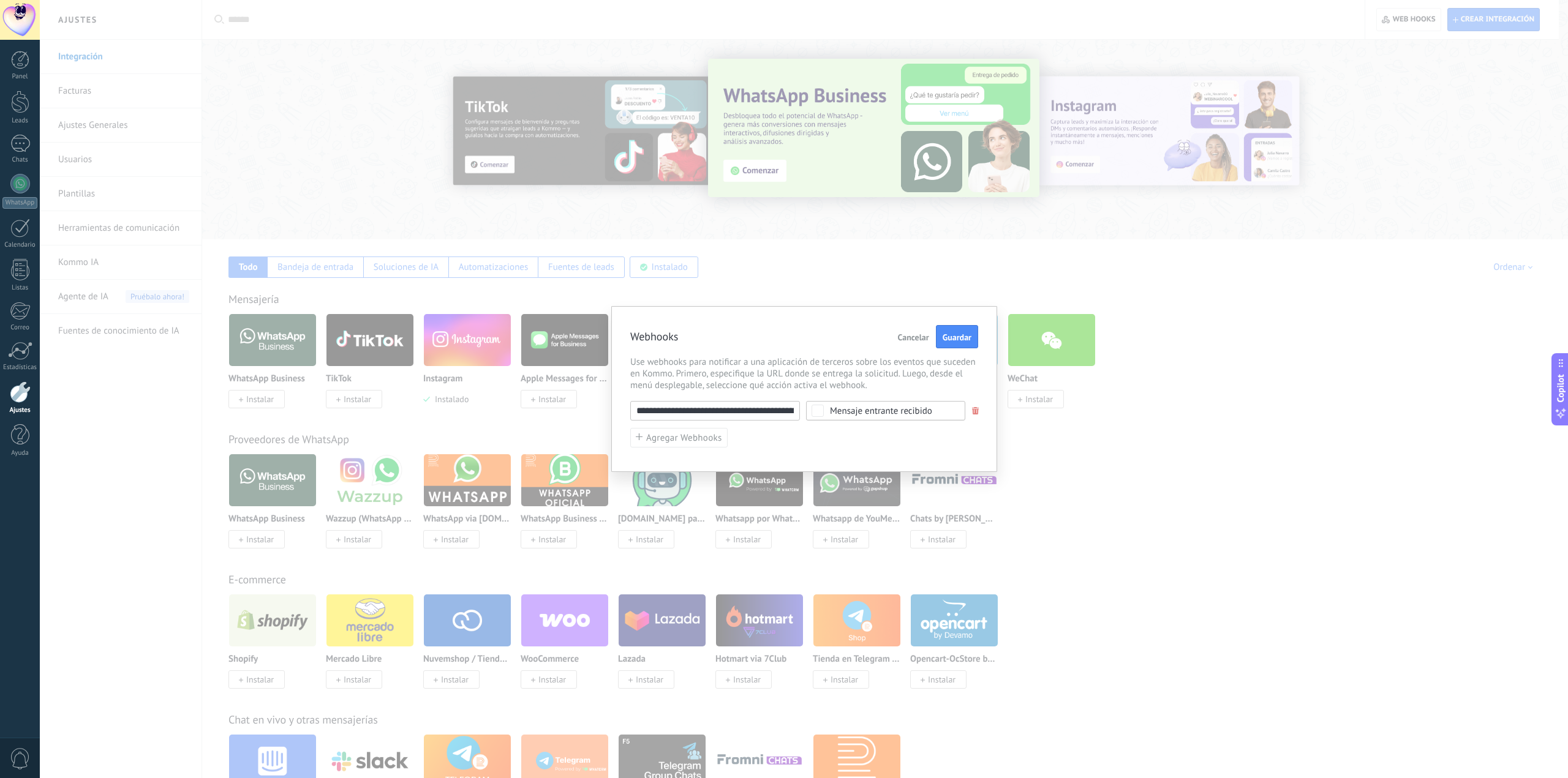
click at [760, 343] on div "Webhooks Cancelar Guardar" at bounding box center [804, 337] width 348 height 24
click at [958, 341] on span "Guardar" at bounding box center [957, 337] width 29 height 8
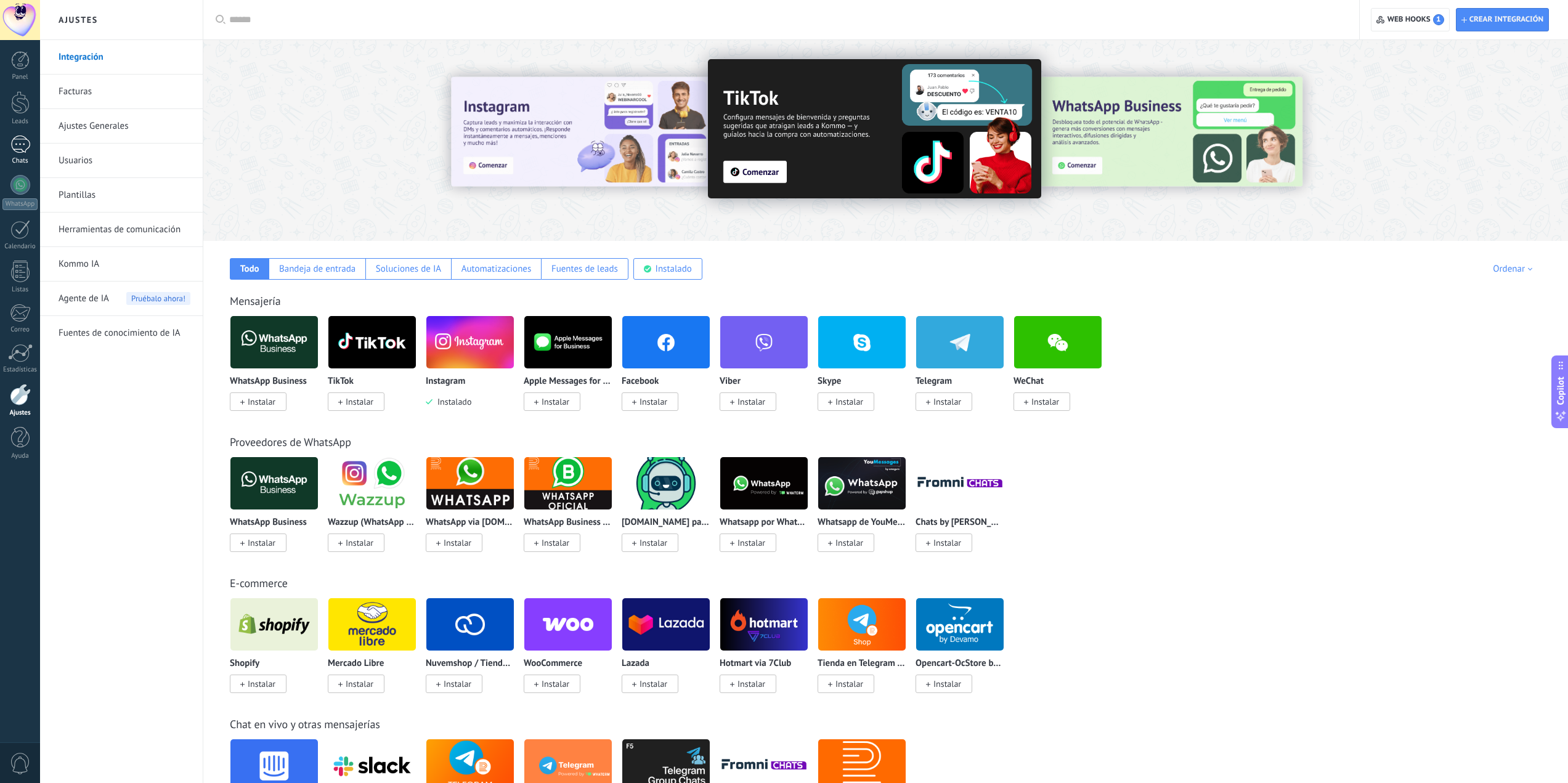
click at [14, 152] on div "1" at bounding box center [20, 144] width 20 height 18
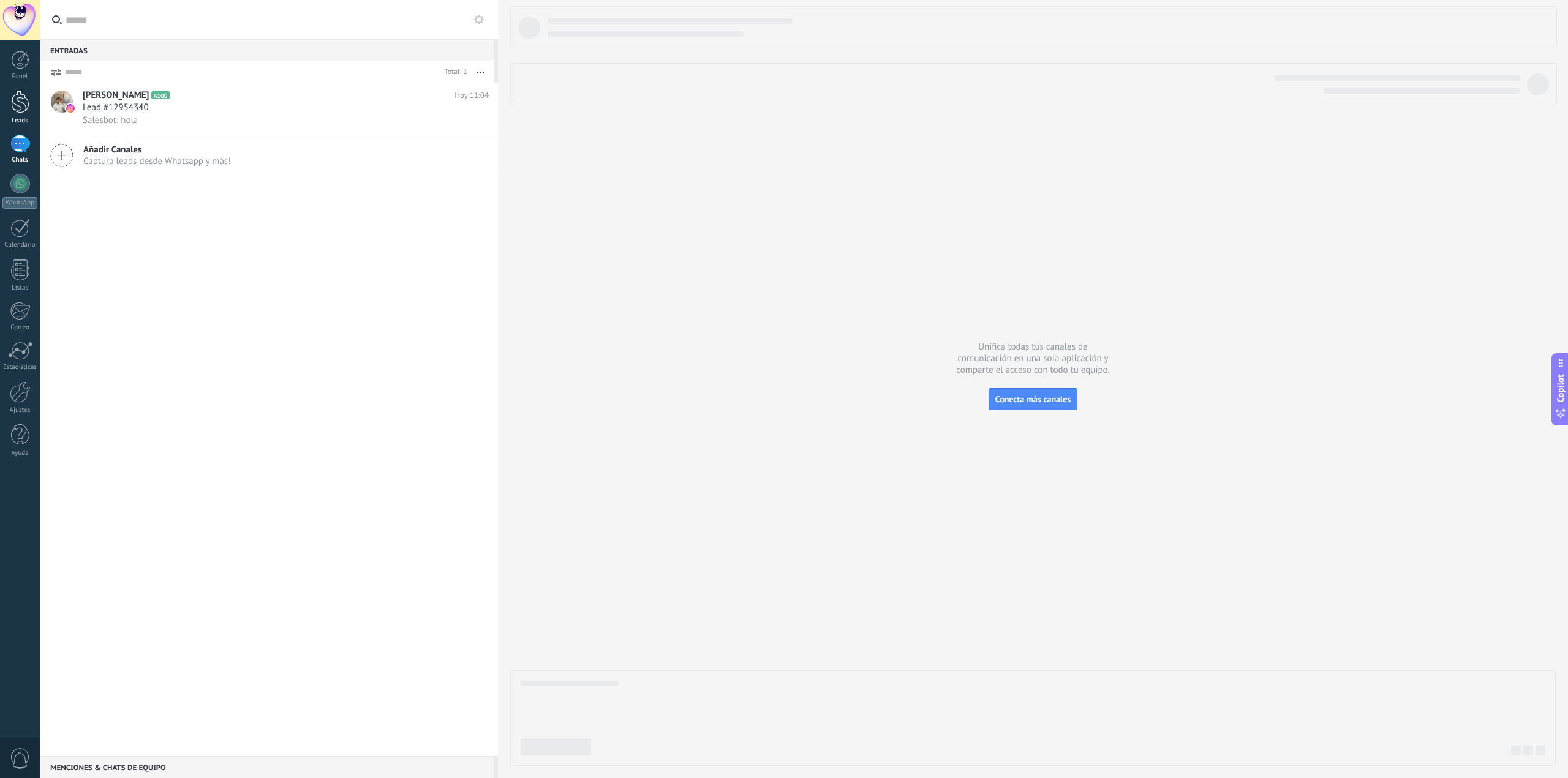
click at [16, 113] on link "Leads" at bounding box center [19, 108] width 40 height 34
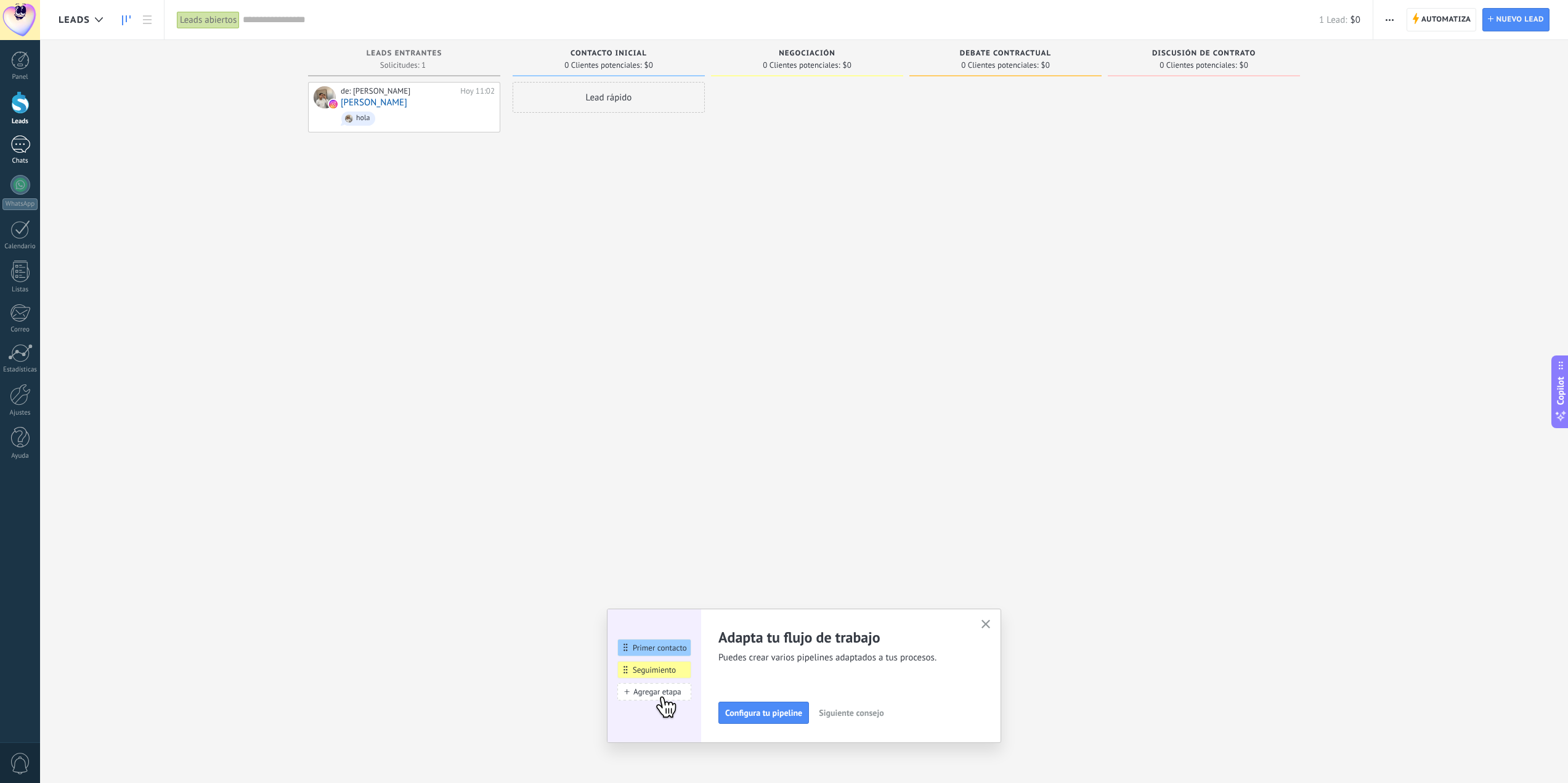
click at [23, 147] on div "1" at bounding box center [20, 144] width 20 height 18
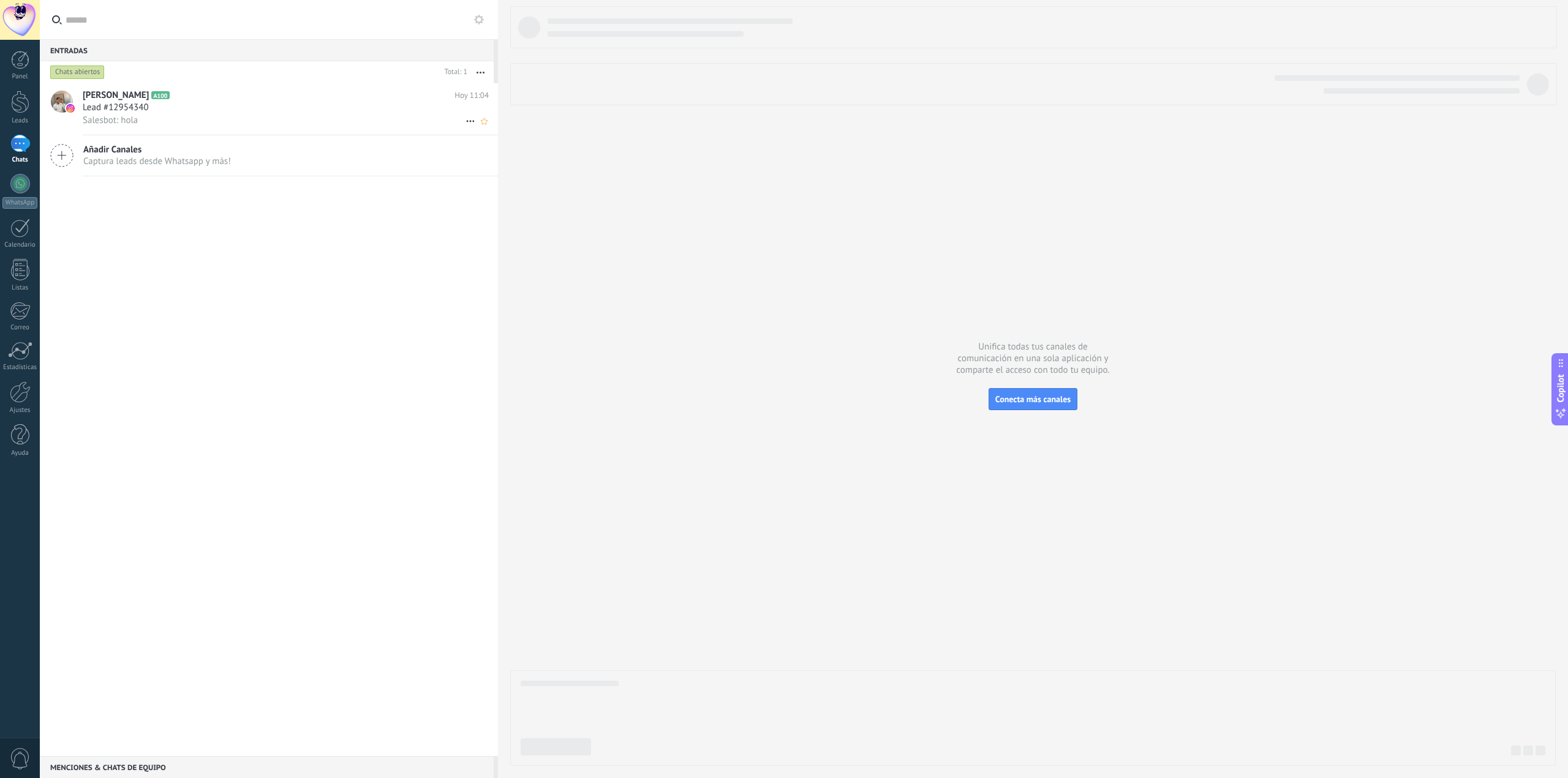
click at [116, 123] on span "Salesbot: hola" at bounding box center [110, 120] width 55 height 12
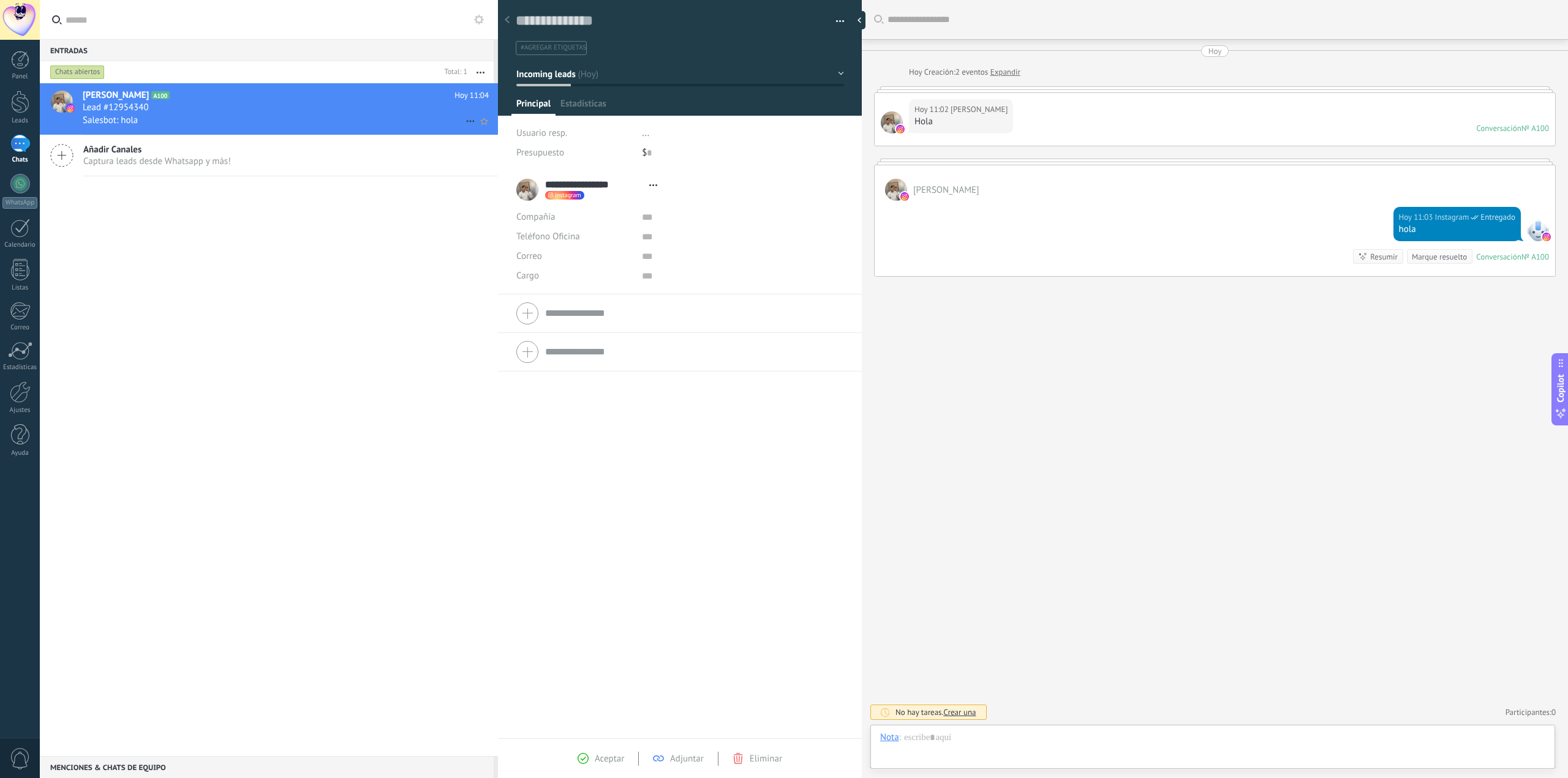
type textarea "**********"
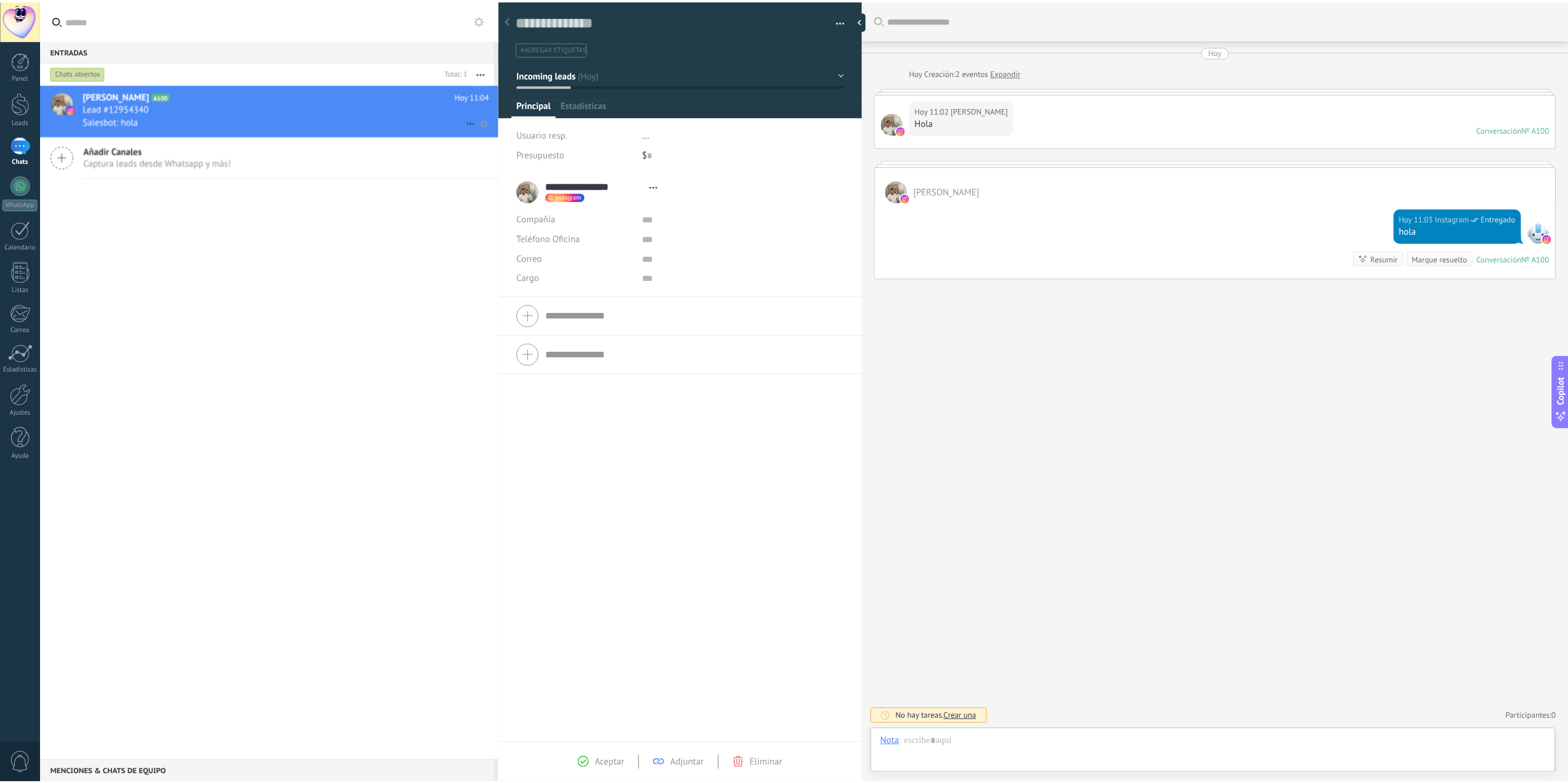
scroll to position [18, 0]
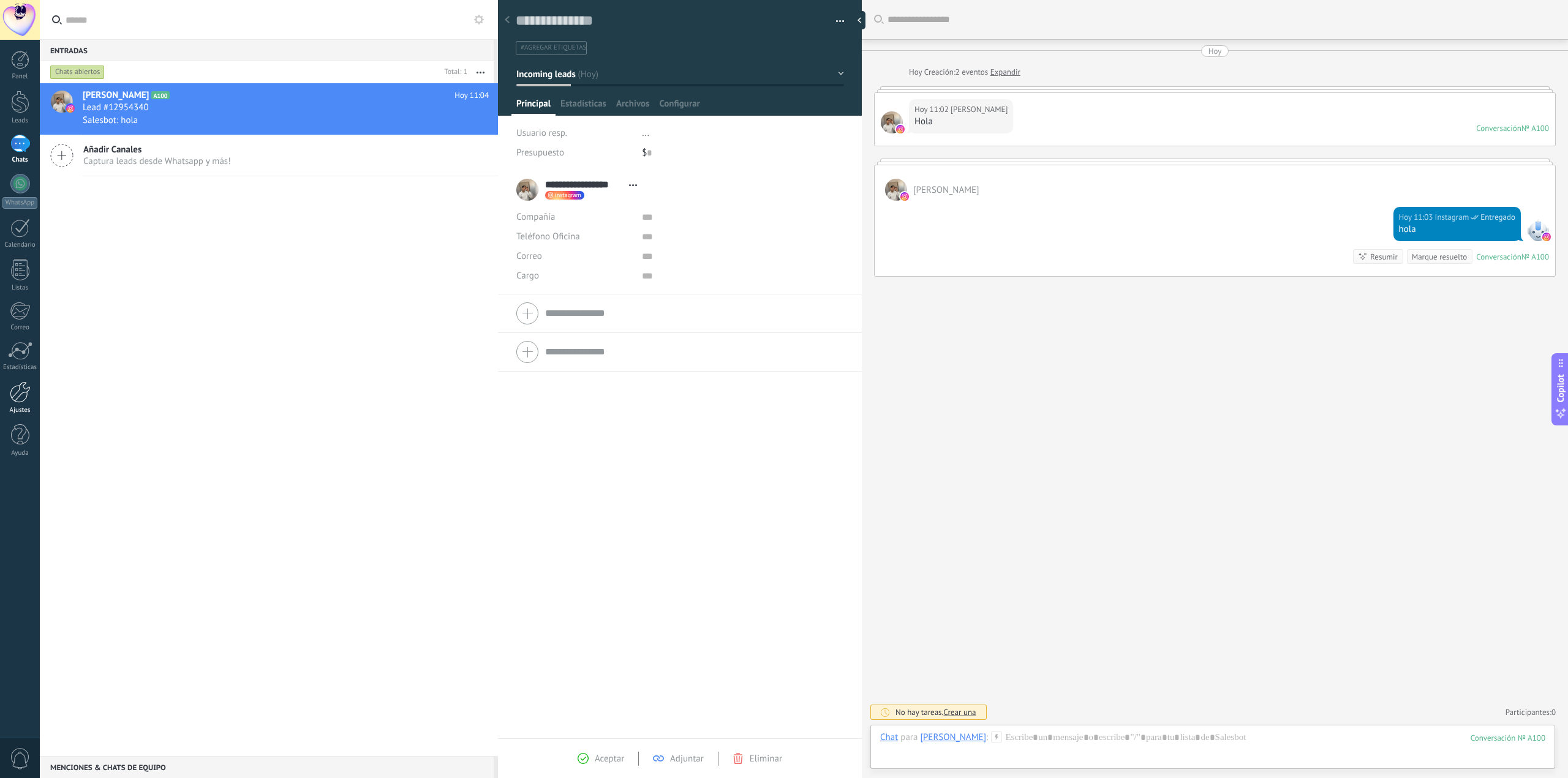
click at [29, 389] on div at bounding box center [20, 392] width 21 height 21
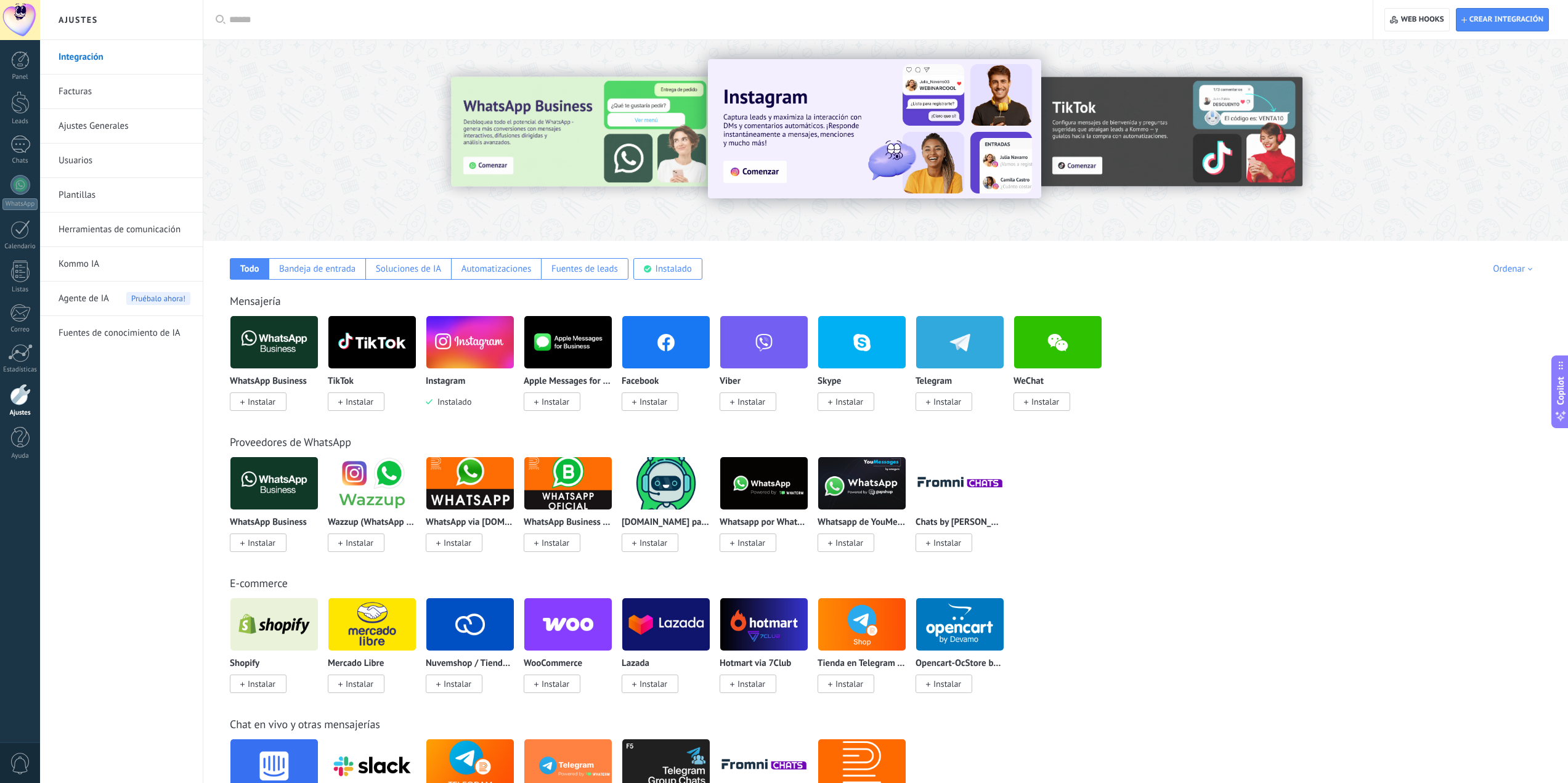
click at [88, 194] on link "Plantillas" at bounding box center [125, 195] width 132 height 35
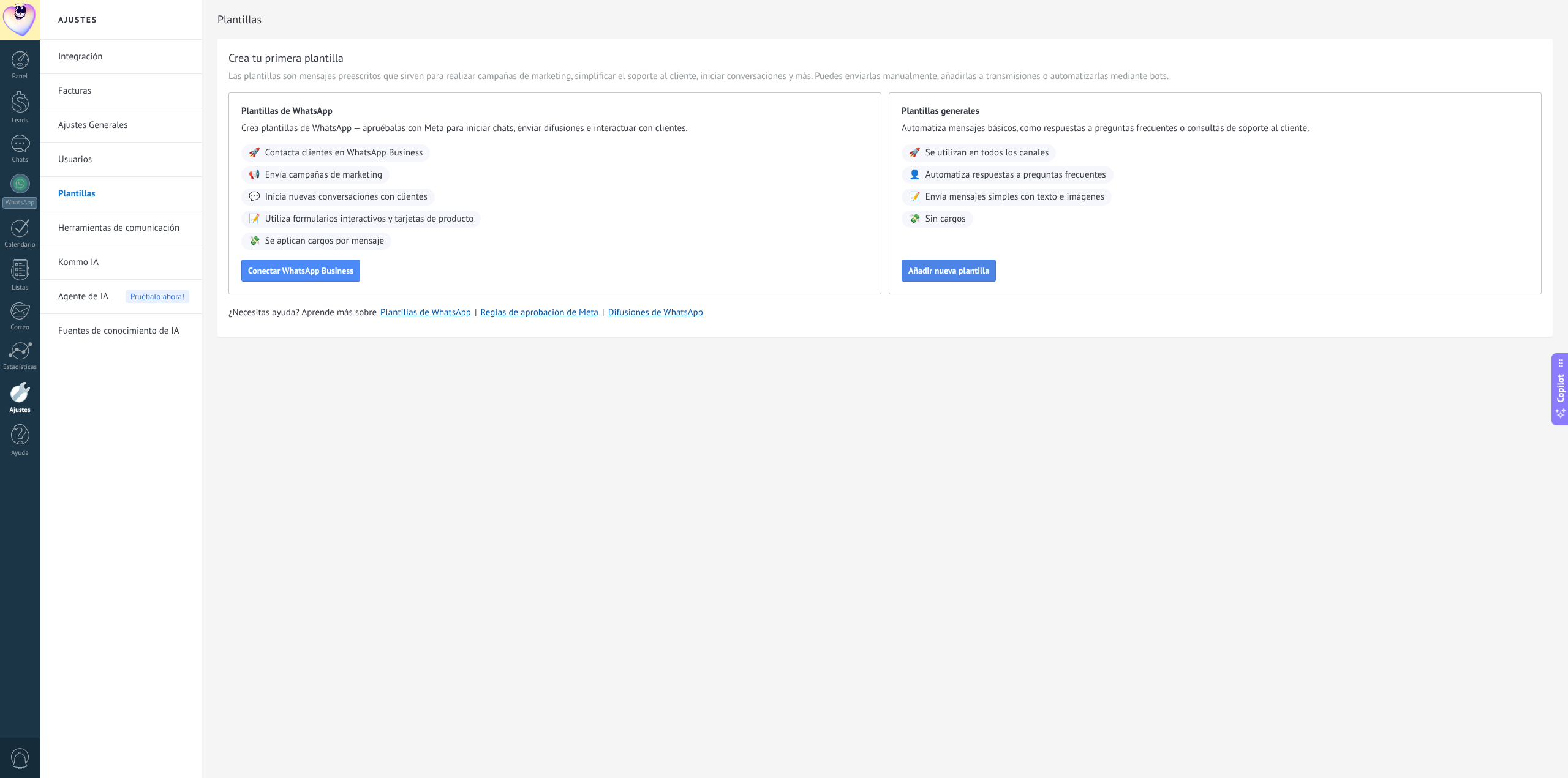
click at [934, 277] on button "Añadir nueva plantilla" at bounding box center [949, 271] width 94 height 22
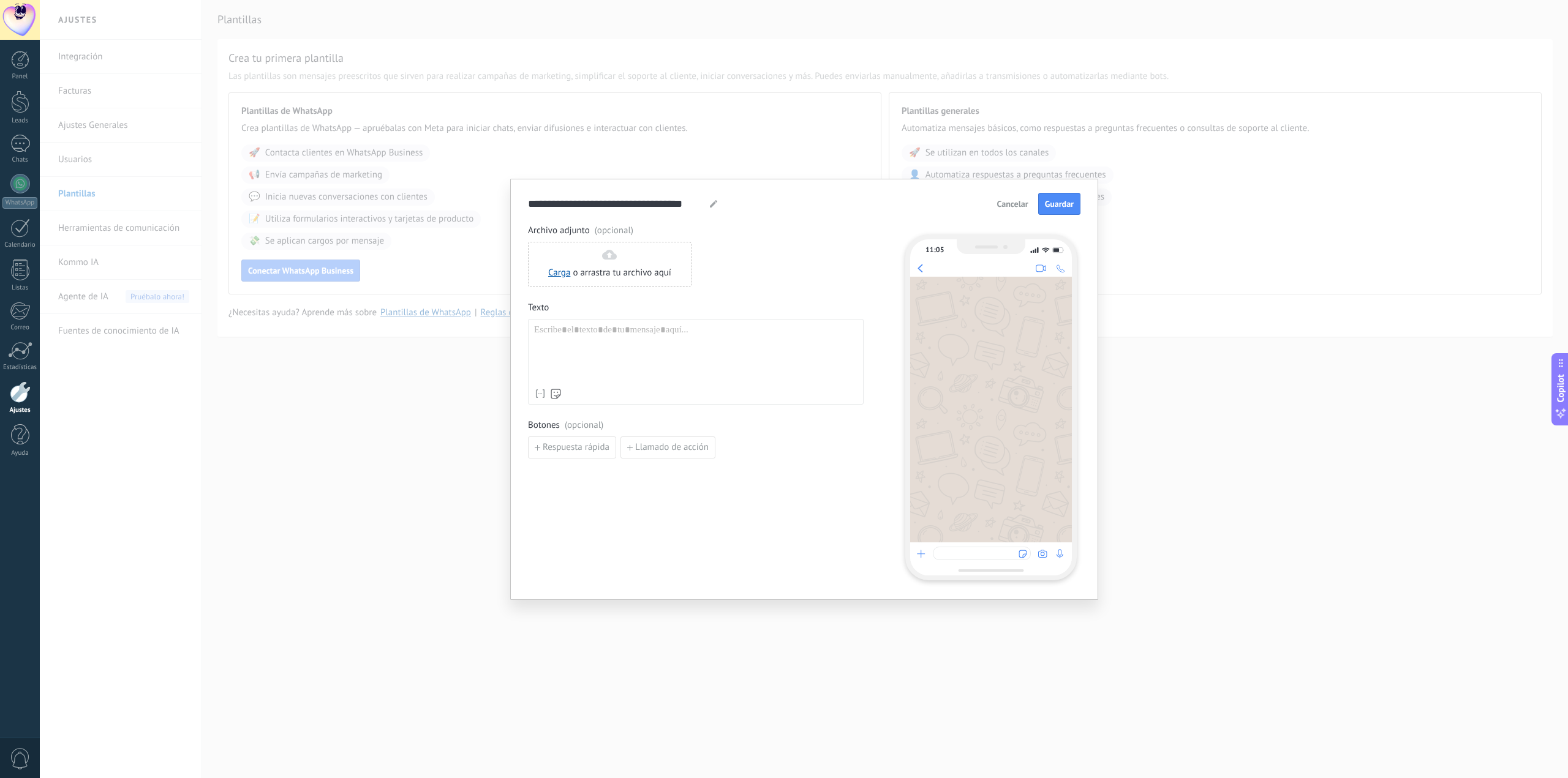
click at [1013, 199] on span "Cancelar" at bounding box center [1013, 203] width 31 height 8
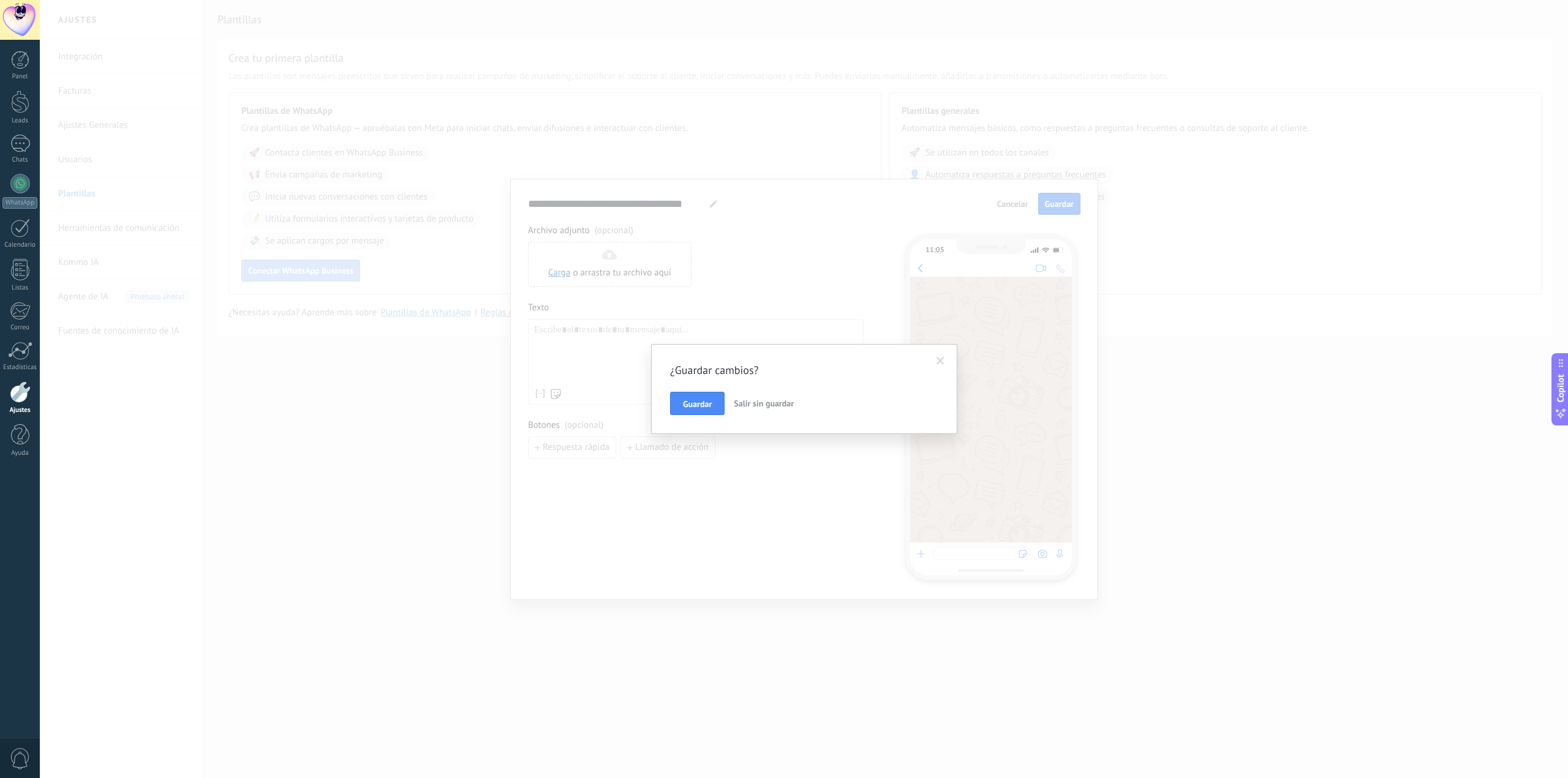
click at [750, 399] on span "Salir sin guardar" at bounding box center [764, 403] width 60 height 11
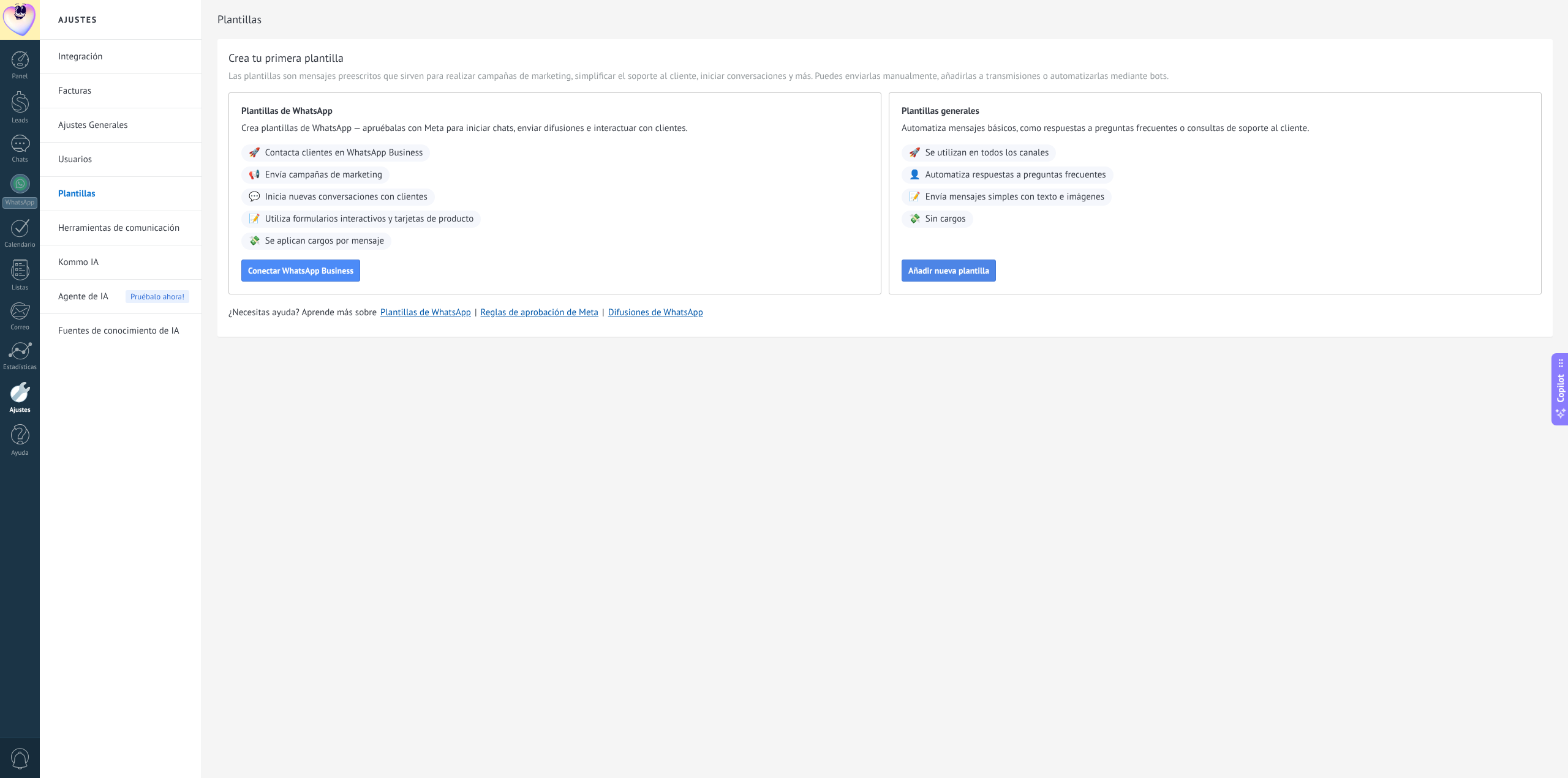
click at [931, 272] on span "Añadir nueva plantilla" at bounding box center [949, 270] width 81 height 8
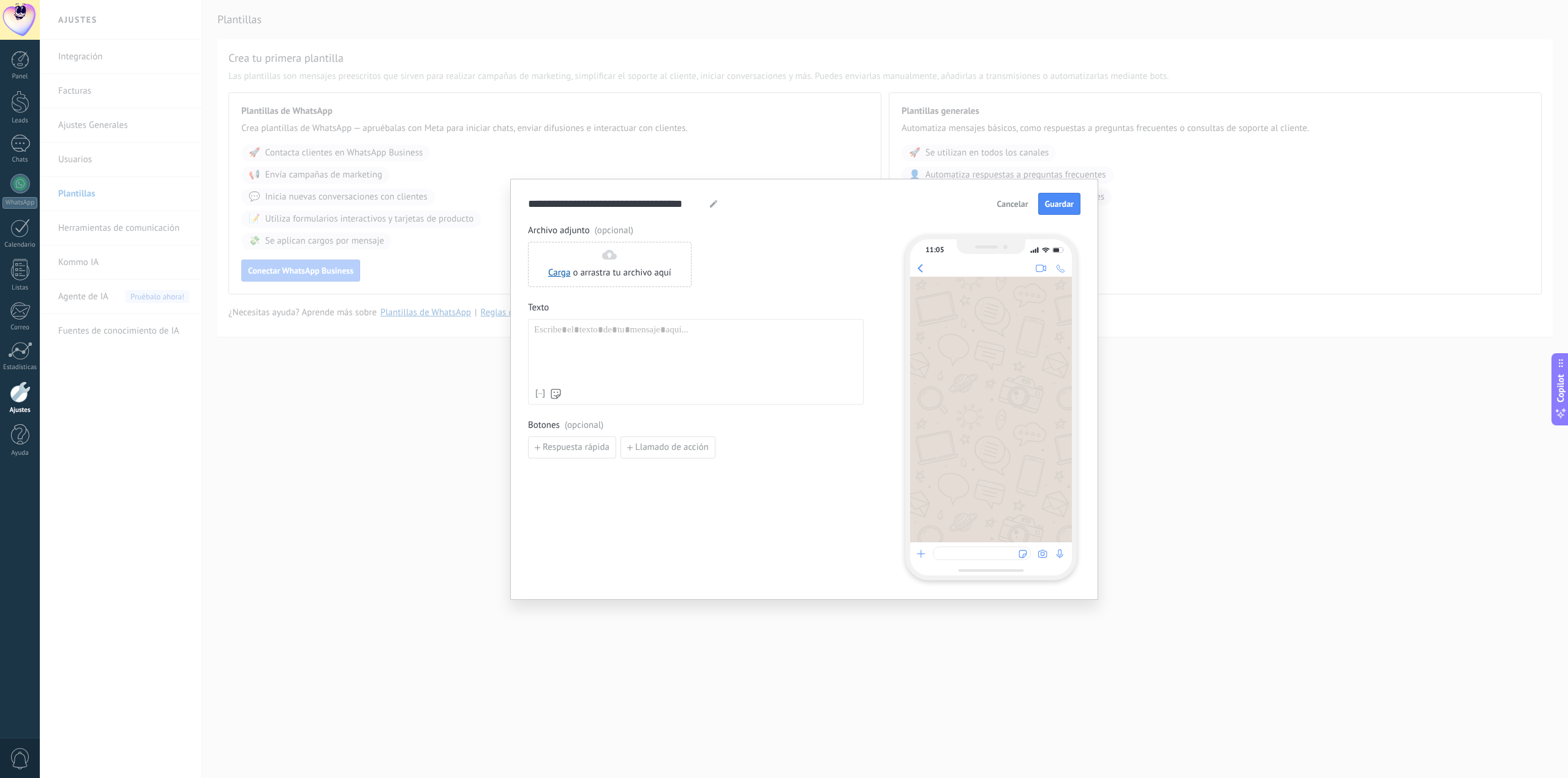
click at [713, 329] on div at bounding box center [696, 354] width 324 height 58
click at [1002, 200] on span "Cancelar" at bounding box center [1013, 203] width 31 height 8
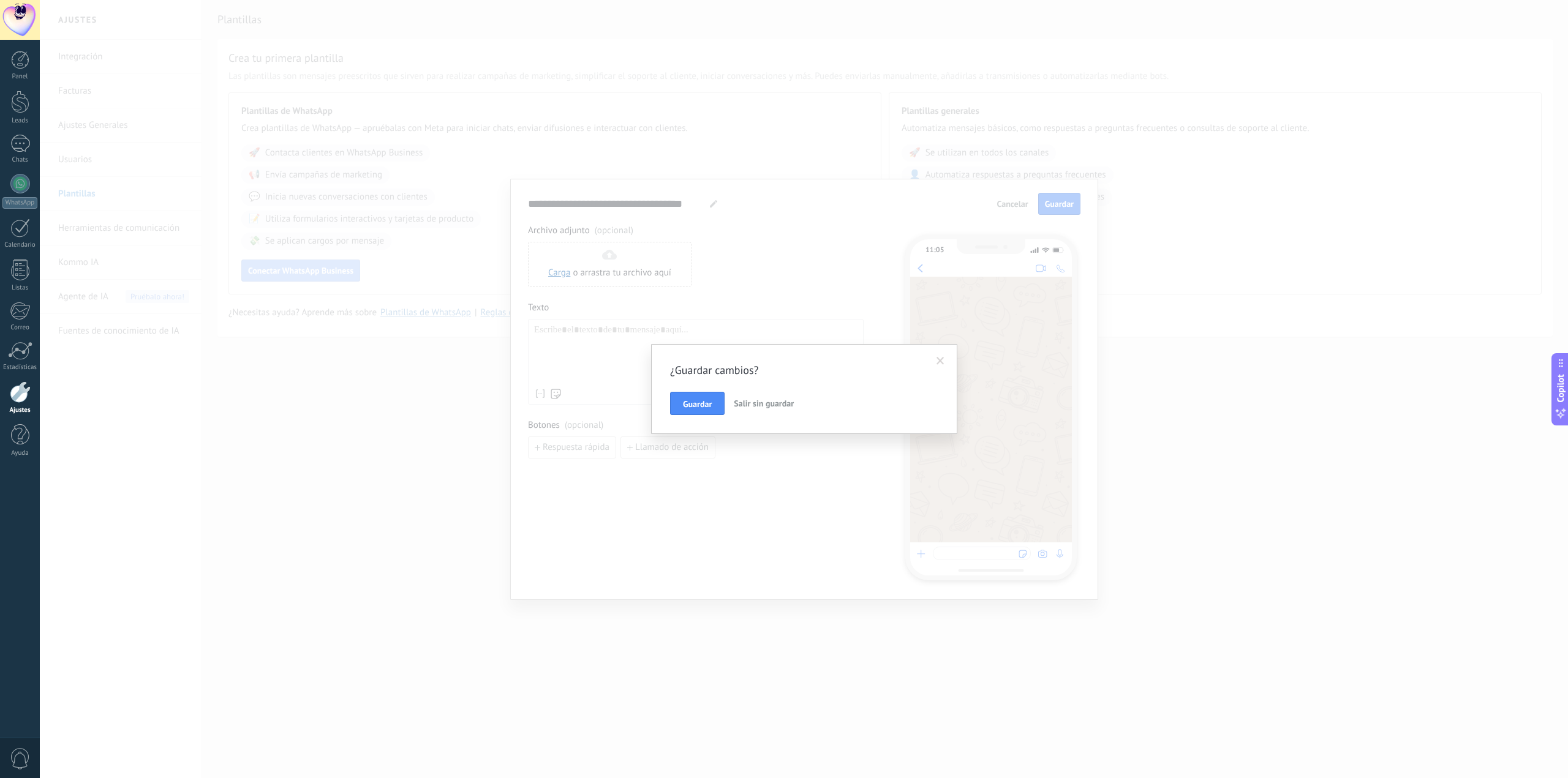
click at [737, 397] on button "Salir sin guardar" at bounding box center [764, 403] width 70 height 23
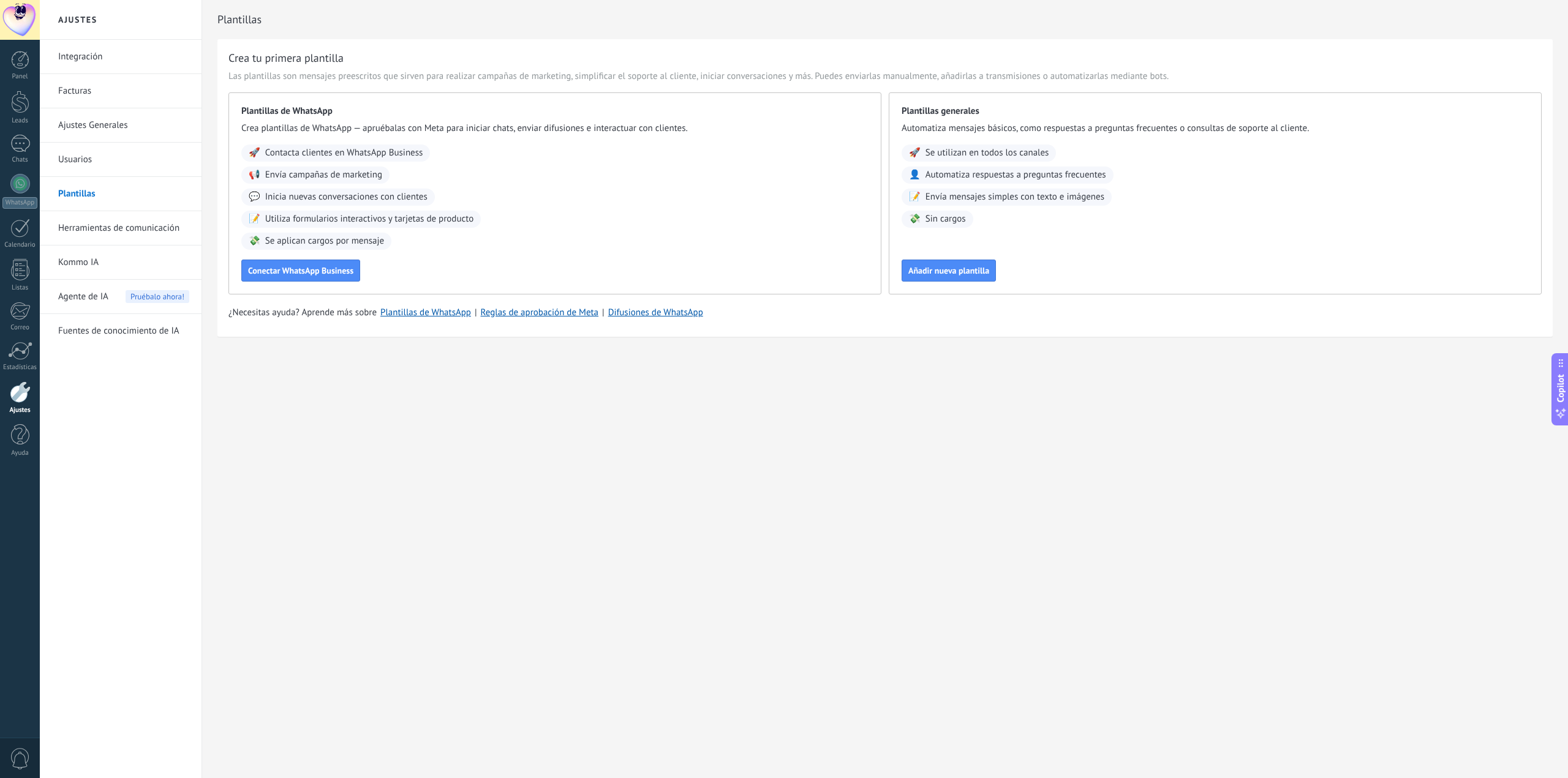
click at [97, 211] on link "Herramientas de comunicación" at bounding box center [124, 228] width 131 height 34
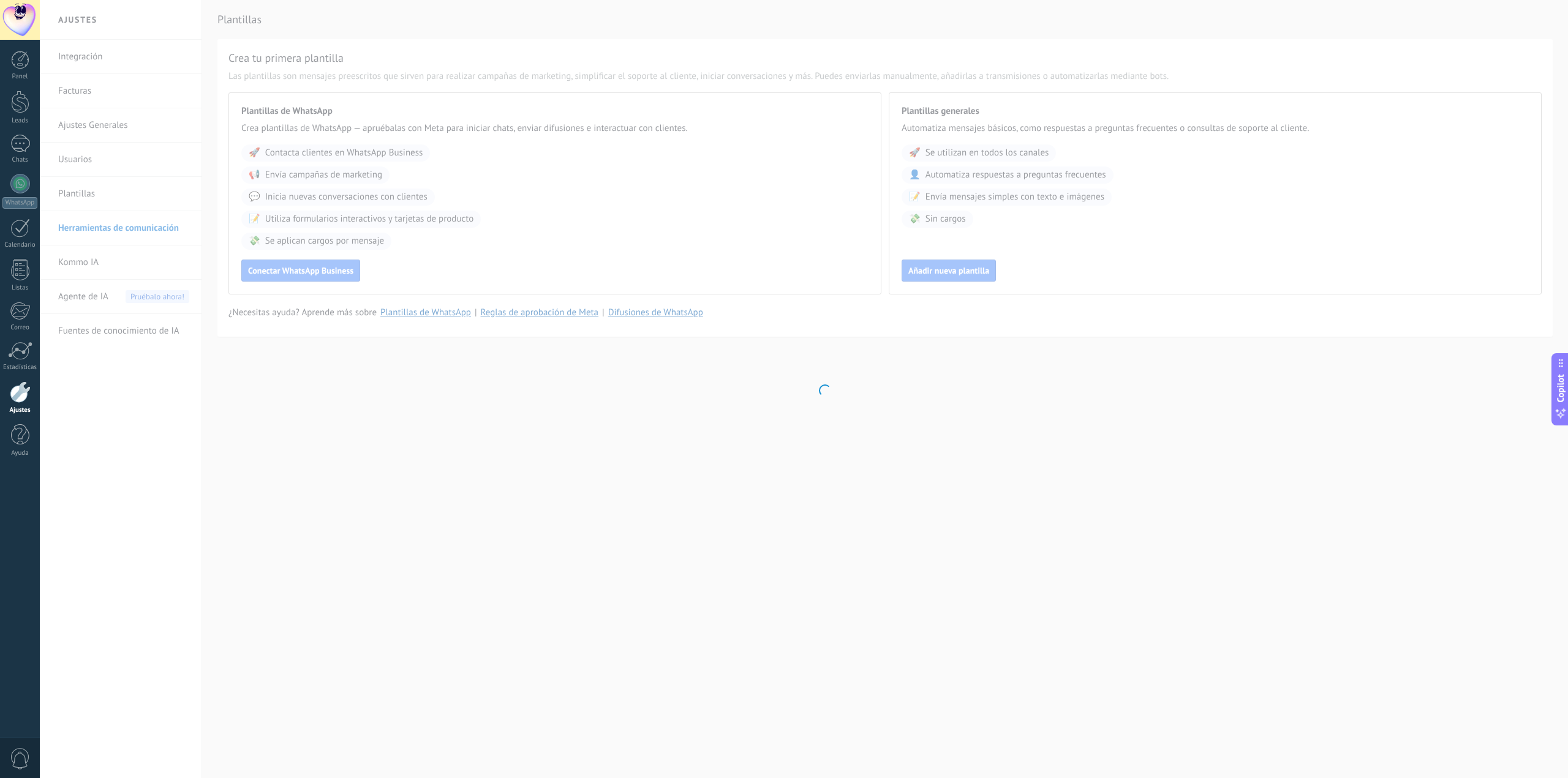
click at [97, 221] on body ".abecls-1,.abecls-2{fill-rule:evenodd}.abecls-2{fill:#fff} .abhcls-1{fill:none}…" at bounding box center [784, 389] width 1568 height 778
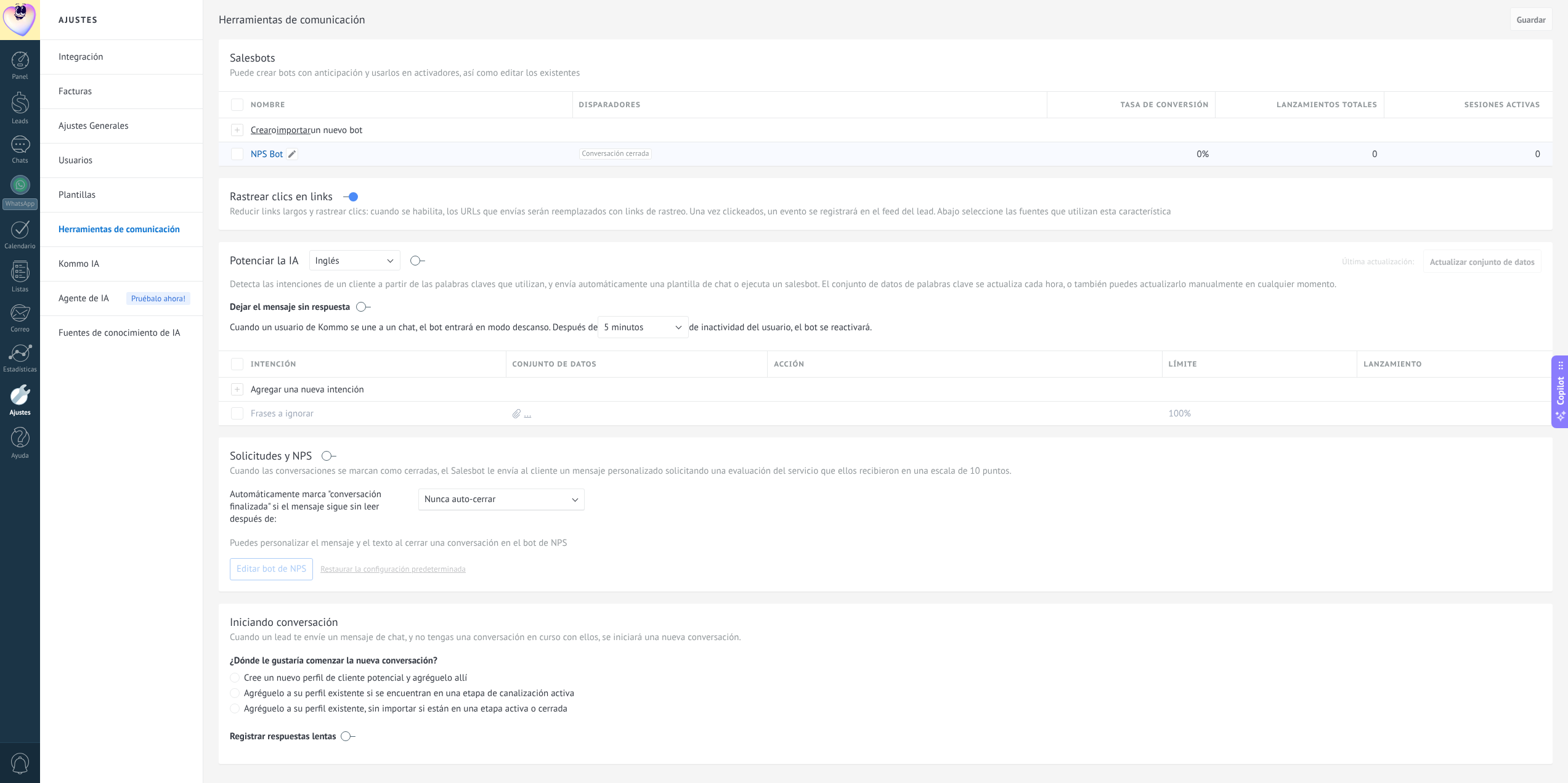
click at [265, 150] on link "NPS Bot" at bounding box center [267, 154] width 32 height 12
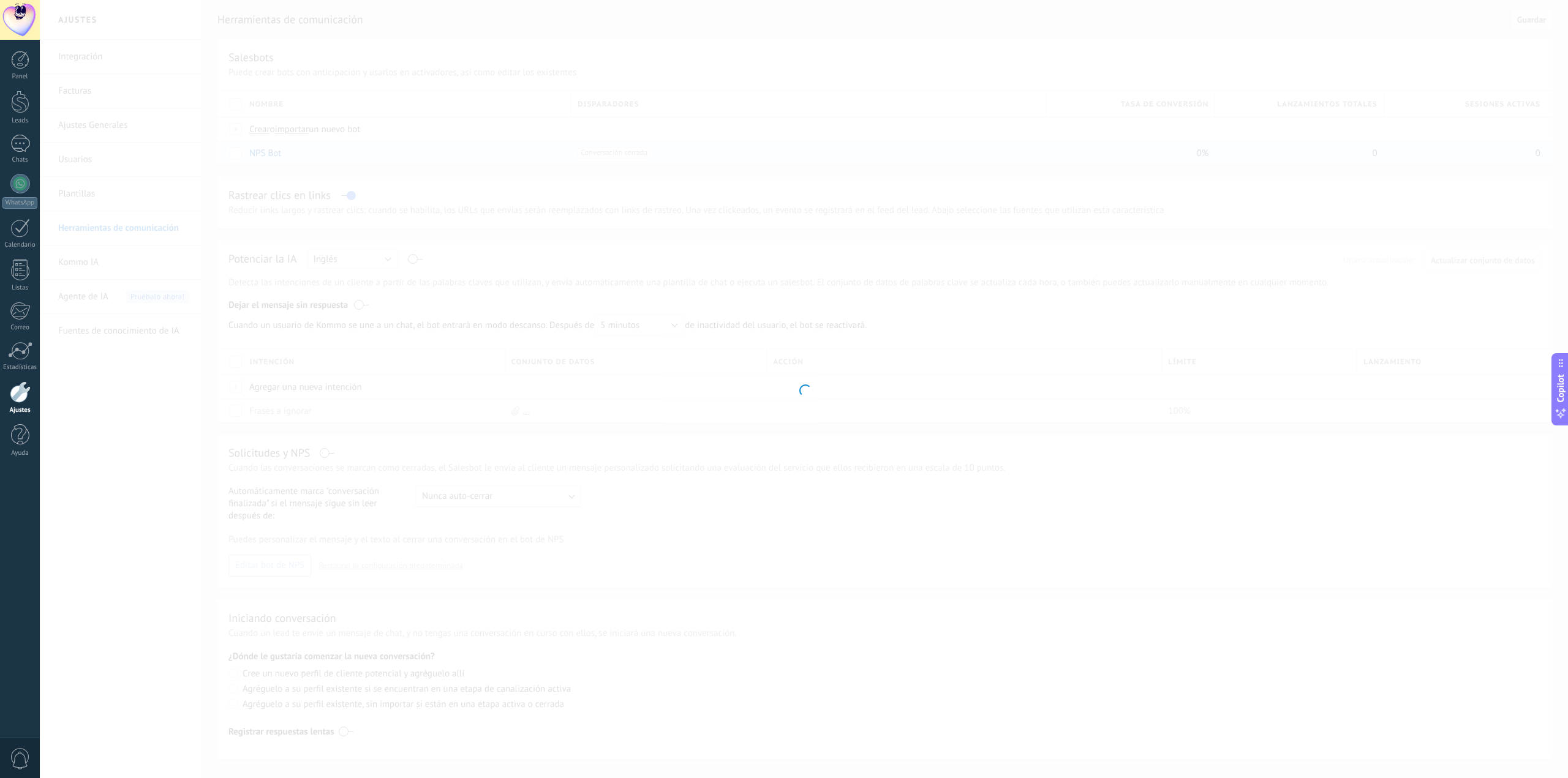
type input "*******"
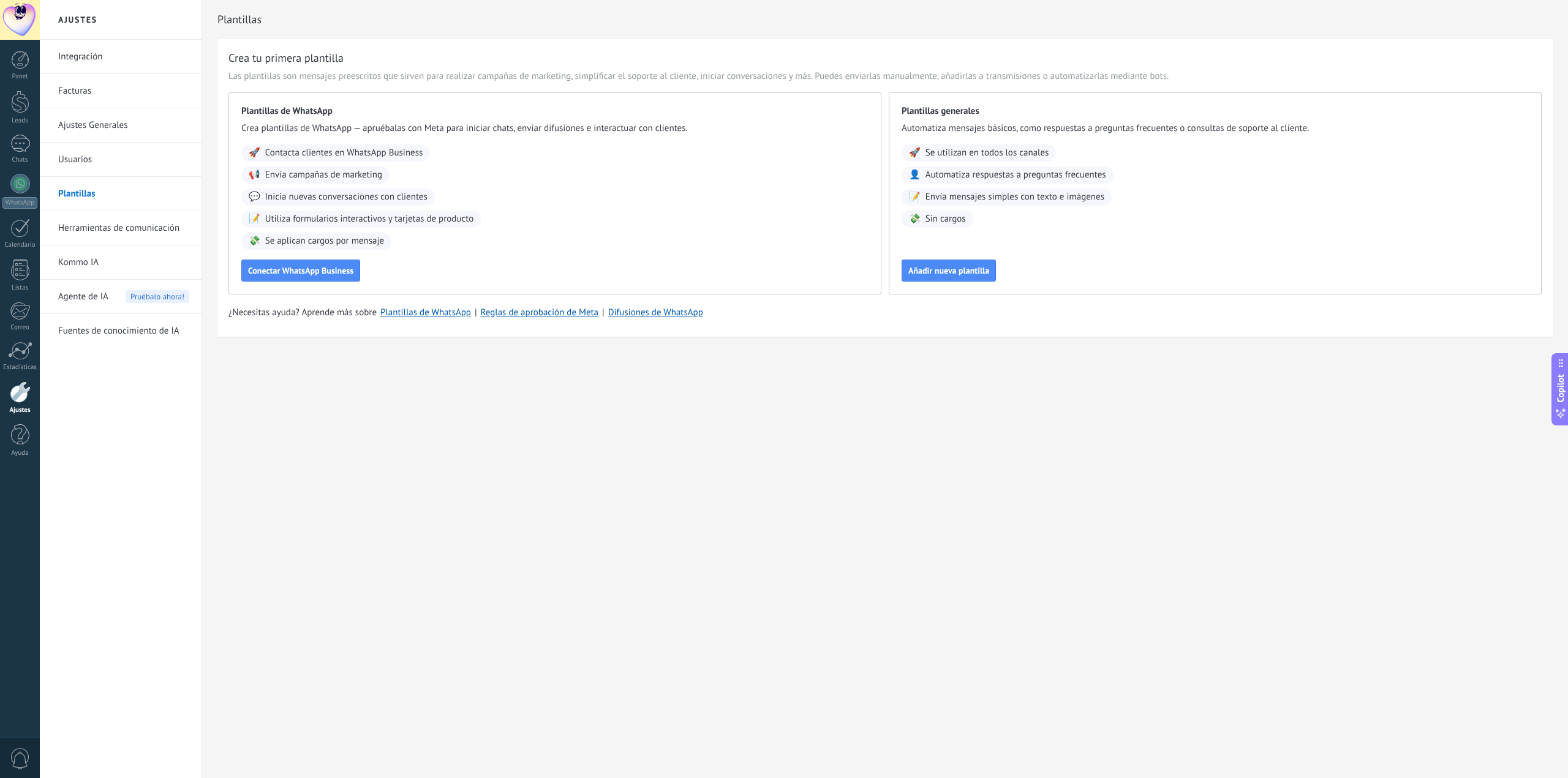
click at [70, 188] on link "Plantillas" at bounding box center [124, 194] width 131 height 34
click at [88, 225] on link "Herramientas de comunicación" at bounding box center [124, 228] width 131 height 34
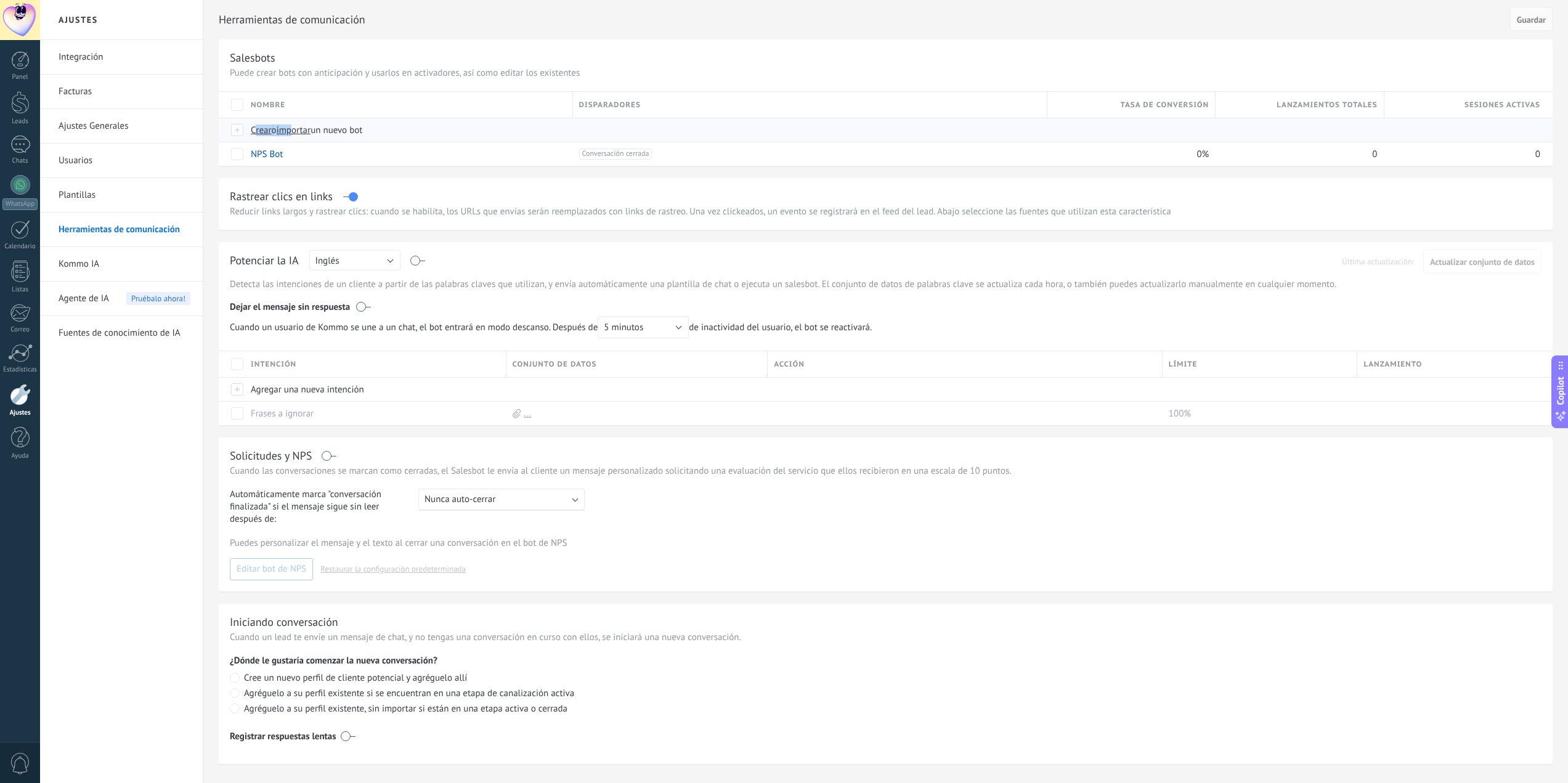
drag, startPoint x: 257, startPoint y: 129, endPoint x: 296, endPoint y: 131, distance: 39.1
click at [296, 131] on span "Crear o importar un nuevo bot" at bounding box center [467, 130] width 431 height 12
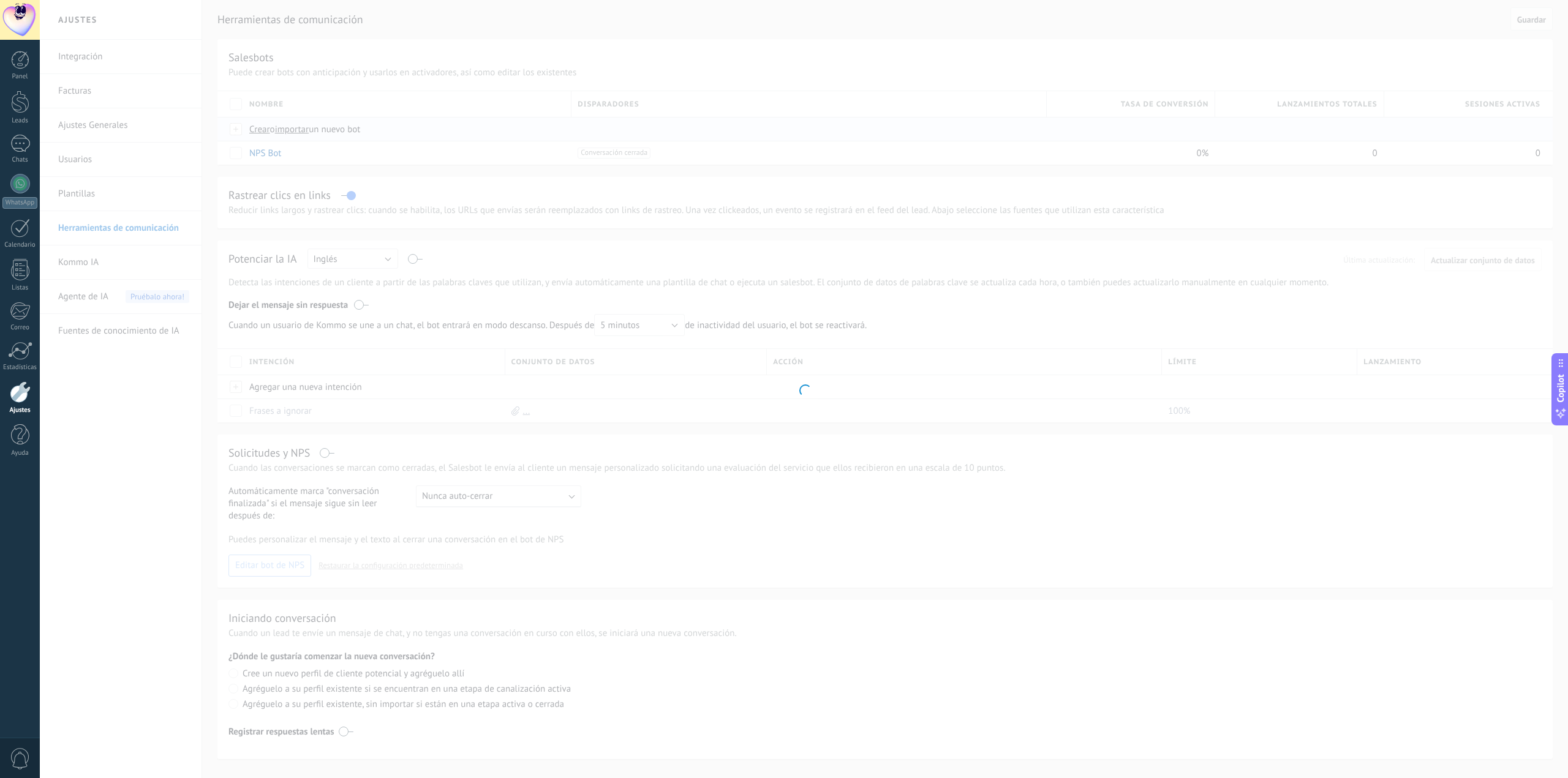
click at [294, 130] on div at bounding box center [804, 389] width 1528 height 778
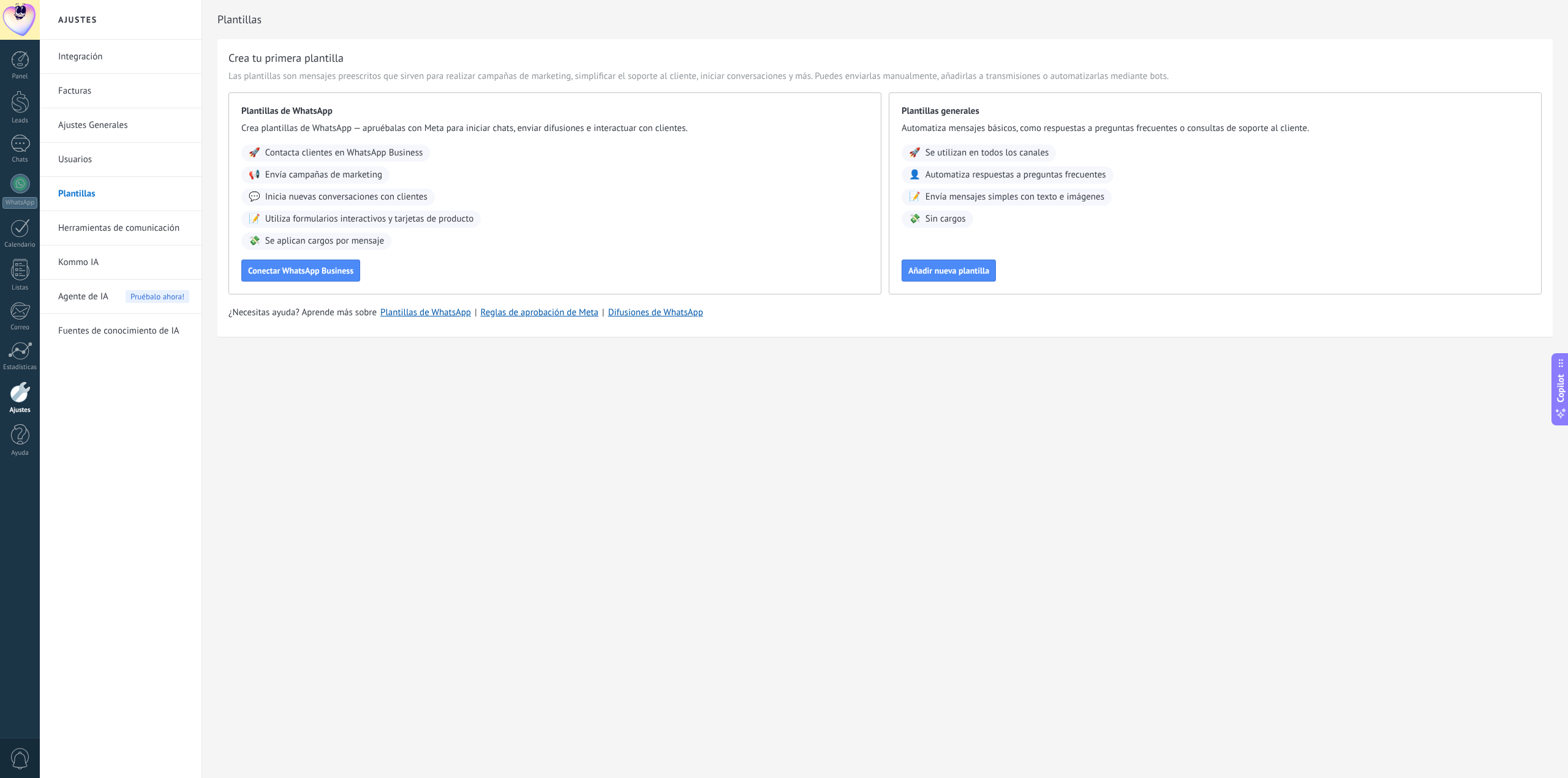
click at [83, 155] on link "Usuarios" at bounding box center [124, 160] width 131 height 34
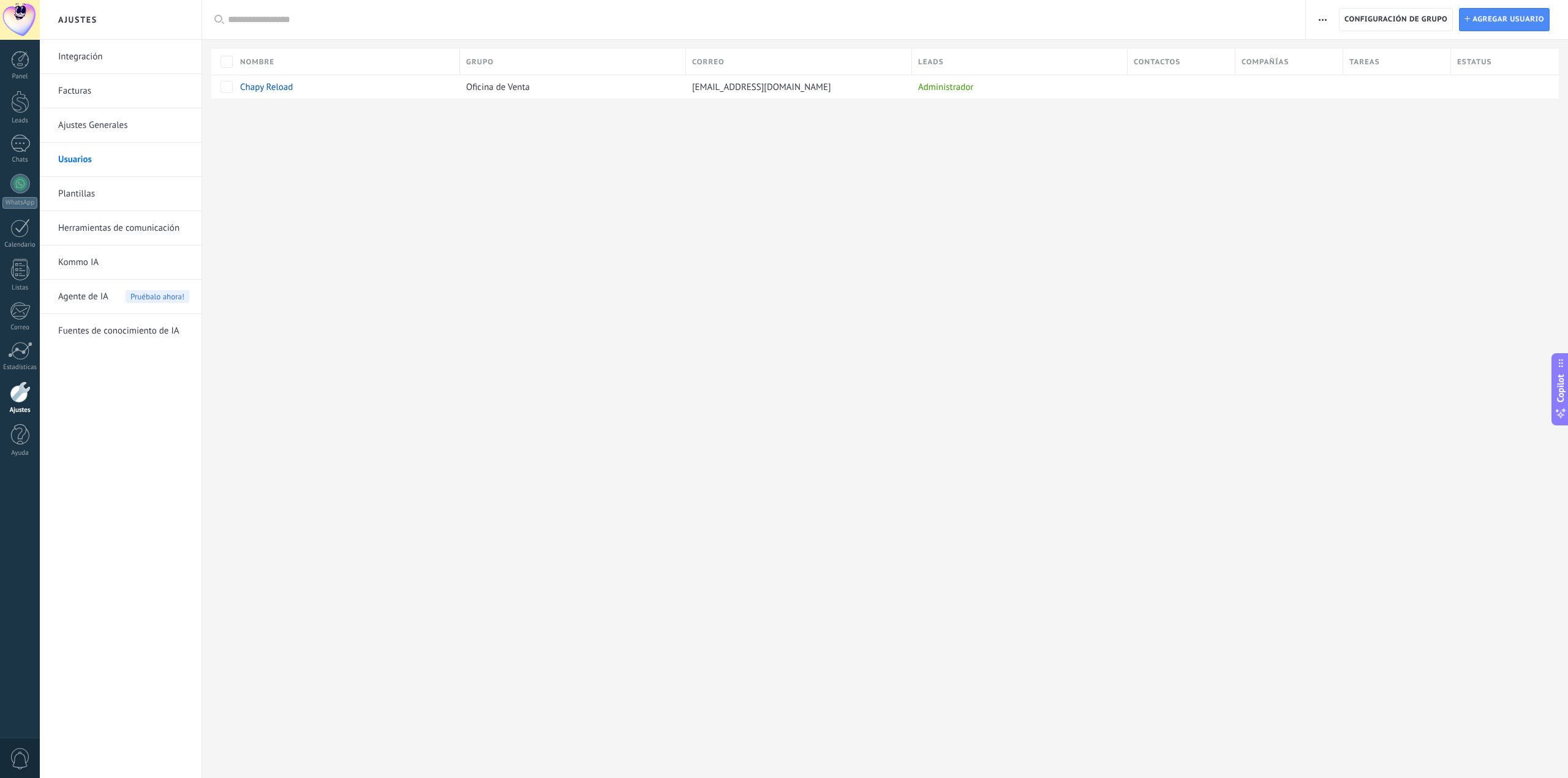
click at [82, 196] on link "Plantillas" at bounding box center [124, 194] width 131 height 34
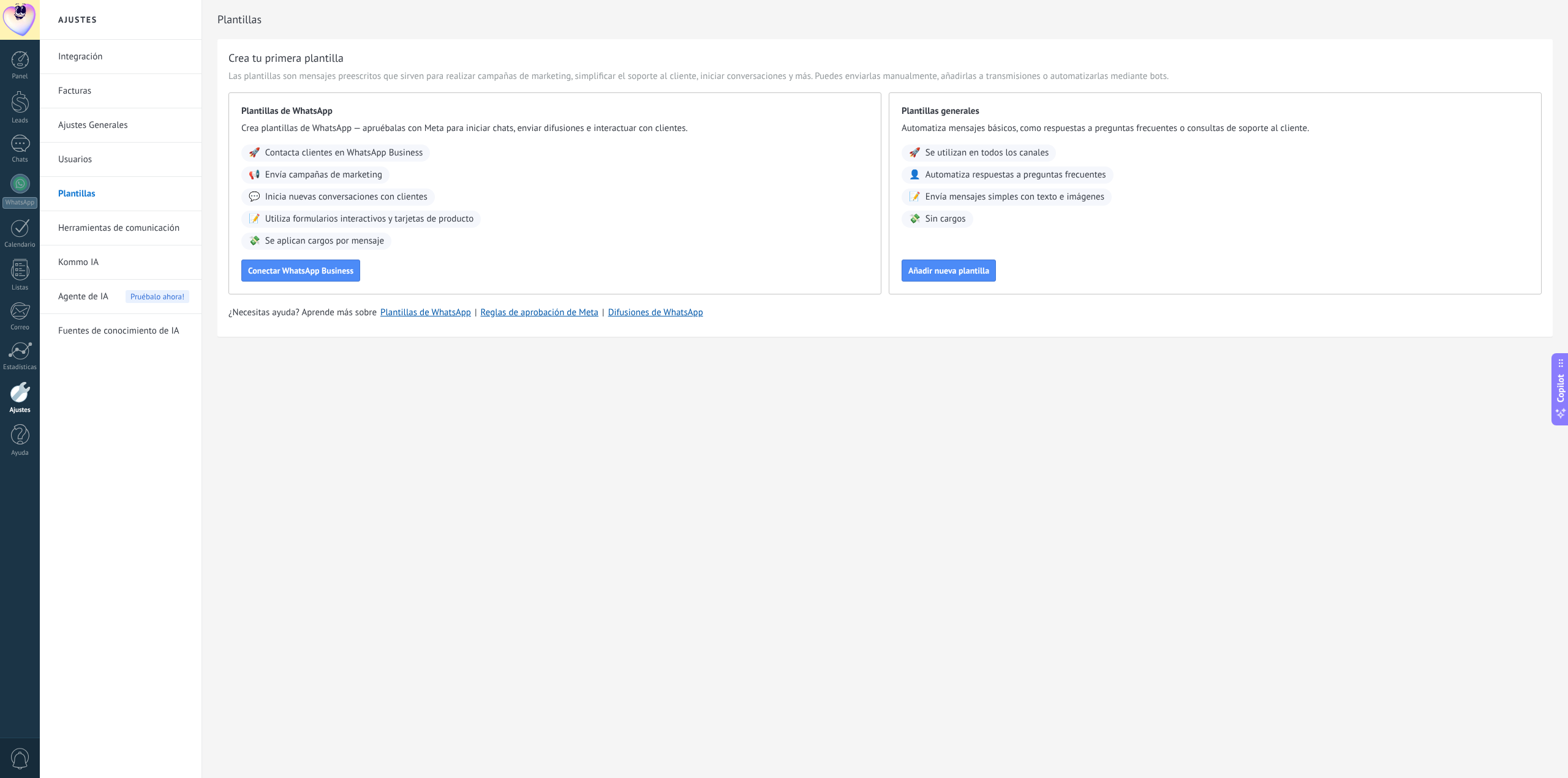
click at [90, 230] on link "Herramientas de comunicación" at bounding box center [124, 228] width 131 height 34
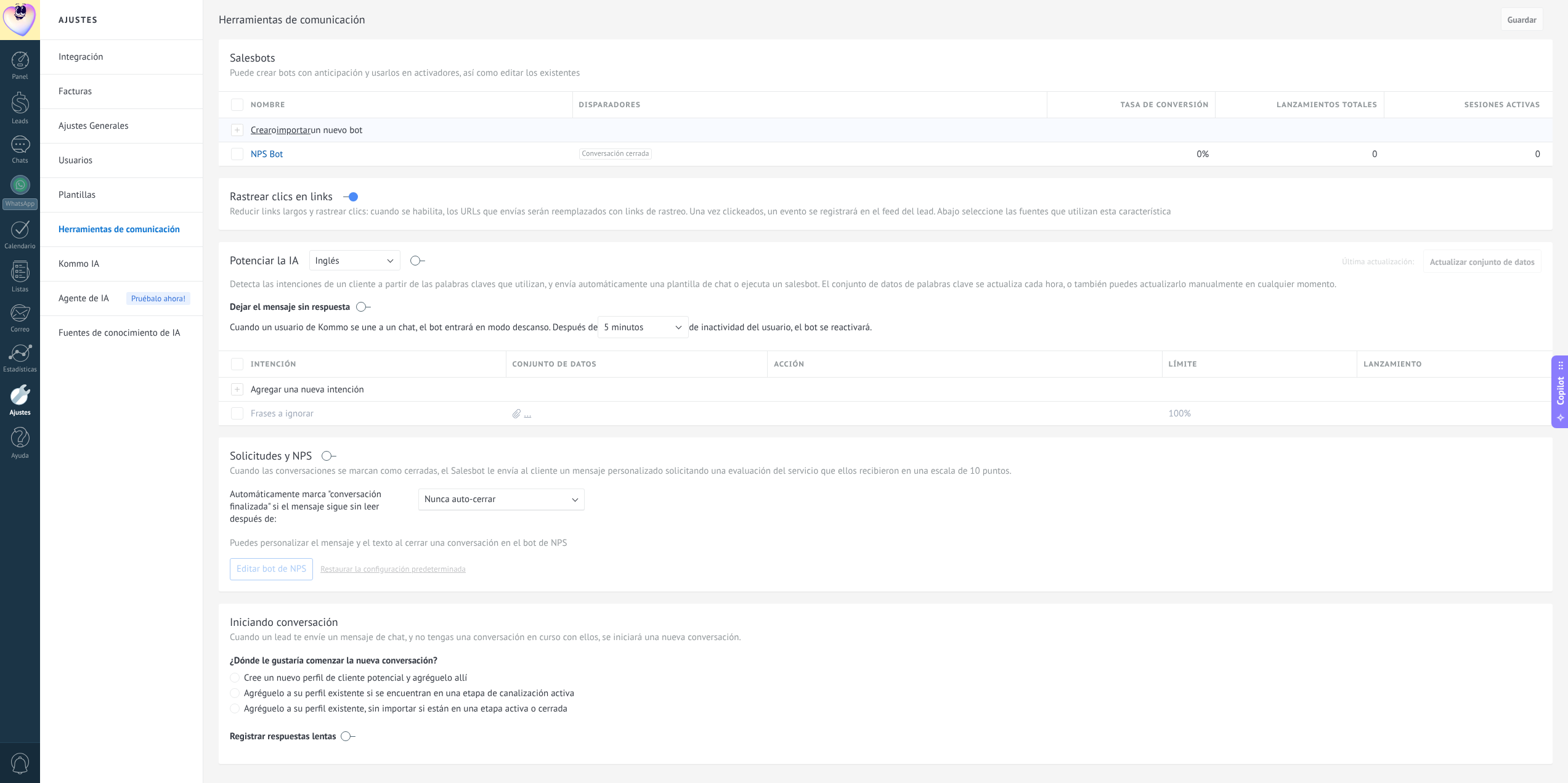
click at [287, 129] on span "importar" at bounding box center [293, 130] width 35 height 12
click at [0, 0] on input "importar un nuevo bot" at bounding box center [0, 0] width 0 height 0
drag, startPoint x: 1252, startPoint y: 20, endPoint x: 1293, endPoint y: 27, distance: 41.6
click at [1293, 27] on h2 "Herramientas de comunicación" at bounding box center [858, 20] width 1278 height 25
click at [30, 27] on div at bounding box center [20, 20] width 40 height 40
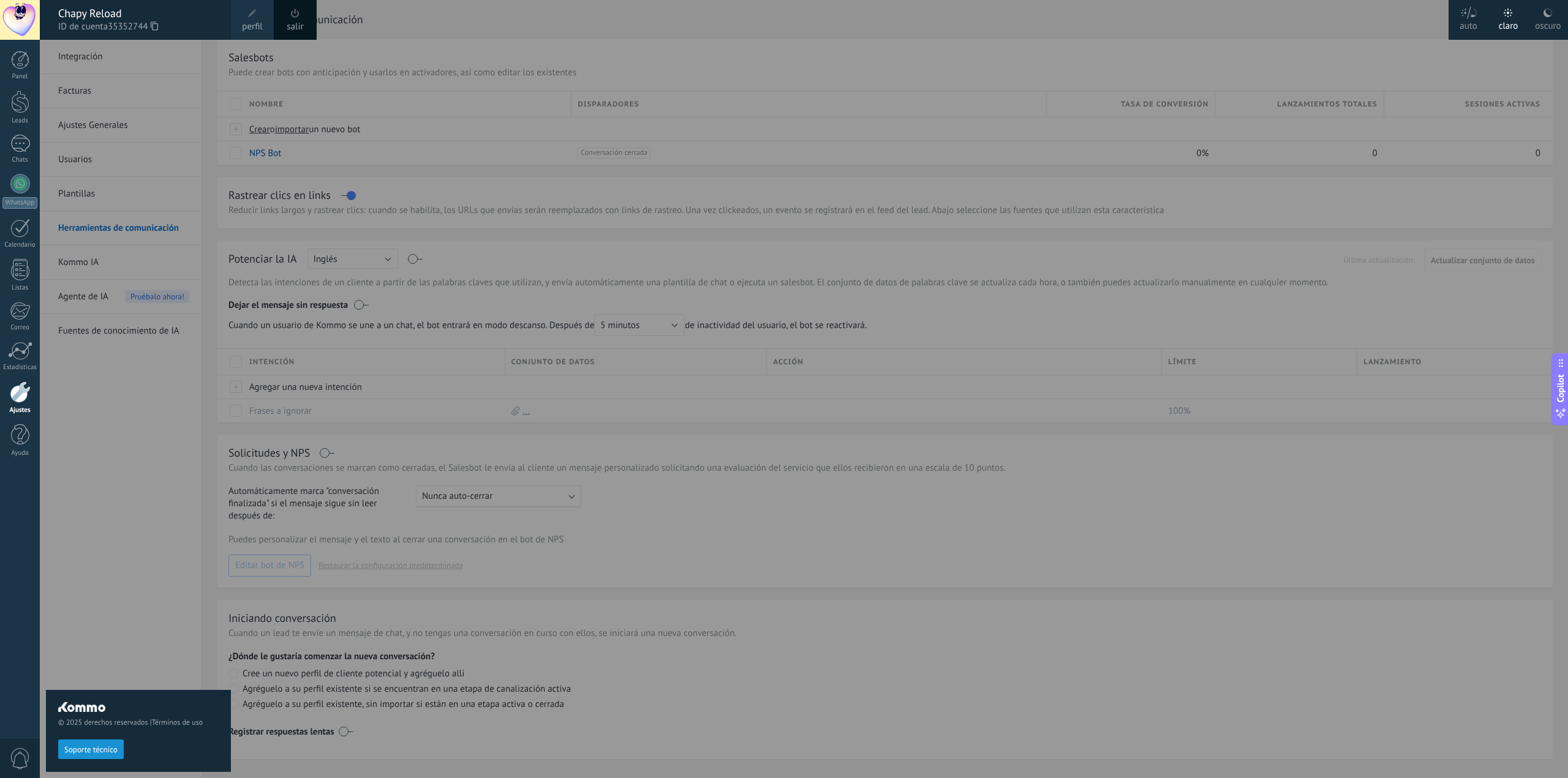
click at [302, 21] on link "salir" at bounding box center [294, 27] width 16 height 14
